Goal: Task Accomplishment & Management: Manage account settings

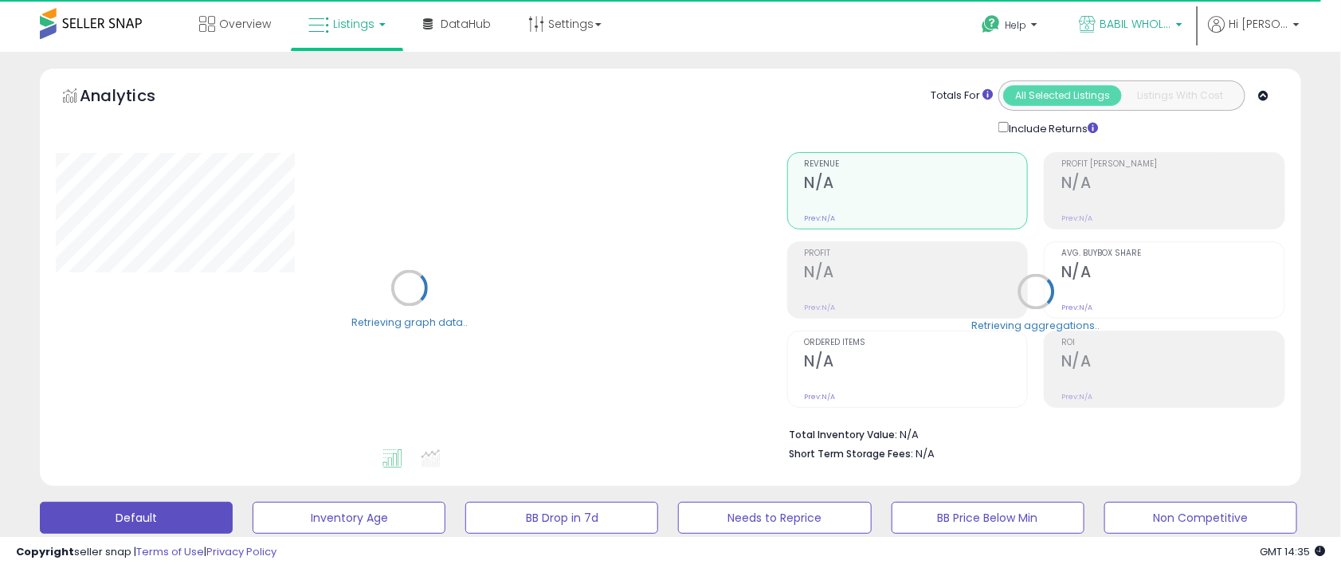
click at [1133, 24] on span "BABIL WHOLESALE" at bounding box center [1135, 24] width 72 height 16
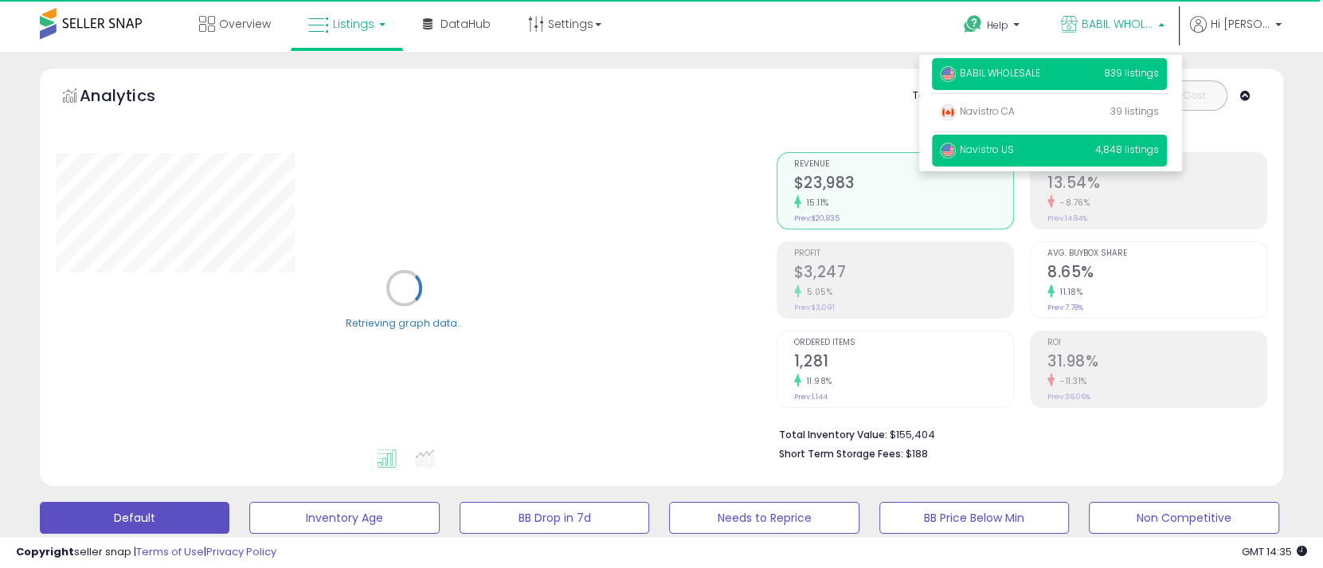
click at [1025, 149] on p "Navistro US 4,848 listings" at bounding box center [1049, 151] width 235 height 32
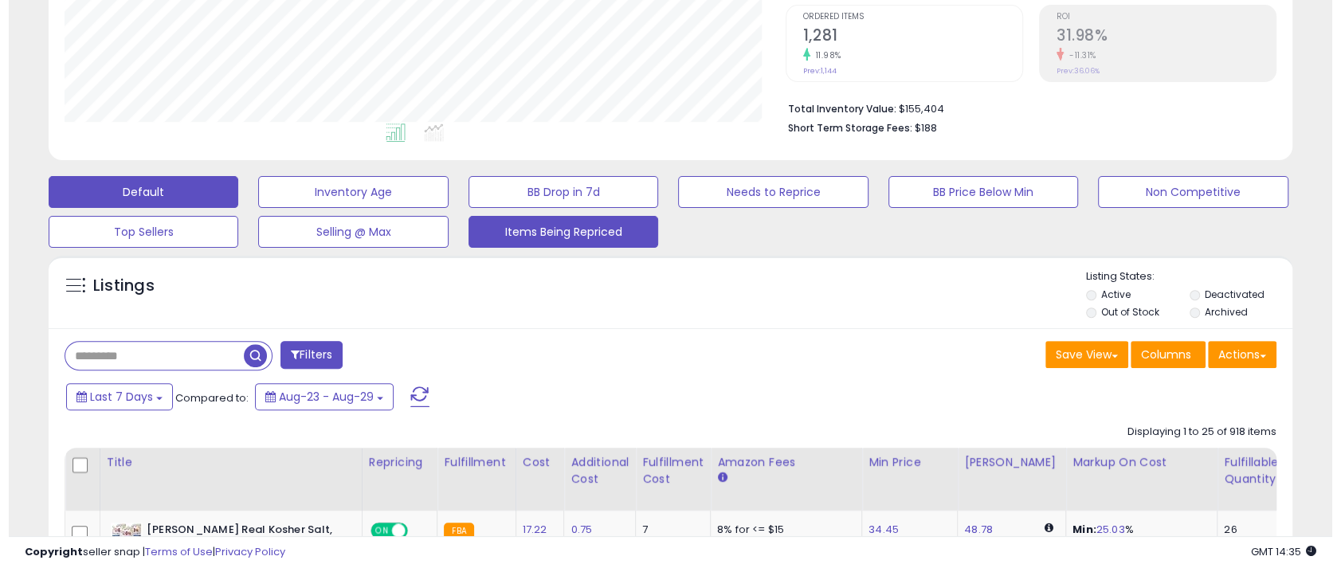
scroll to position [398, 0]
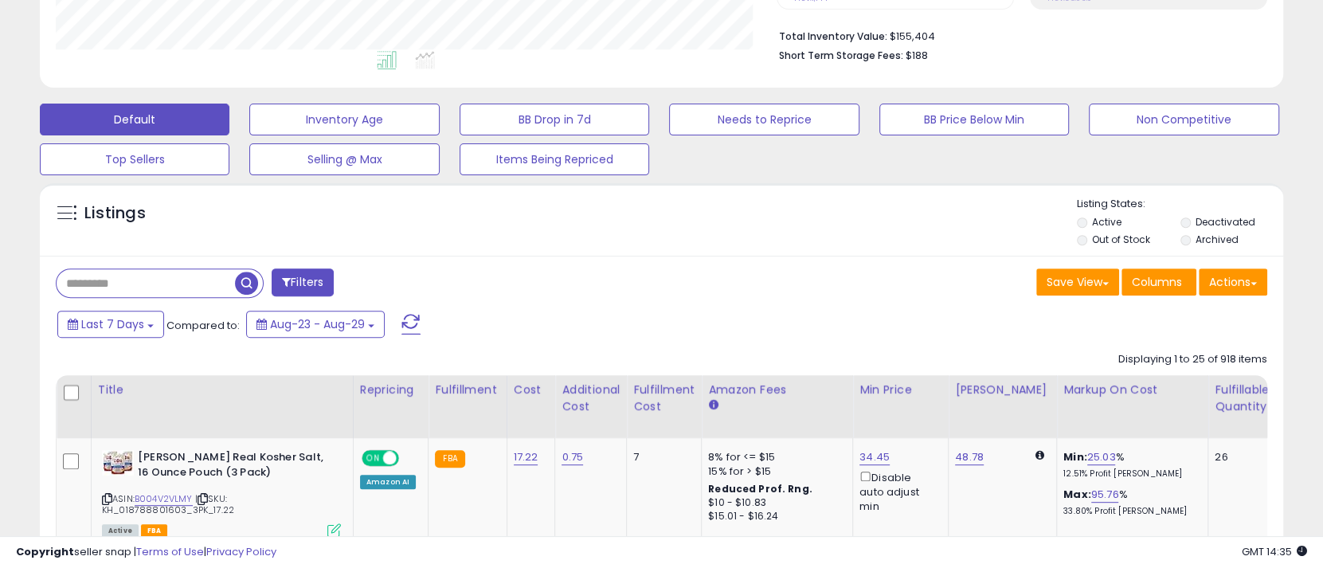
click at [163, 288] on input "text" at bounding box center [146, 283] width 178 height 28
paste input "**********"
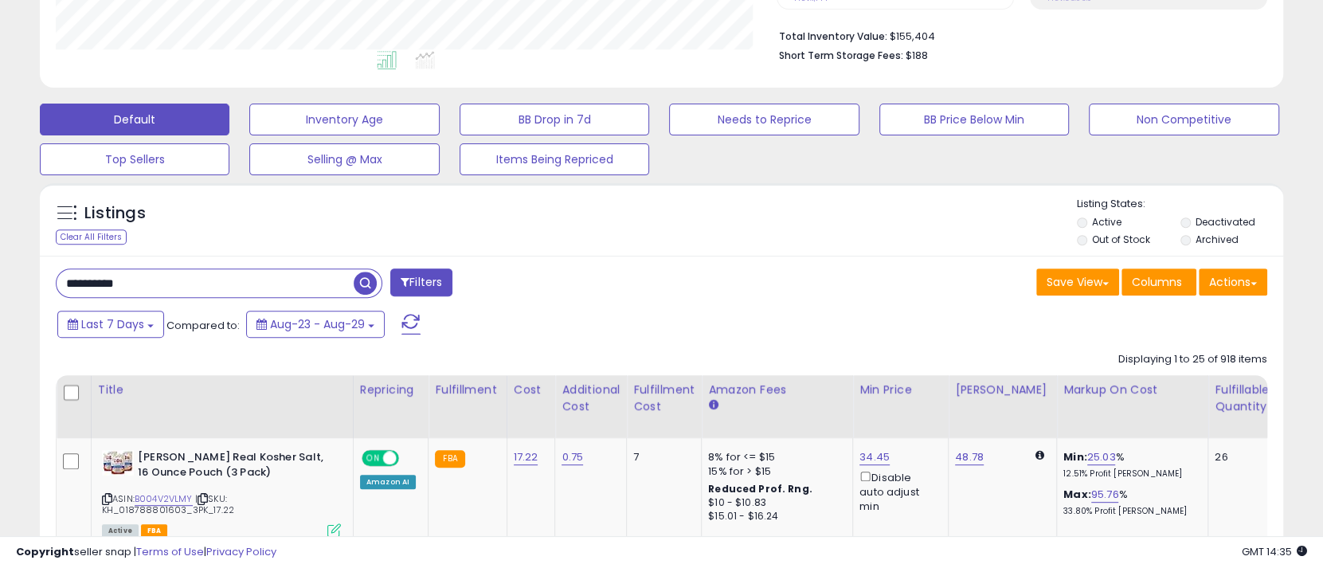
type input "**********"
click at [362, 283] on span "button" at bounding box center [365, 283] width 23 height 23
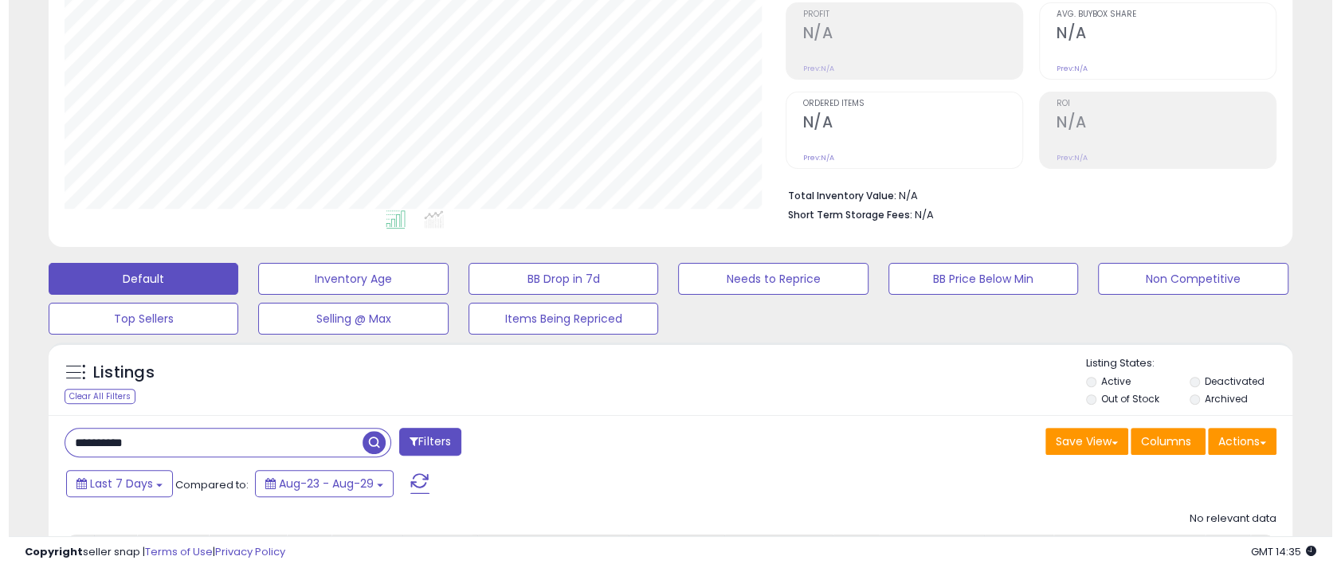
scroll to position [411, 0]
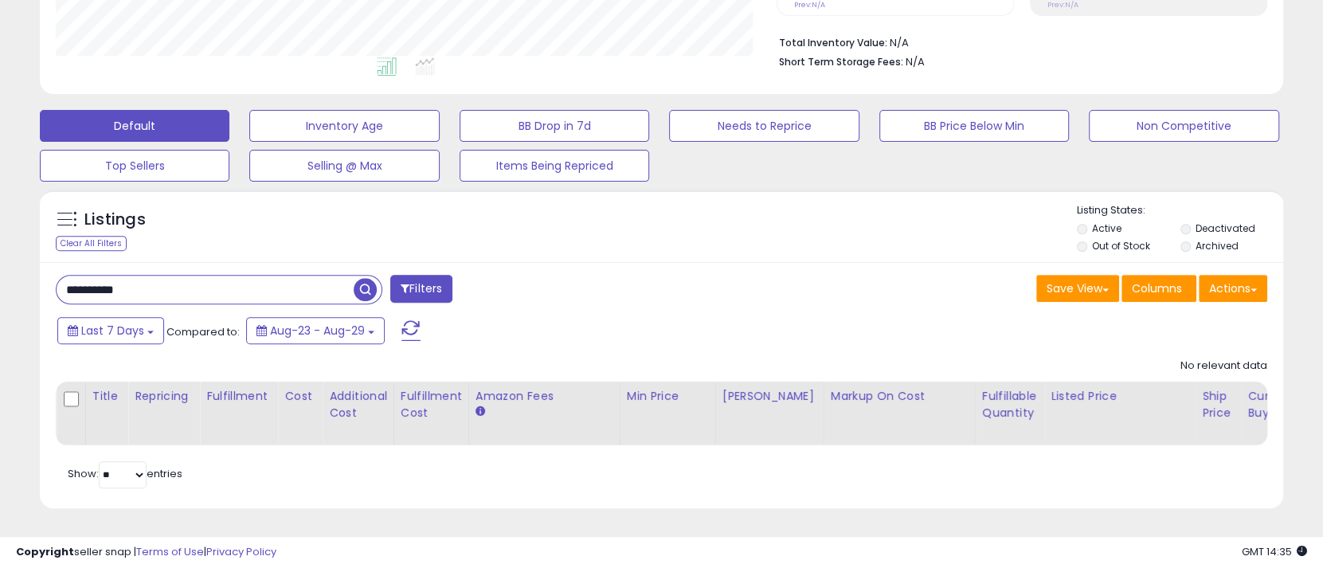
click at [359, 278] on span "button" at bounding box center [365, 289] width 23 height 23
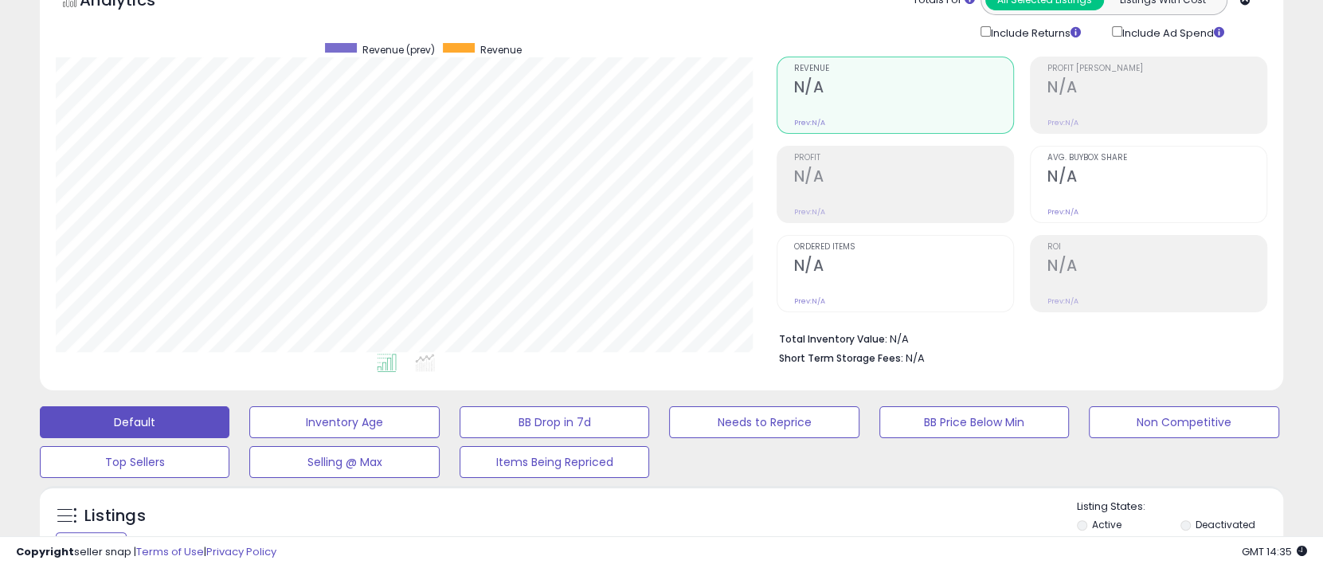
scroll to position [0, 0]
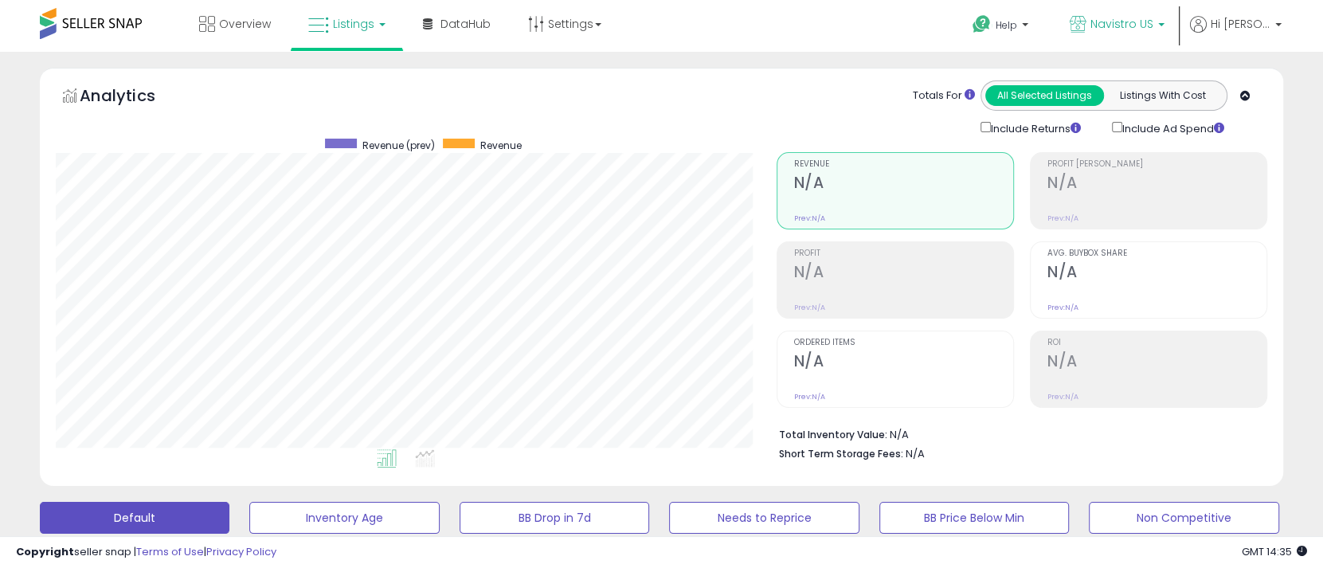
click at [1106, 25] on span "Navistro US" at bounding box center [1122, 24] width 63 height 16
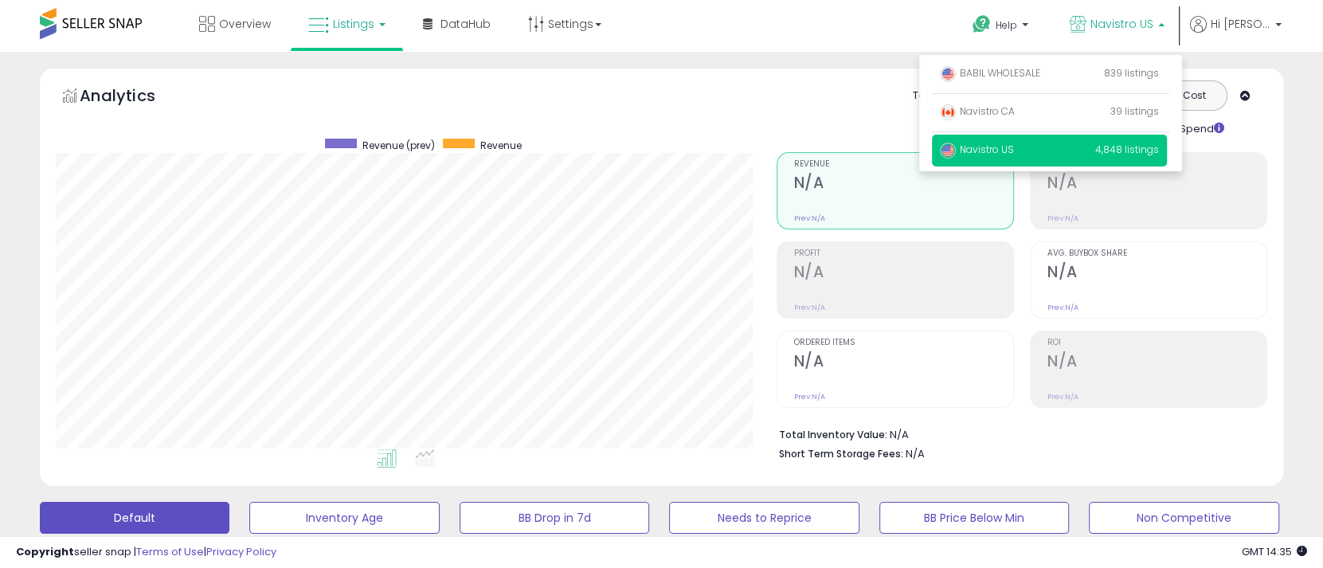
click at [1005, 155] on span "Navistro US" at bounding box center [977, 150] width 74 height 14
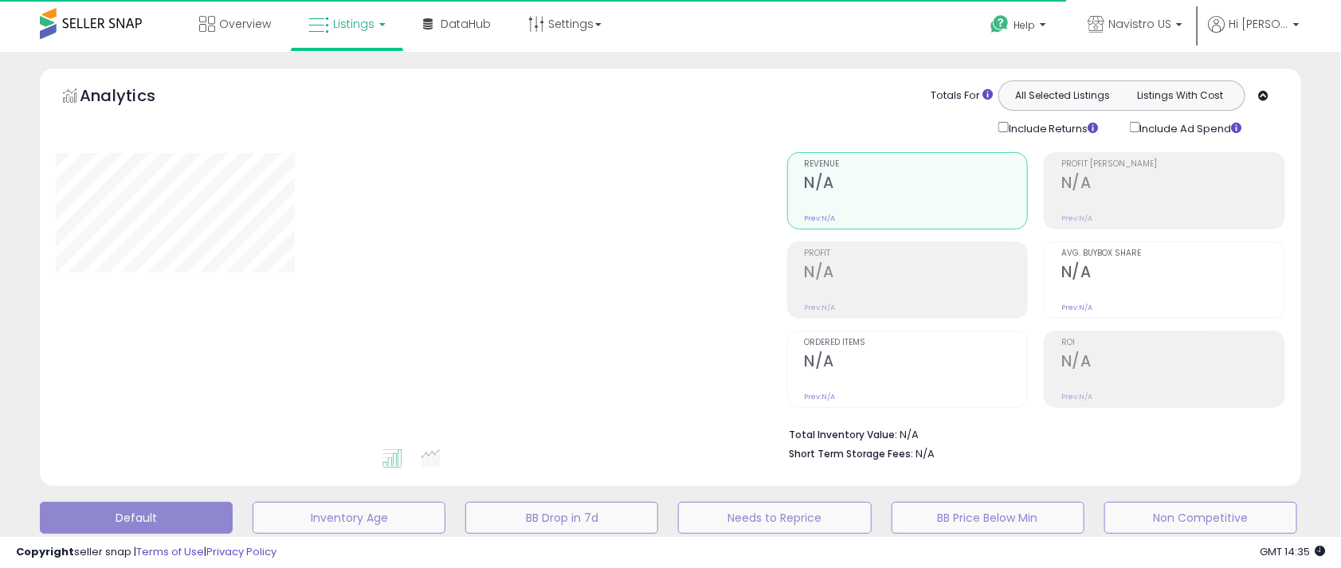
type input "**********"
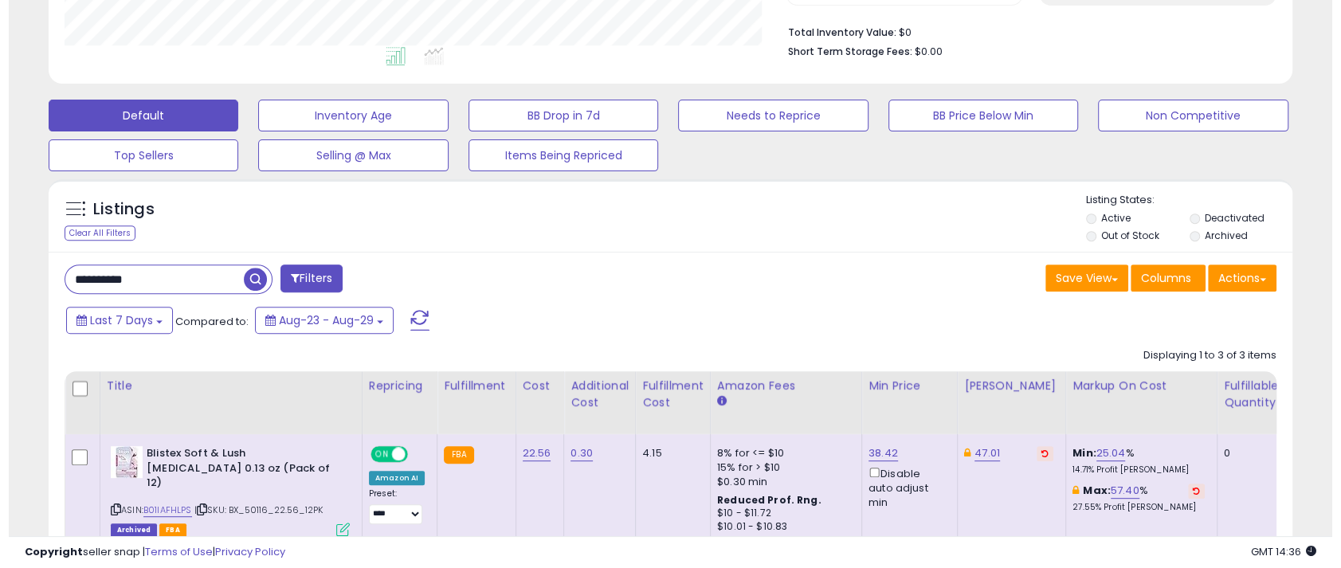
scroll to position [398, 0]
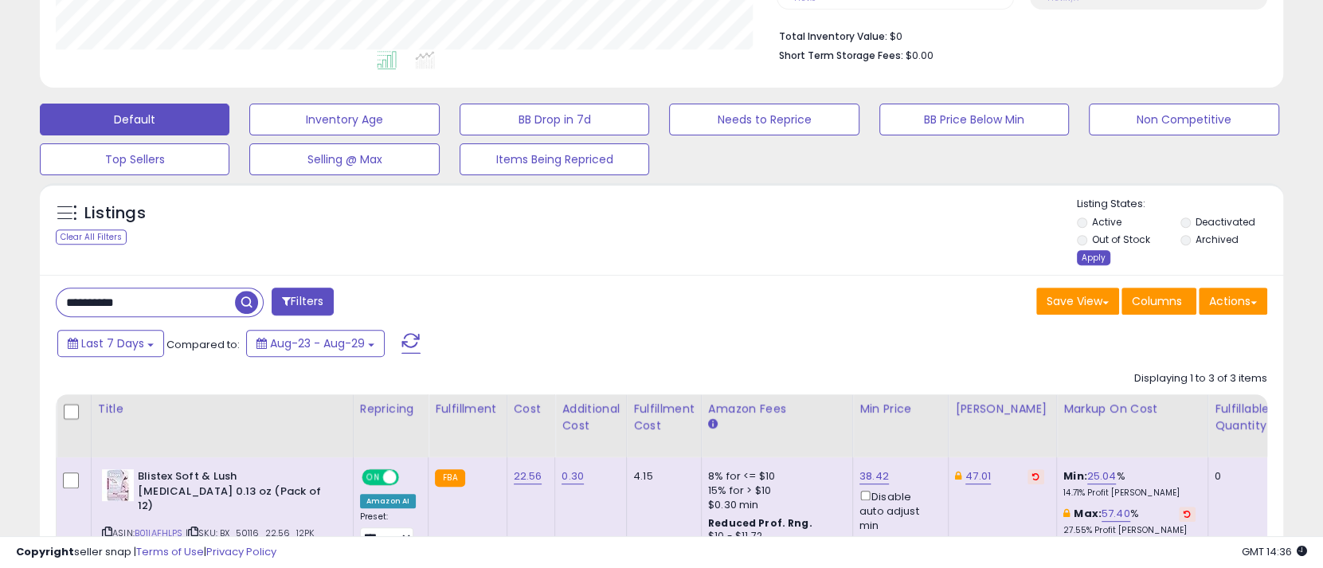
click at [1099, 258] on div "Apply" at bounding box center [1093, 257] width 33 height 15
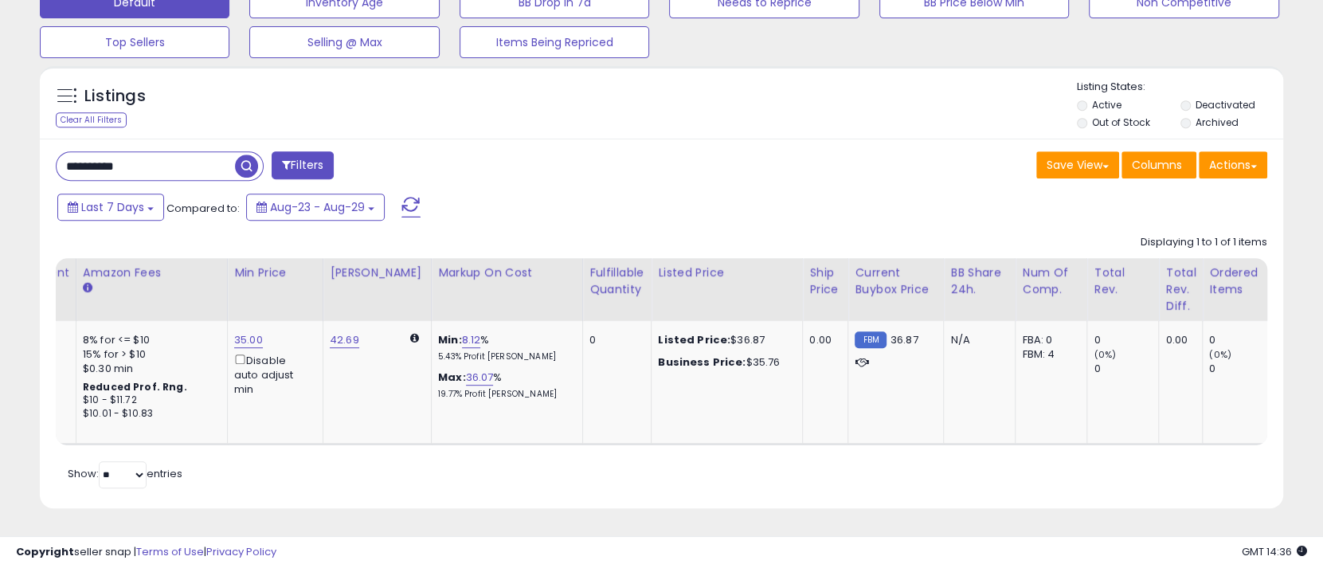
scroll to position [0, 0]
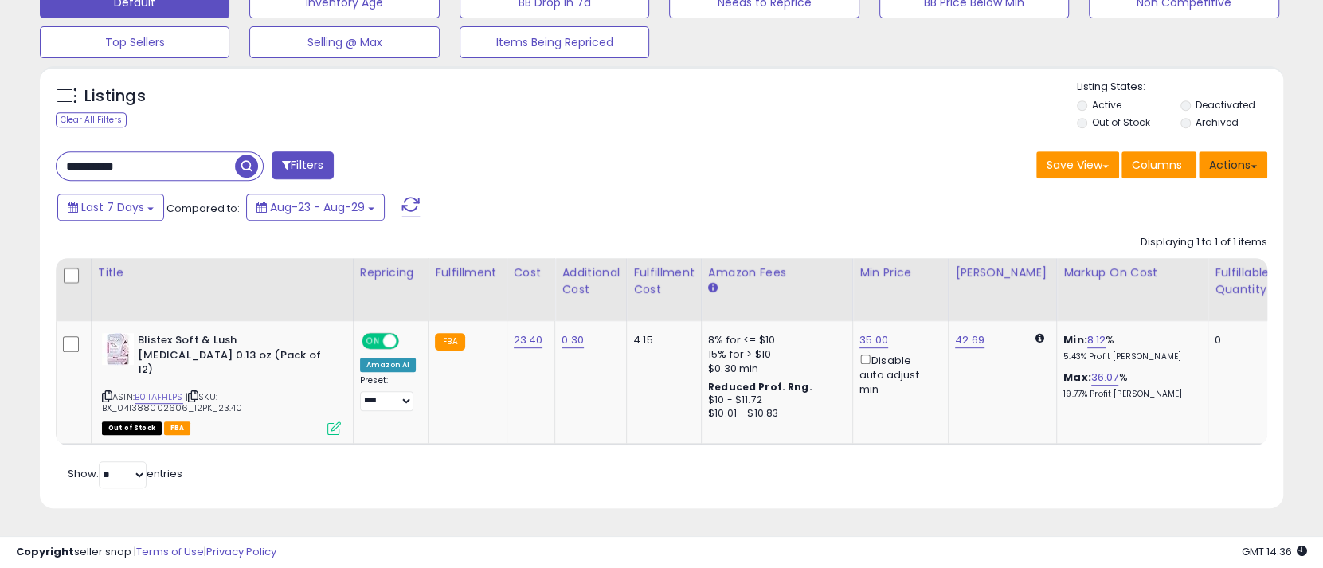
click at [1246, 164] on button "Actions" at bounding box center [1233, 164] width 69 height 27
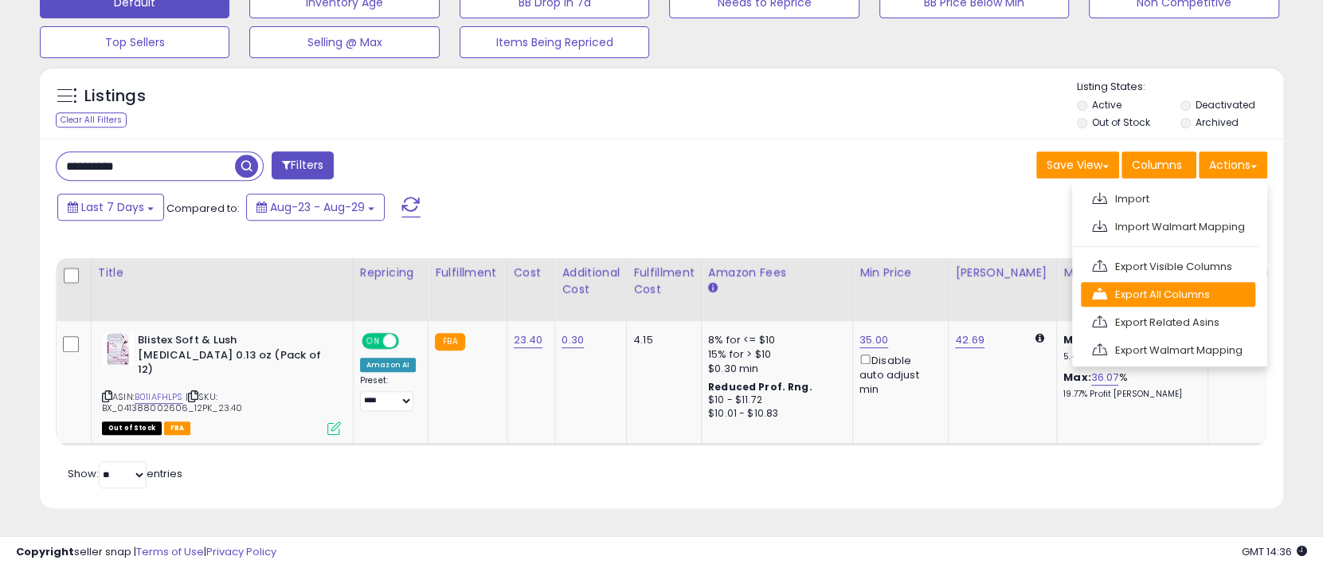
click at [1186, 287] on link "Export All Columns" at bounding box center [1168, 294] width 174 height 25
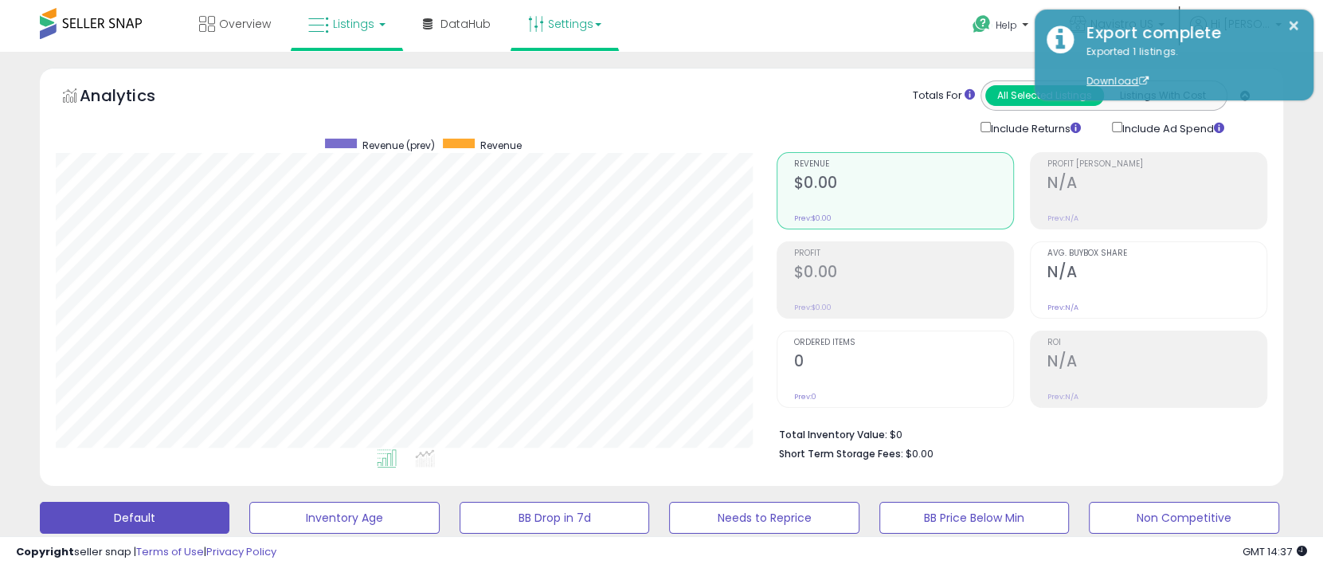
click at [561, 22] on link "Settings" at bounding box center [564, 24] width 97 height 48
click at [562, 77] on link "Store settings" at bounding box center [567, 80] width 72 height 15
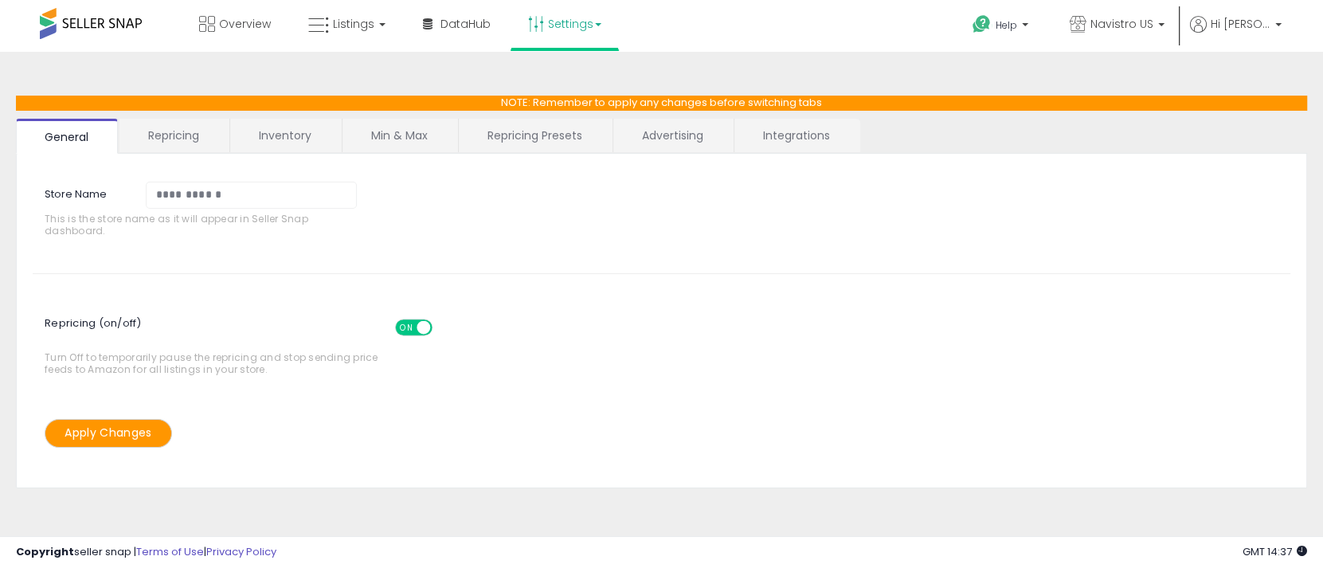
click at [786, 136] on link "Integrations" at bounding box center [797, 135] width 124 height 33
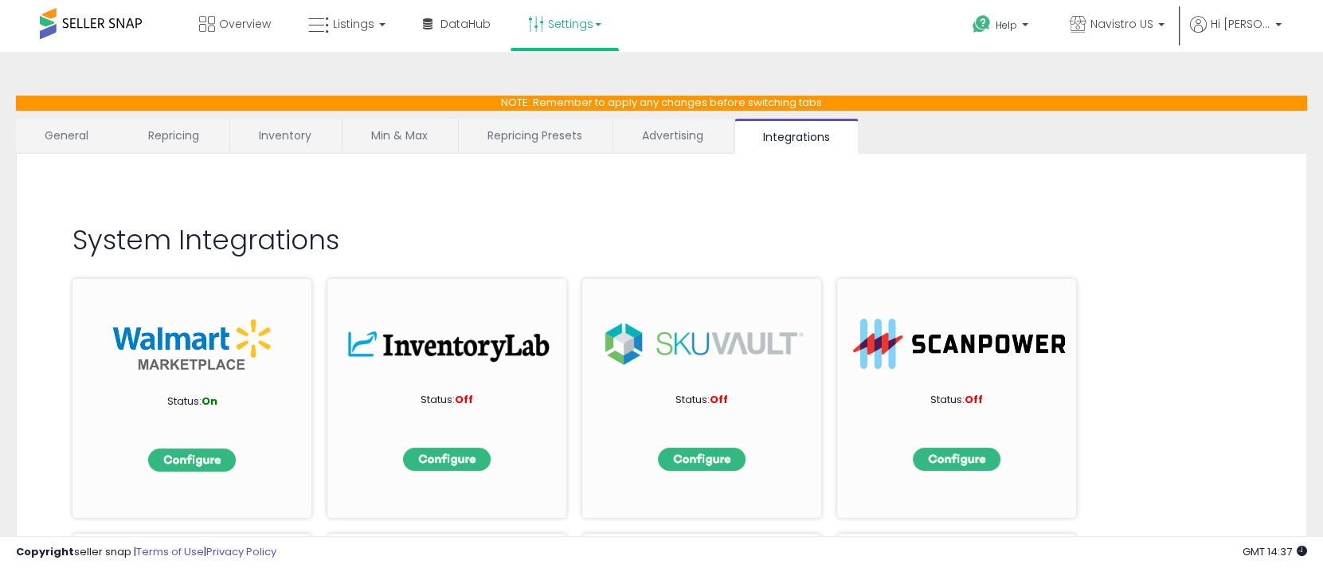
click at [691, 127] on link "Advertising" at bounding box center [672, 135] width 119 height 33
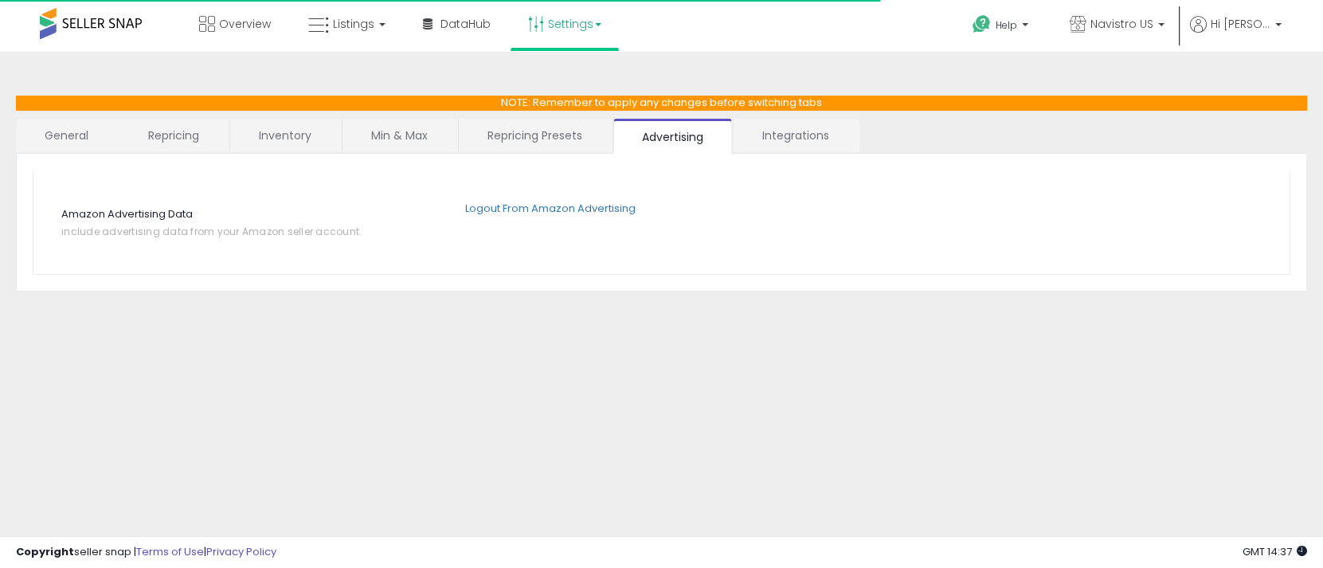
click at [547, 135] on link "Repricing Presets" at bounding box center [535, 135] width 152 height 33
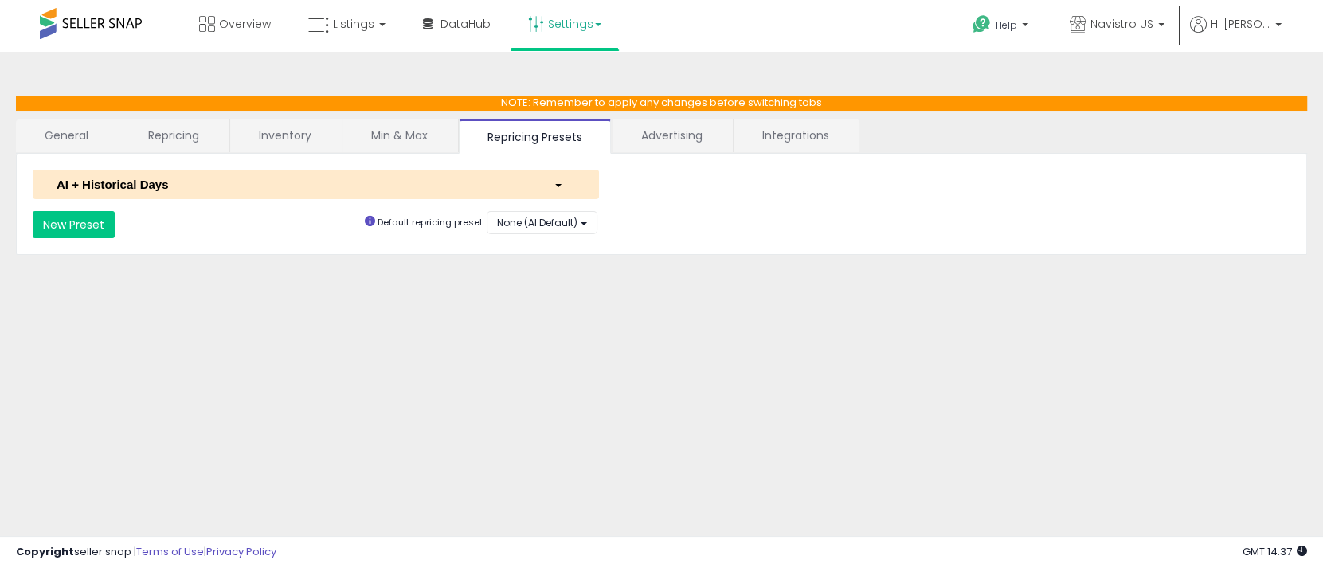
click at [410, 137] on link "Min & Max" at bounding box center [400, 135] width 114 height 33
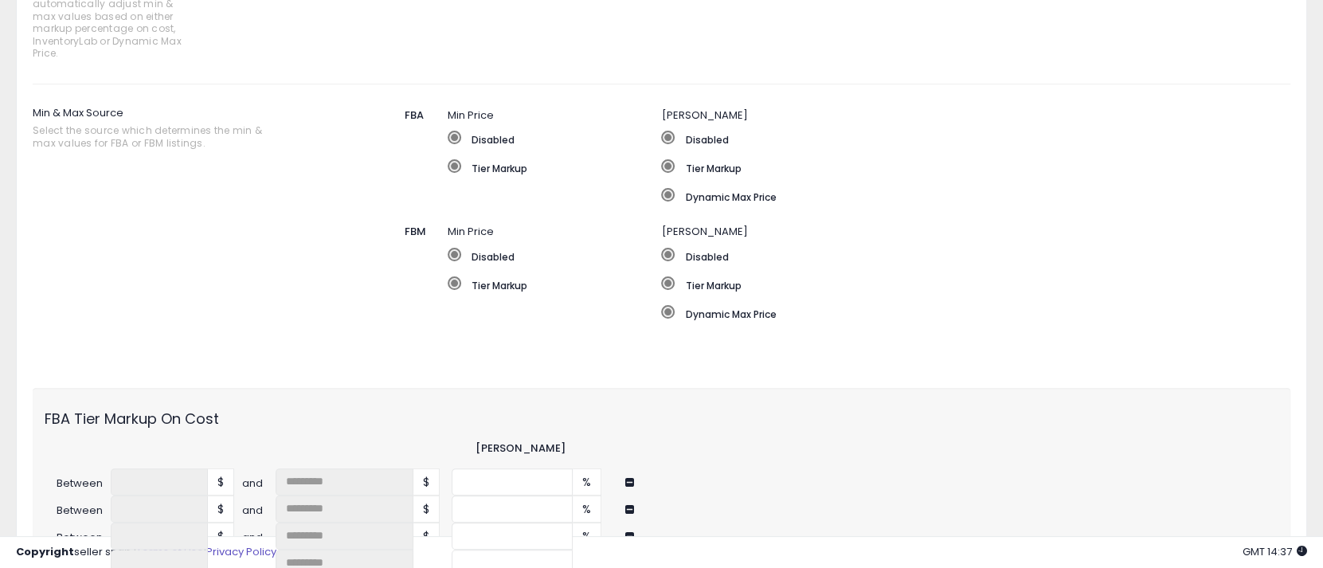
scroll to position [79, 0]
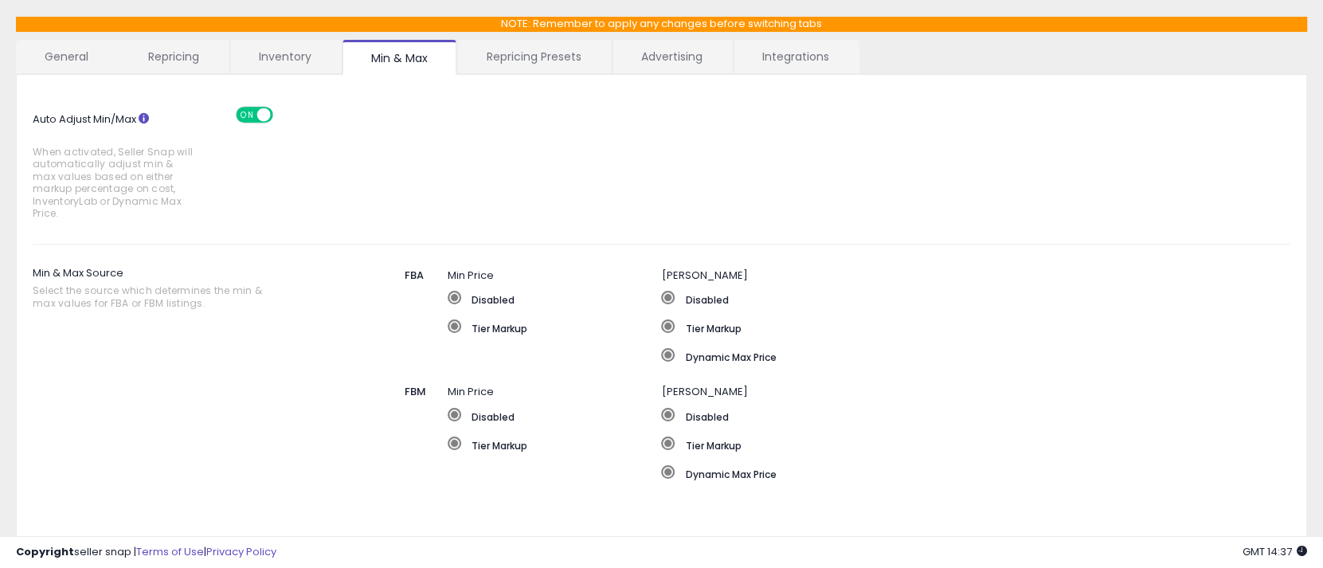
click at [175, 58] on link "Repricing" at bounding box center [173, 56] width 108 height 33
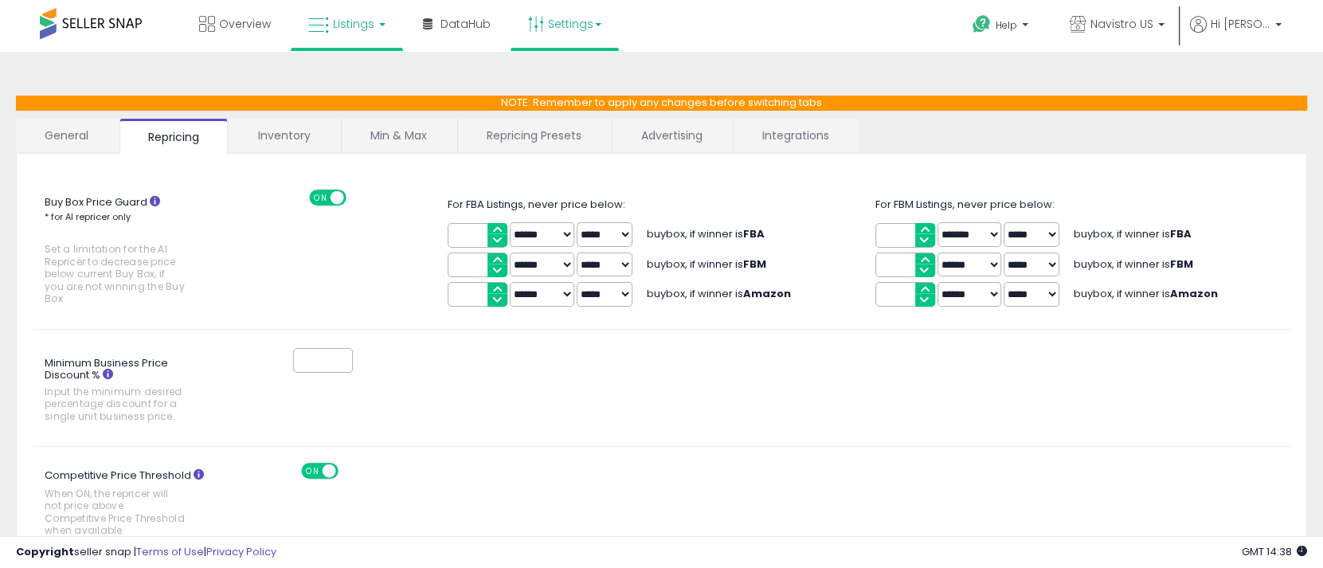
click at [354, 30] on span "Listings" at bounding box center [353, 24] width 41 height 16
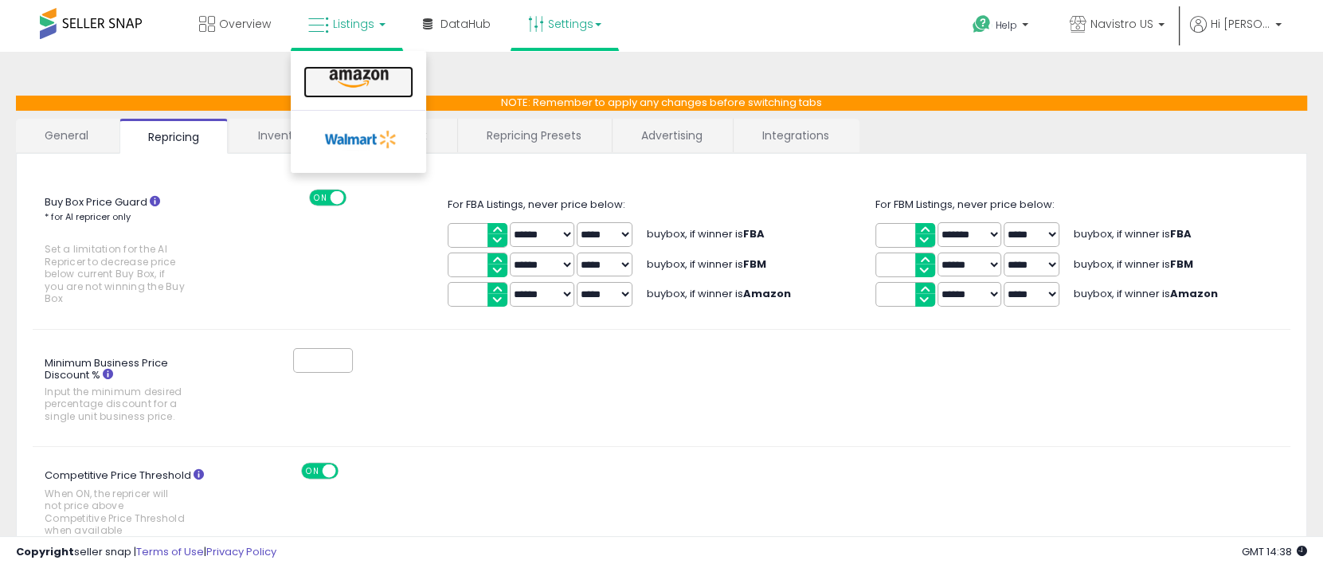
click at [359, 74] on icon at bounding box center [358, 79] width 69 height 21
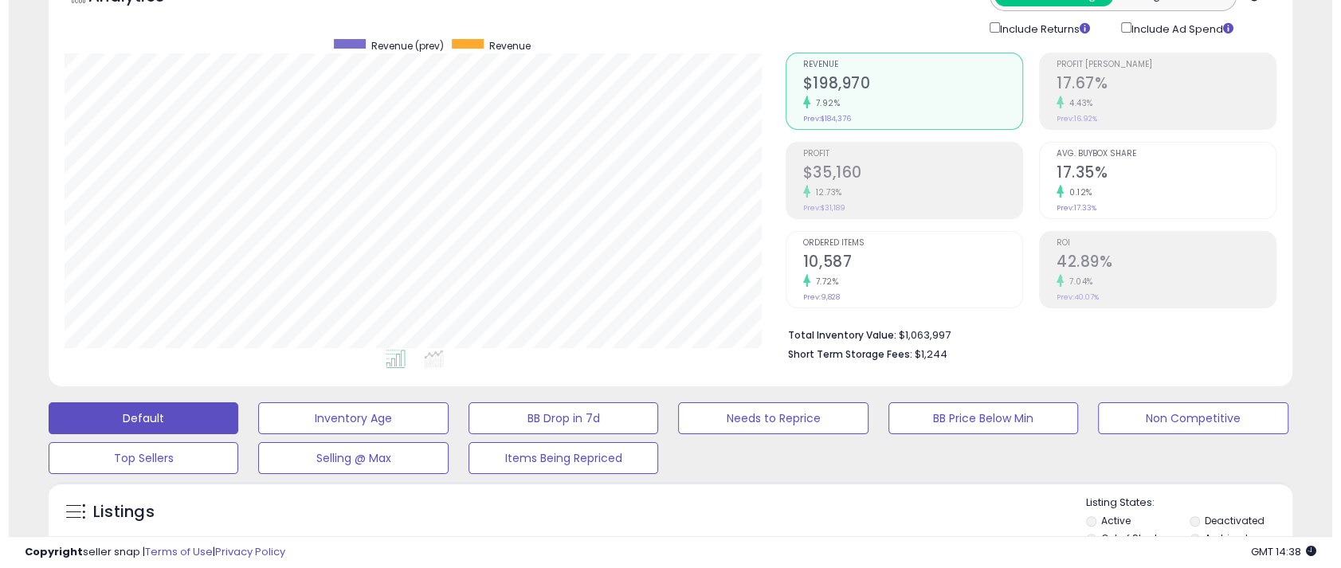
scroll to position [239, 0]
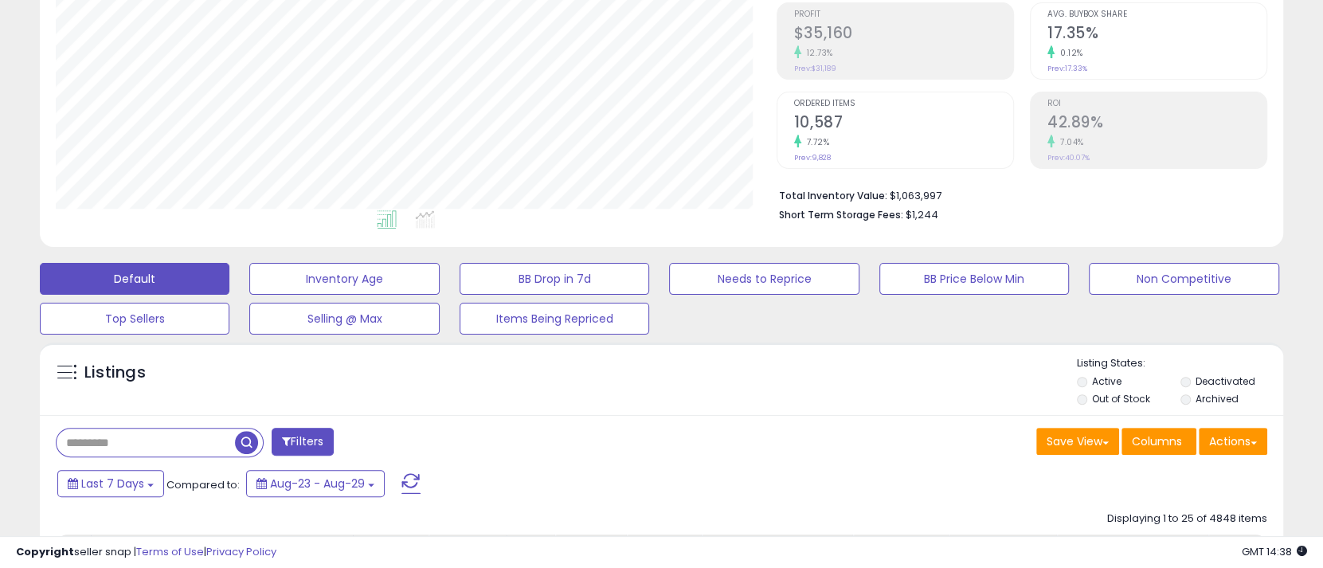
click at [128, 457] on div at bounding box center [160, 442] width 208 height 29
click at [128, 453] on input "text" at bounding box center [146, 443] width 178 height 28
paste input "**********"
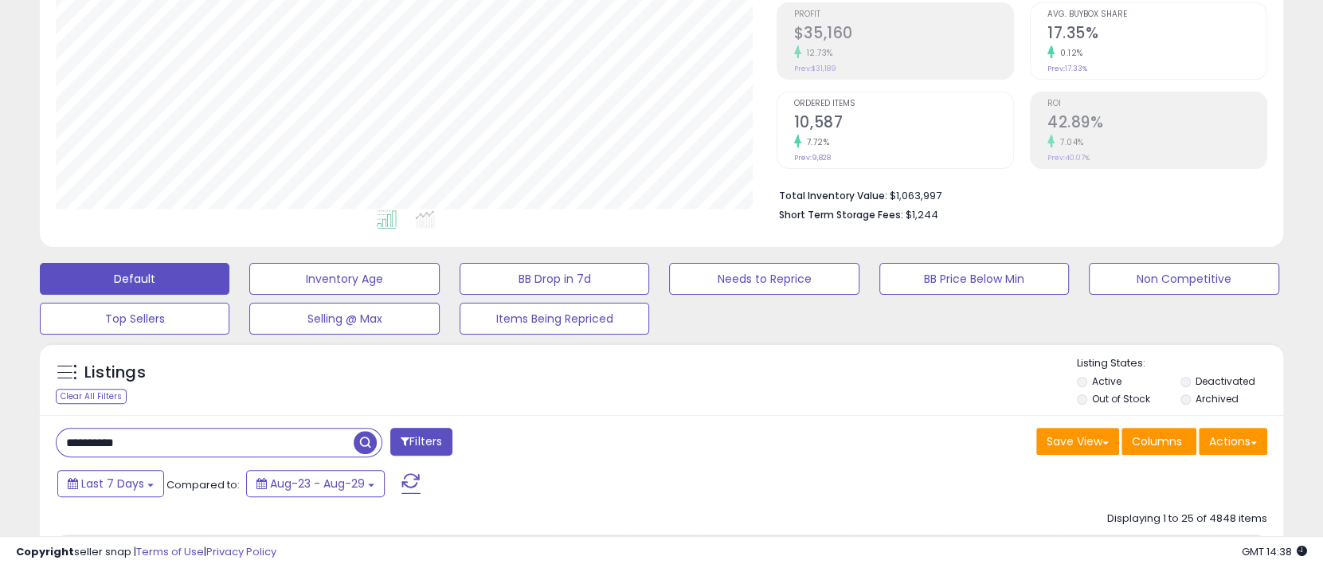
type input "**********"
click at [363, 442] on span "button" at bounding box center [365, 442] width 23 height 23
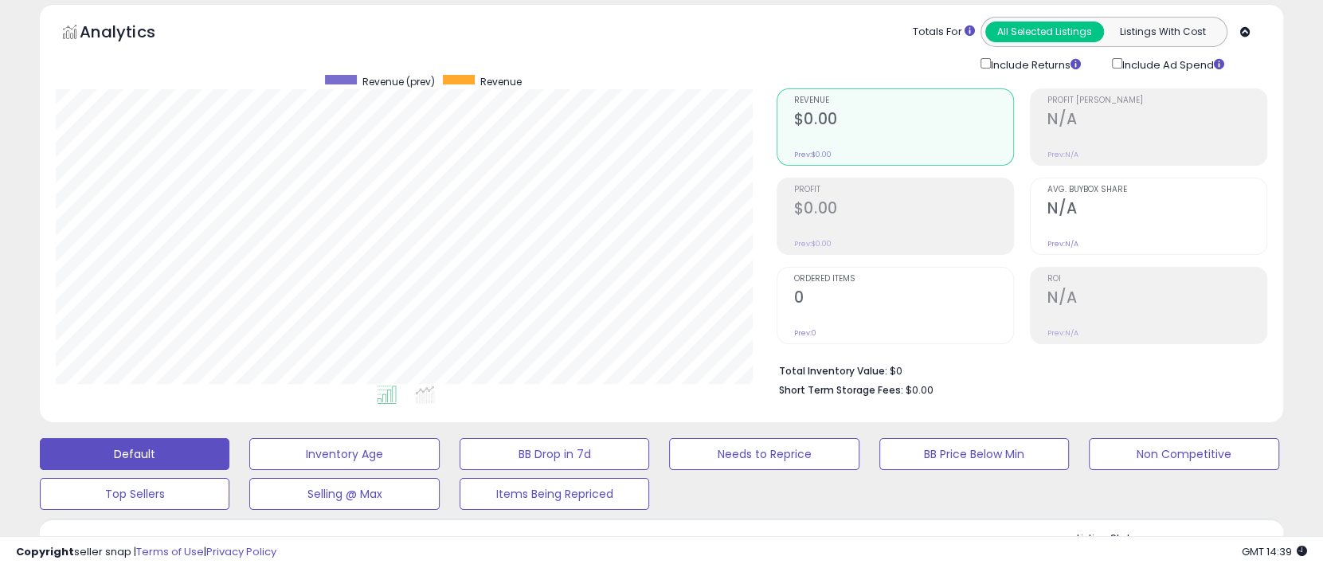
scroll to position [0, 0]
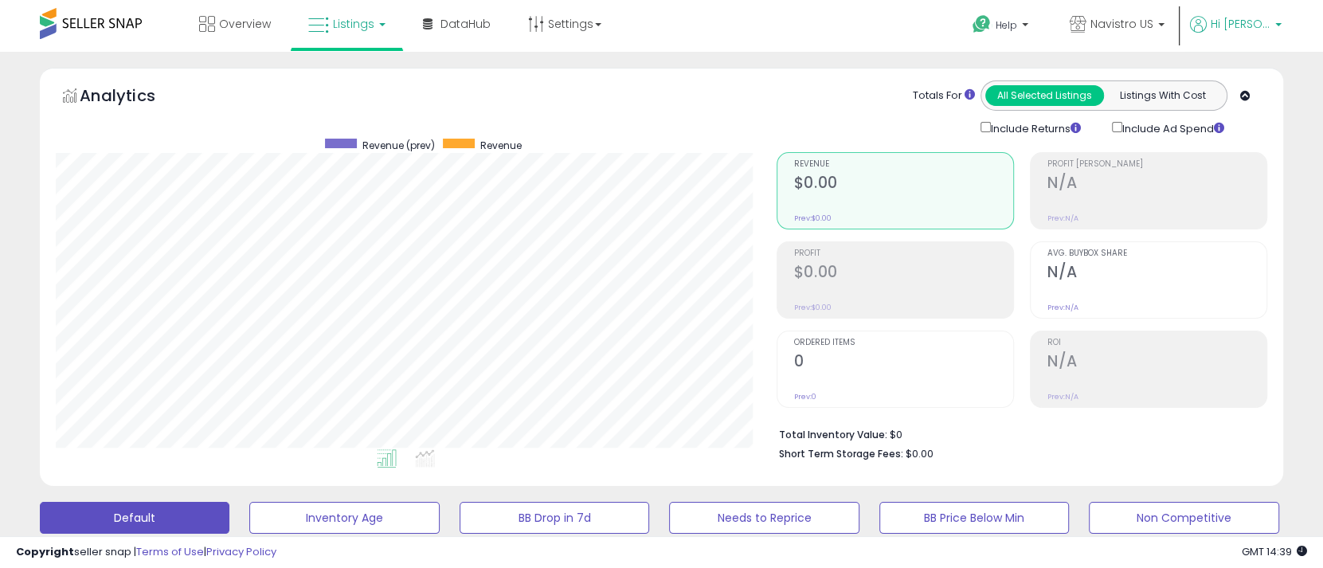
click at [1229, 26] on span "Hi [PERSON_NAME]" at bounding box center [1241, 24] width 60 height 16
click at [1134, 21] on span "Navistro US" at bounding box center [1122, 24] width 63 height 16
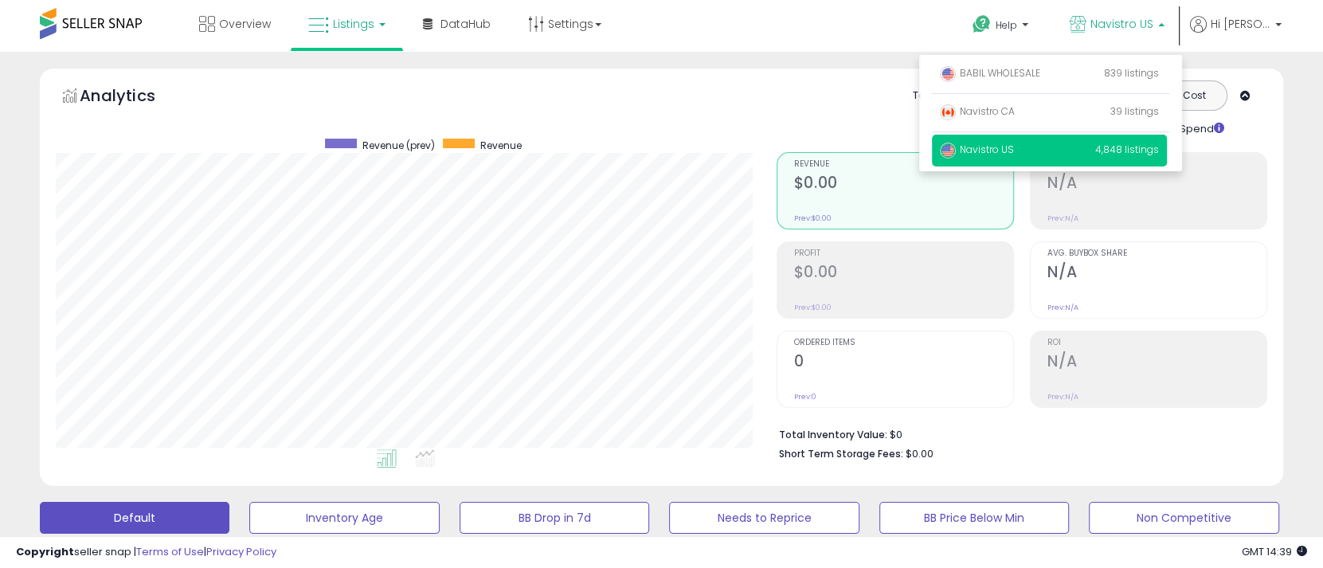
click at [1134, 21] on span "Navistro US" at bounding box center [1122, 24] width 63 height 16
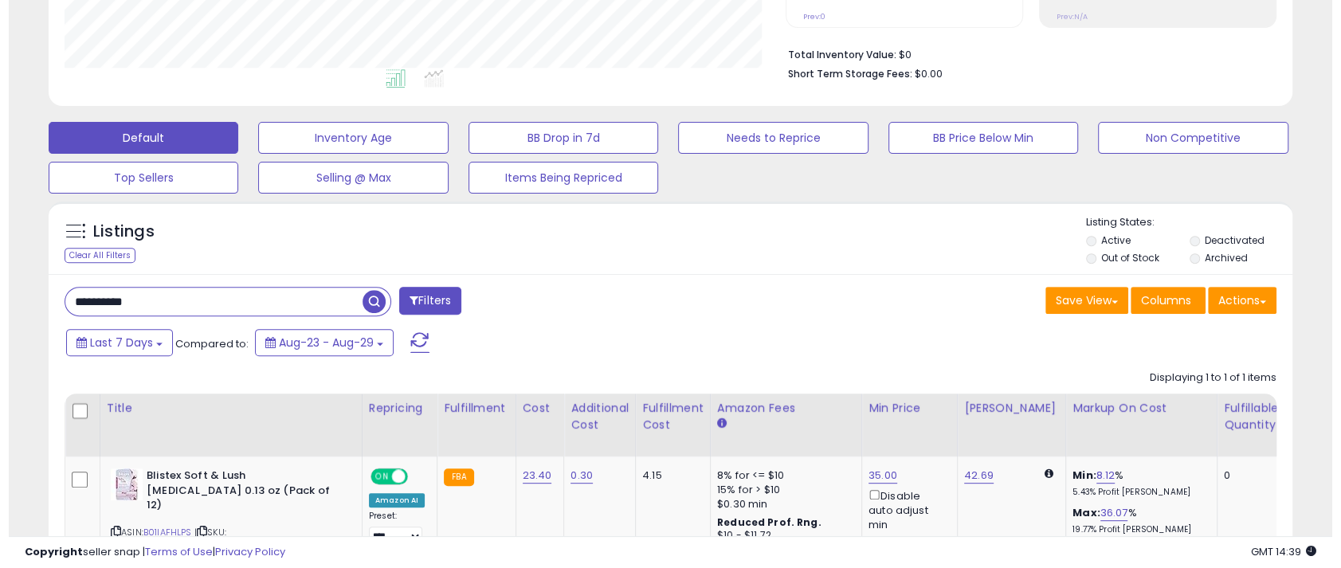
scroll to position [478, 0]
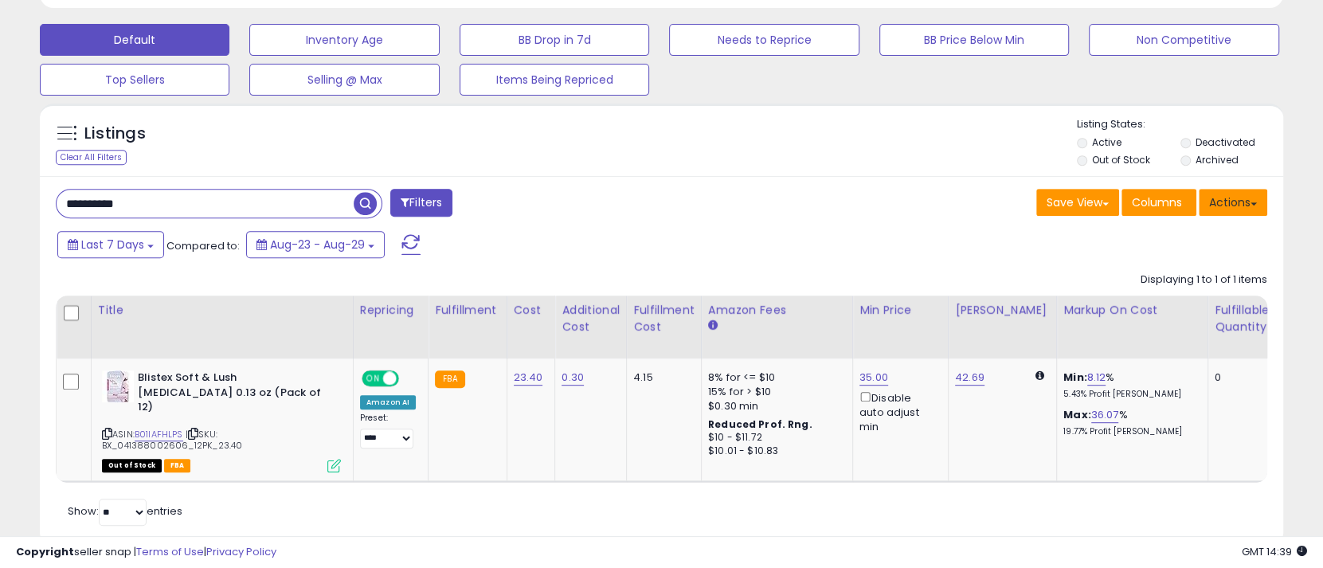
click at [1232, 194] on button "Actions" at bounding box center [1233, 202] width 69 height 27
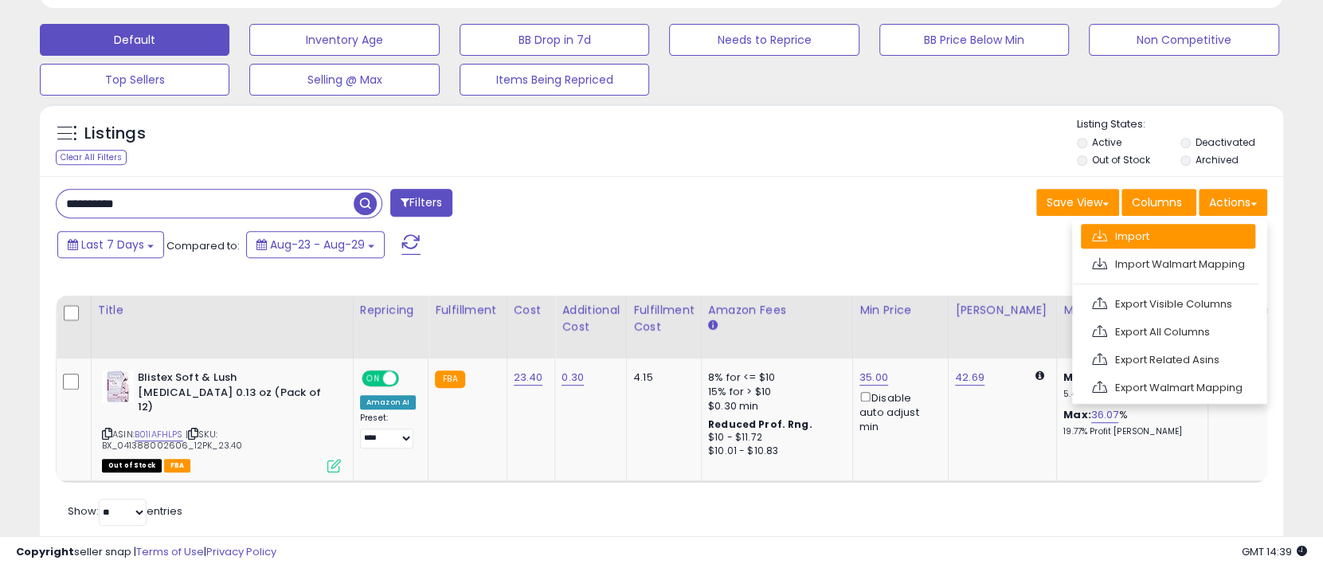
click at [1133, 243] on link "Import" at bounding box center [1168, 236] width 174 height 25
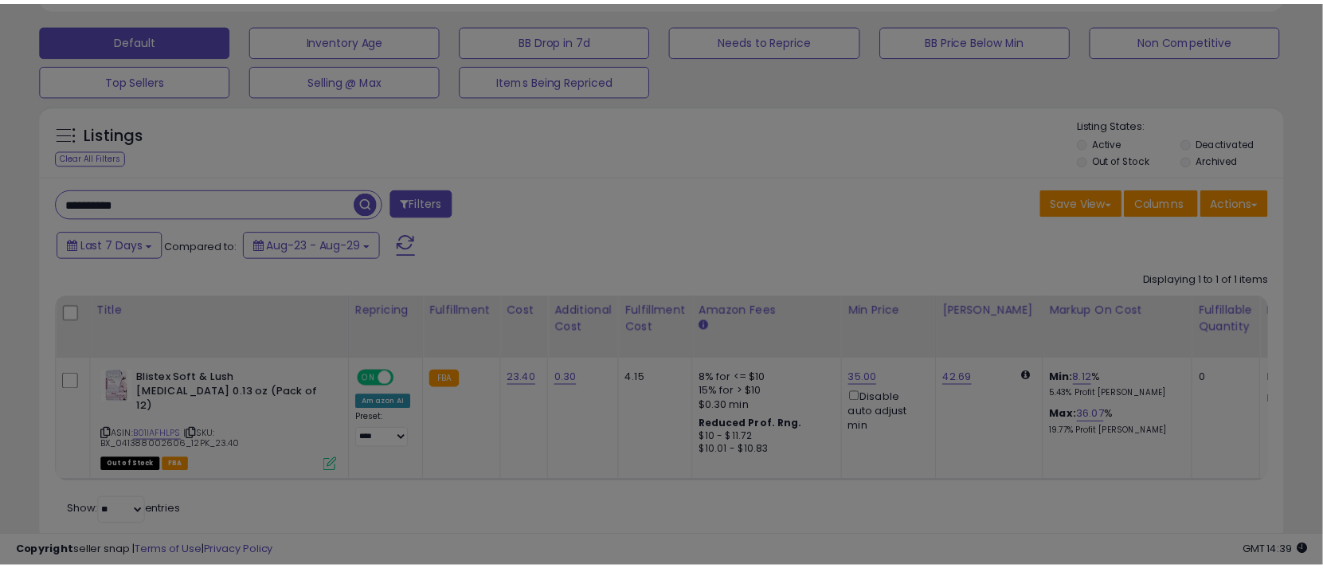
scroll to position [326, 731]
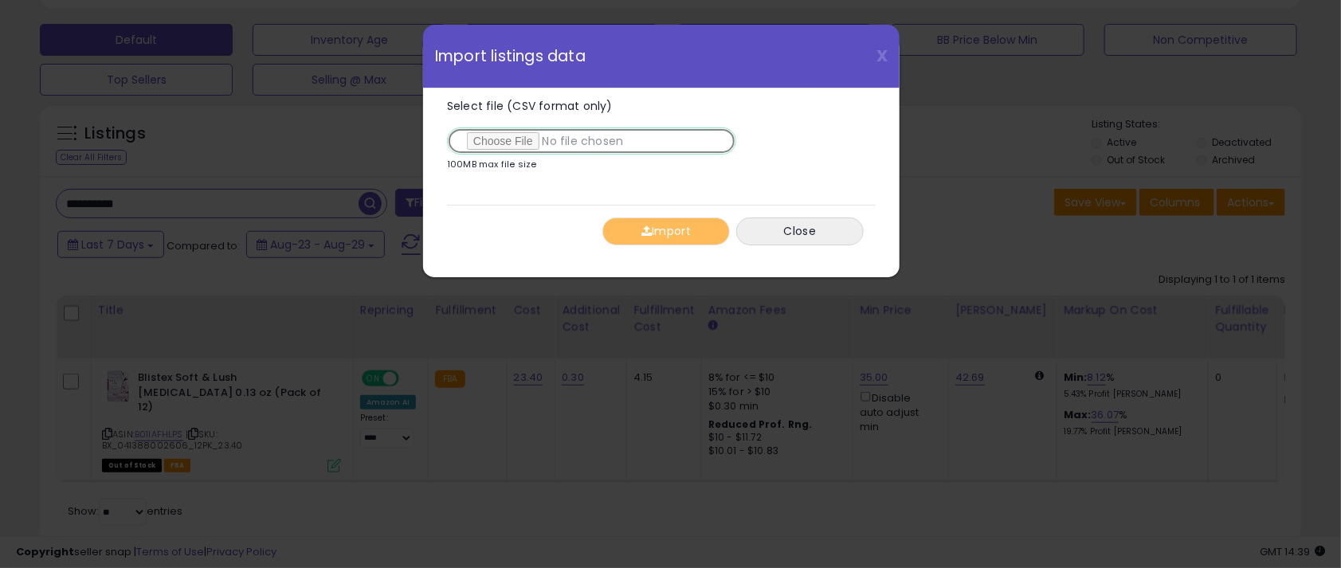
click at [479, 135] on input "Select file (CSV format only)" at bounding box center [591, 140] width 289 height 27
type input "**********"
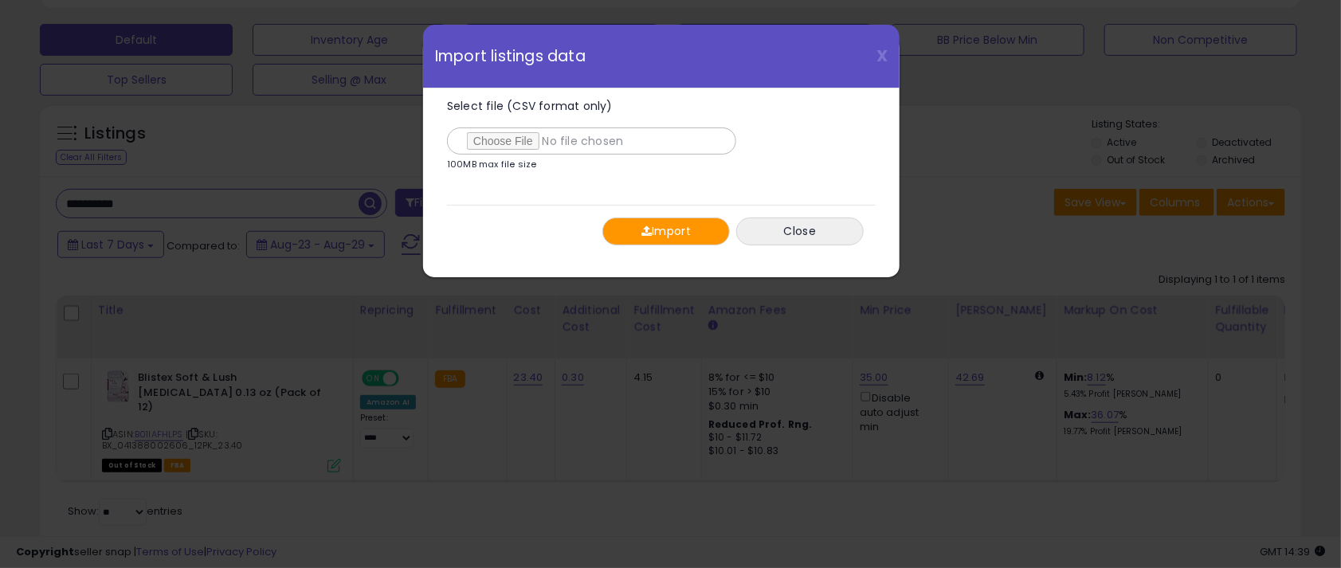
click at [676, 225] on button "Import" at bounding box center [665, 231] width 127 height 28
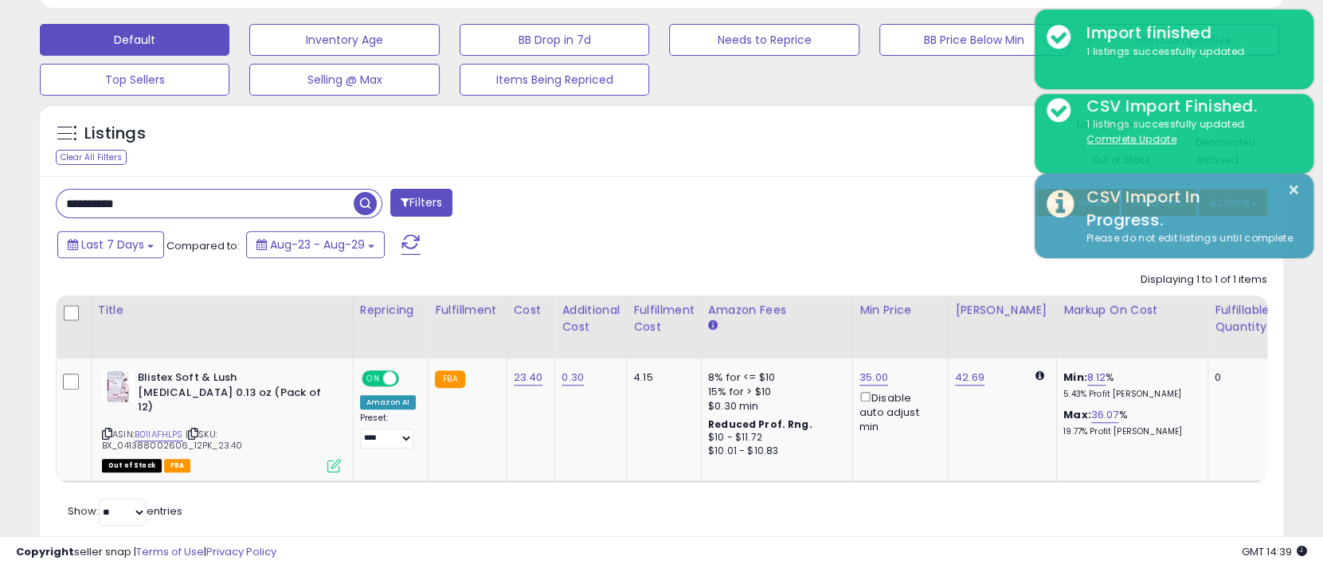
scroll to position [796340, 795945]
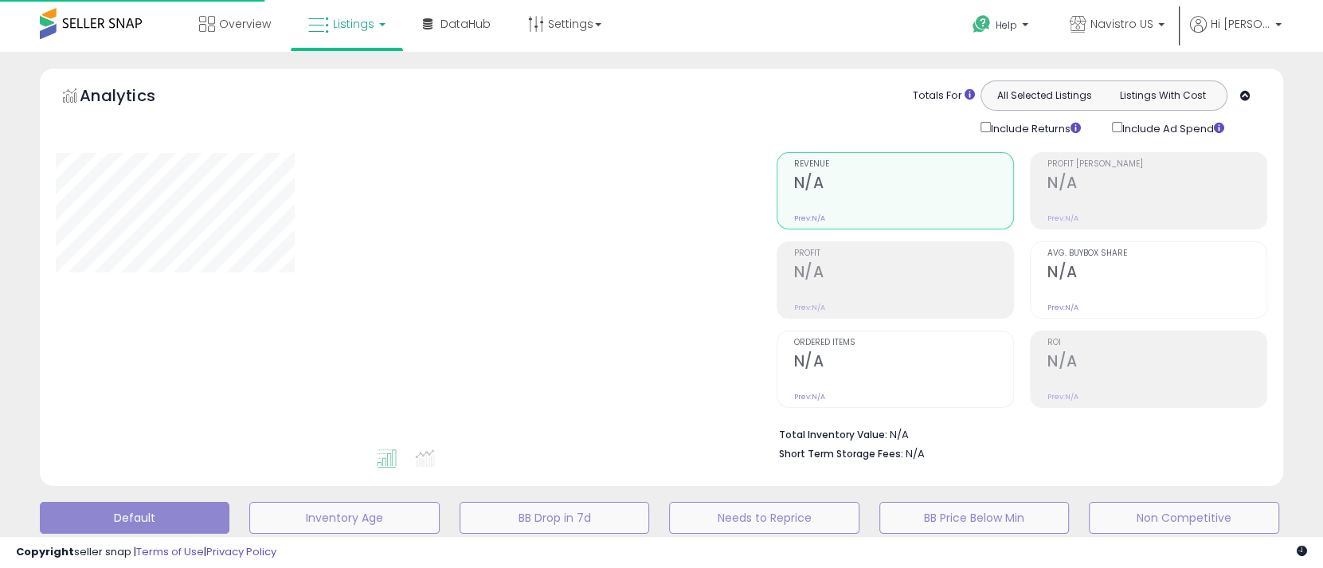
scroll to position [428, 0]
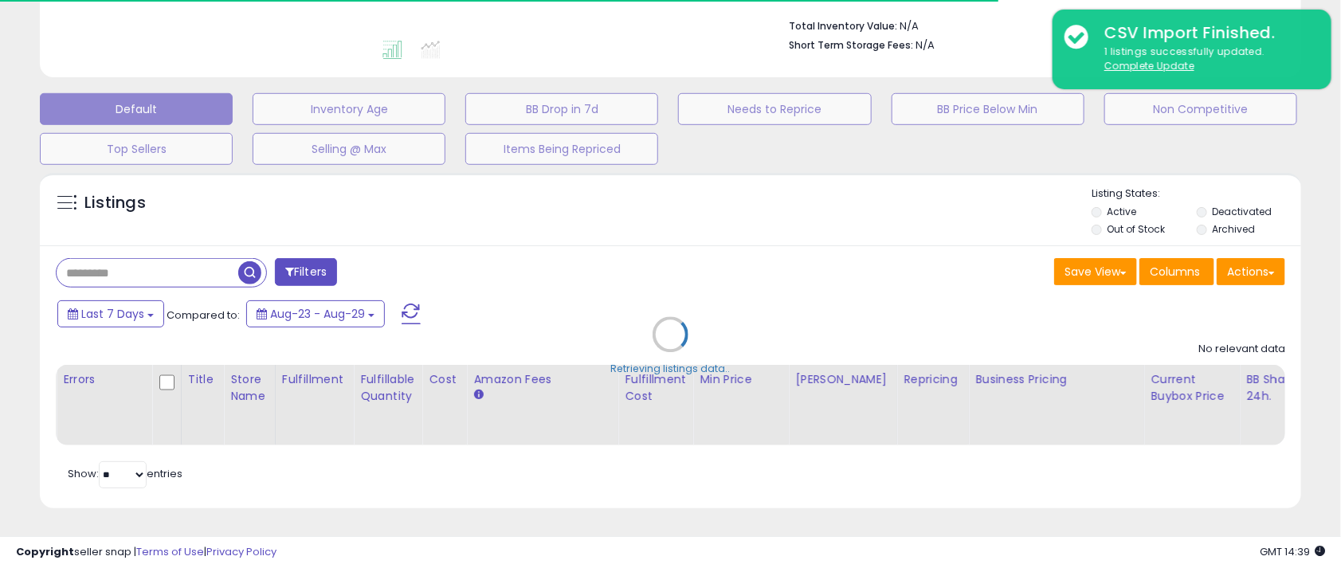
type input "**********"
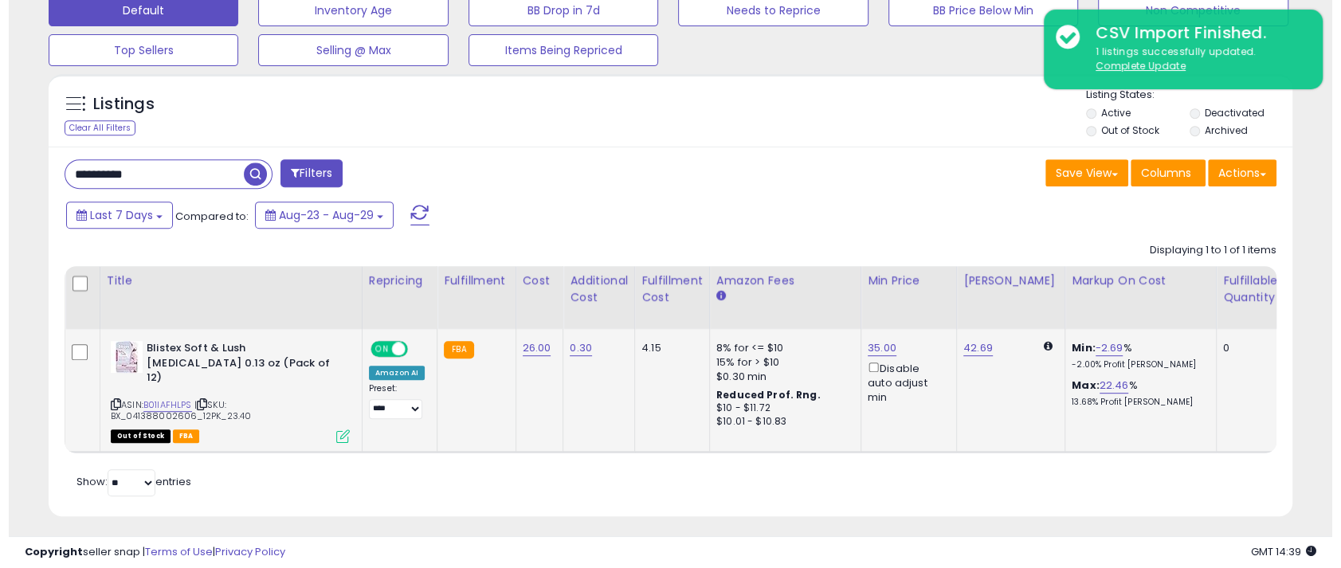
scroll to position [326, 720]
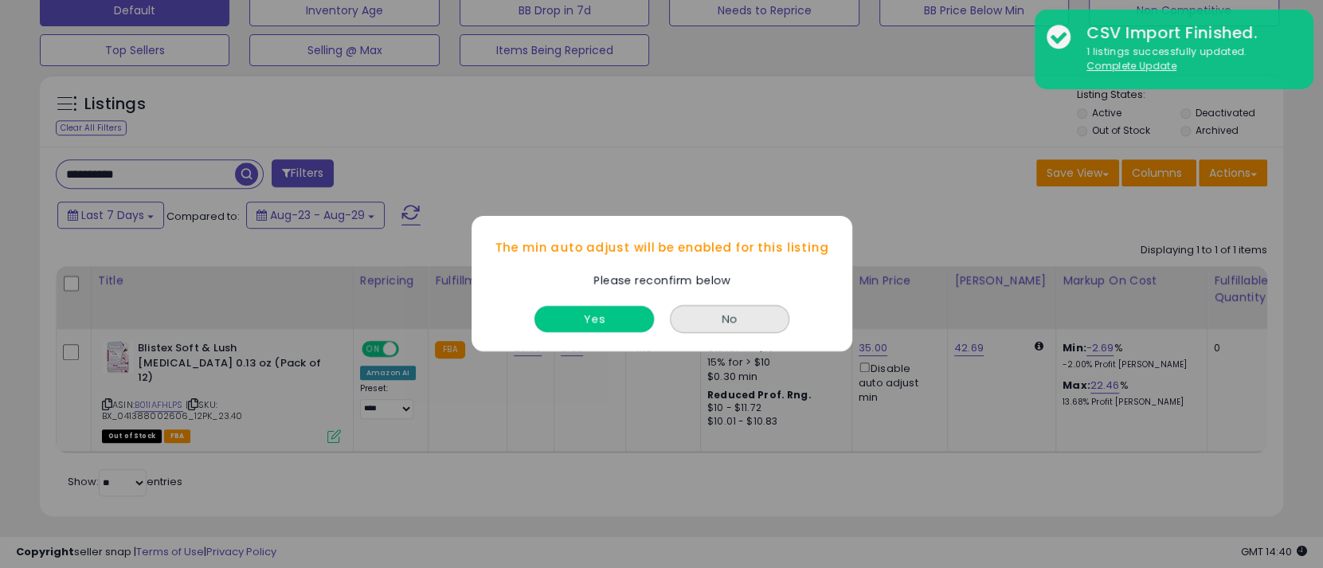
click at [604, 319] on button "Yes" at bounding box center [594, 320] width 119 height 26
click at [596, 324] on button "Yes" at bounding box center [594, 320] width 119 height 26
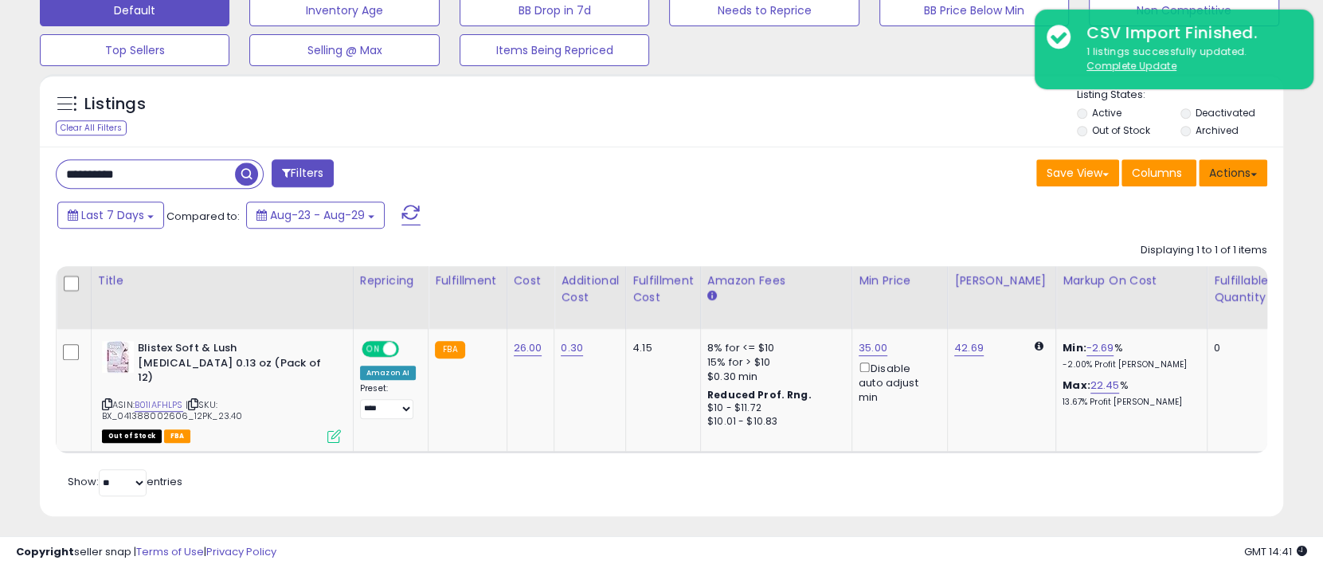
click at [1254, 174] on span at bounding box center [1254, 174] width 6 height 3
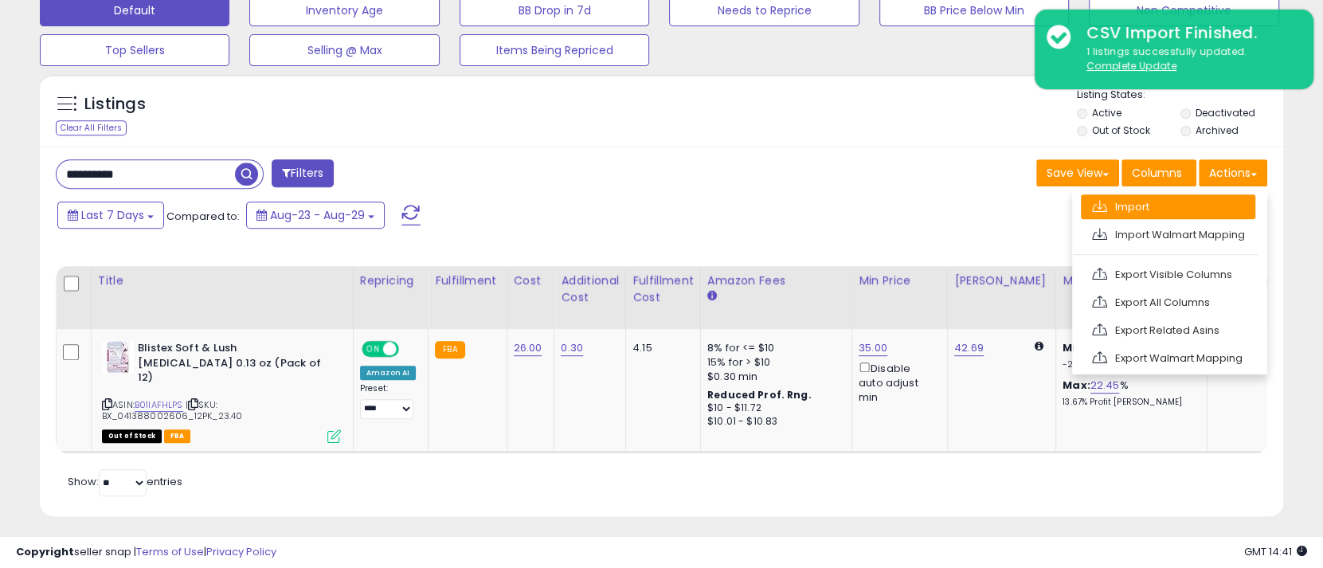
click at [1154, 204] on link "Import" at bounding box center [1168, 206] width 174 height 25
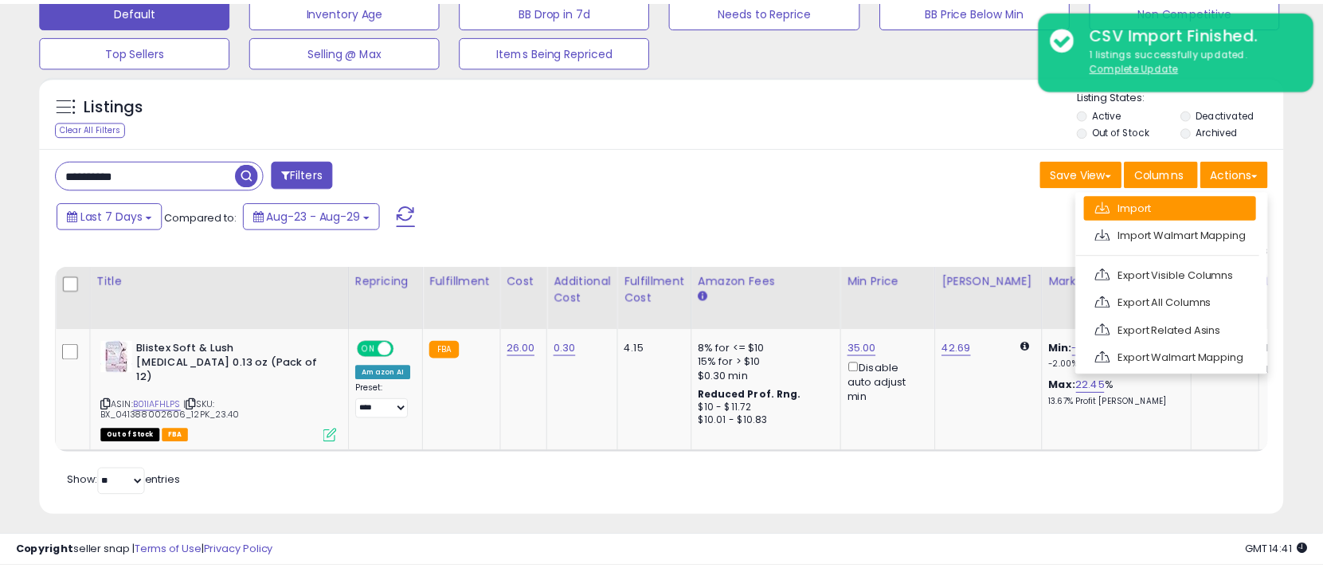
scroll to position [326, 731]
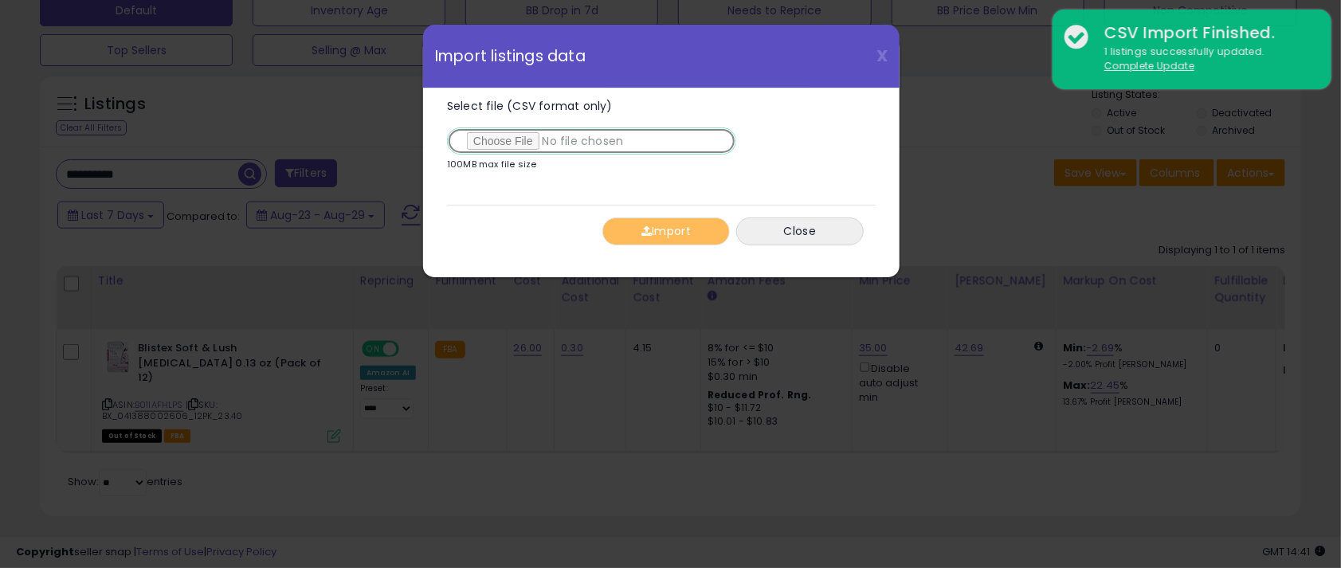
click at [491, 139] on input "Select file (CSV format only)" at bounding box center [591, 140] width 289 height 27
type input "**********"
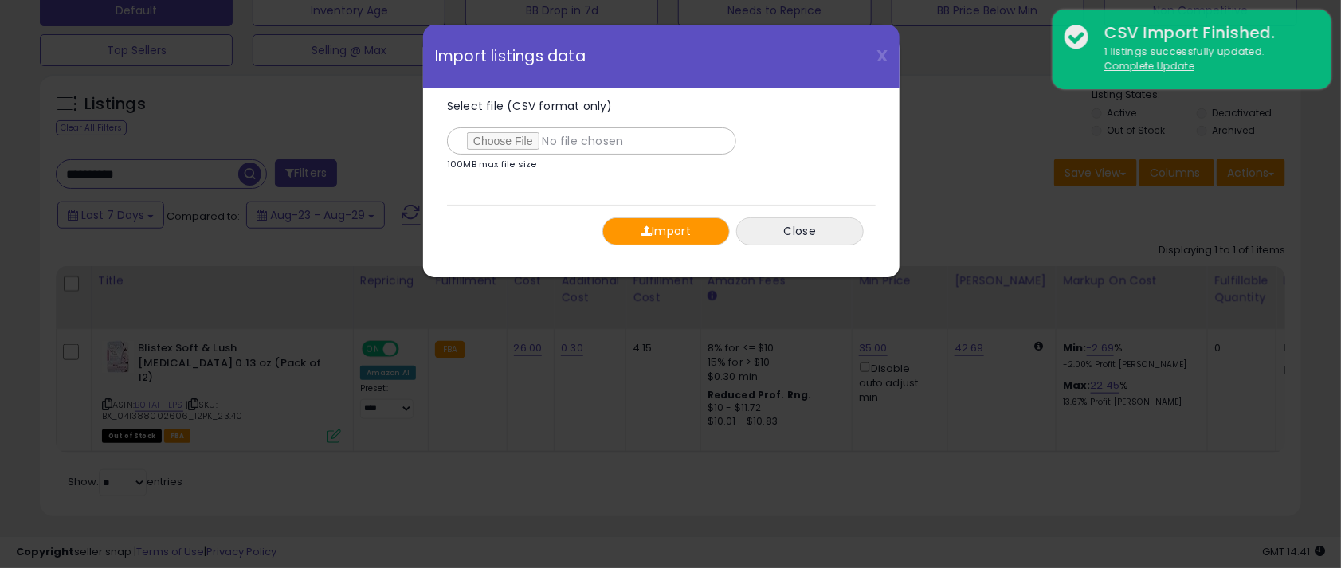
click at [666, 225] on button "Import" at bounding box center [665, 231] width 127 height 28
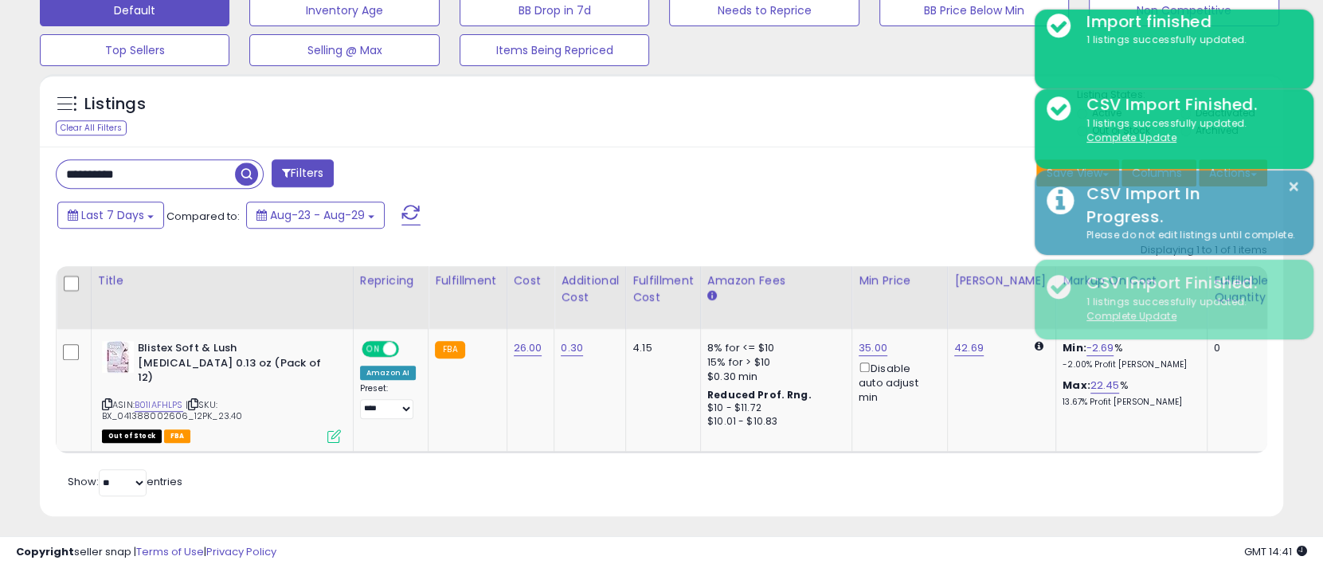
scroll to position [796340, 795945]
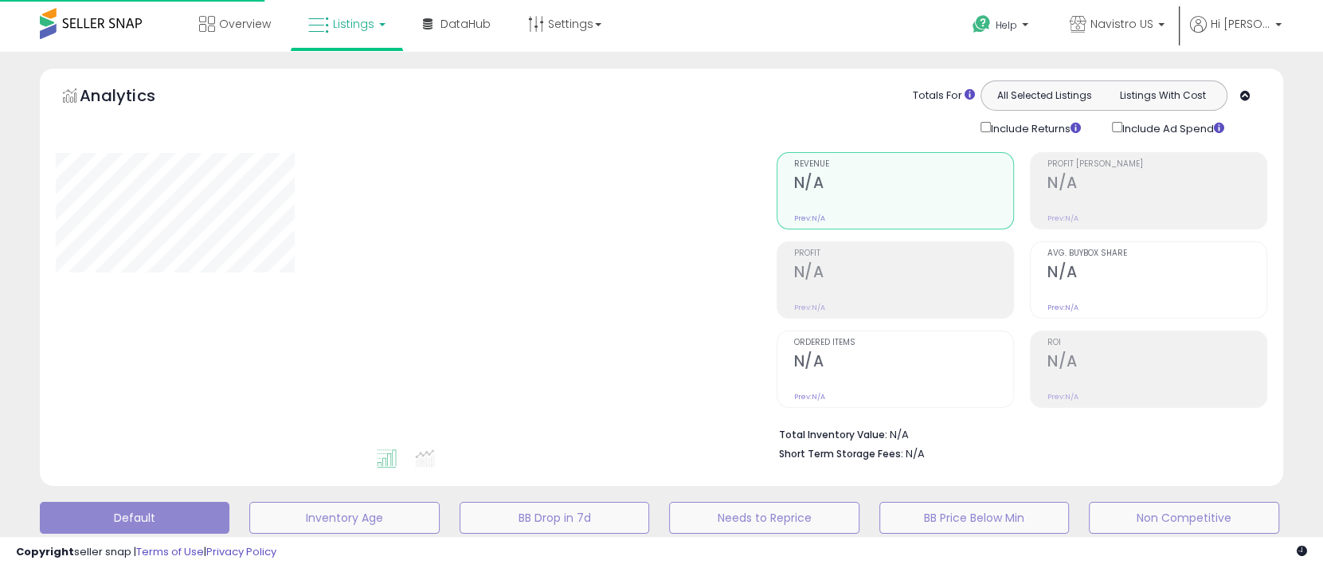
scroll to position [428, 0]
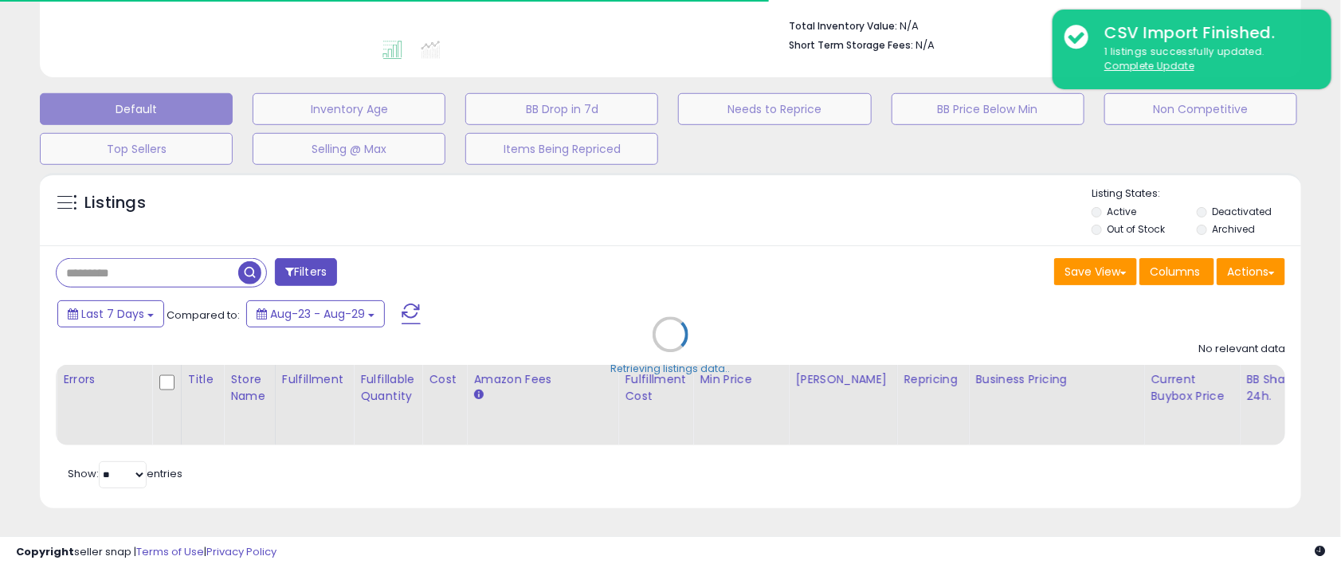
type input "**********"
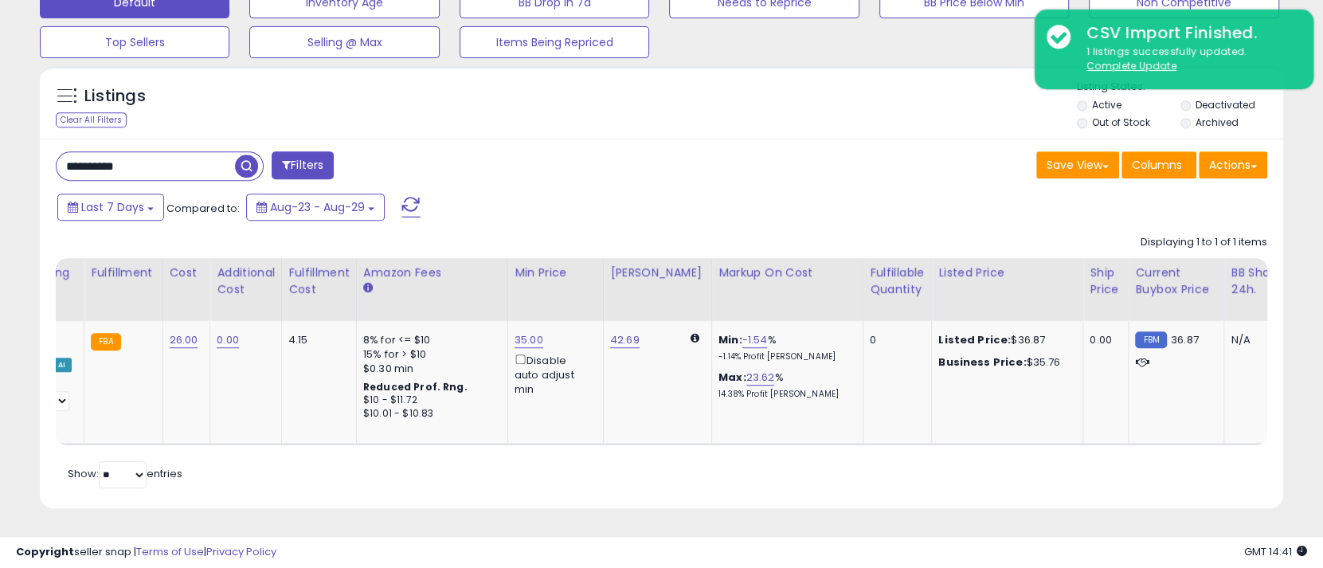
scroll to position [0, 339]
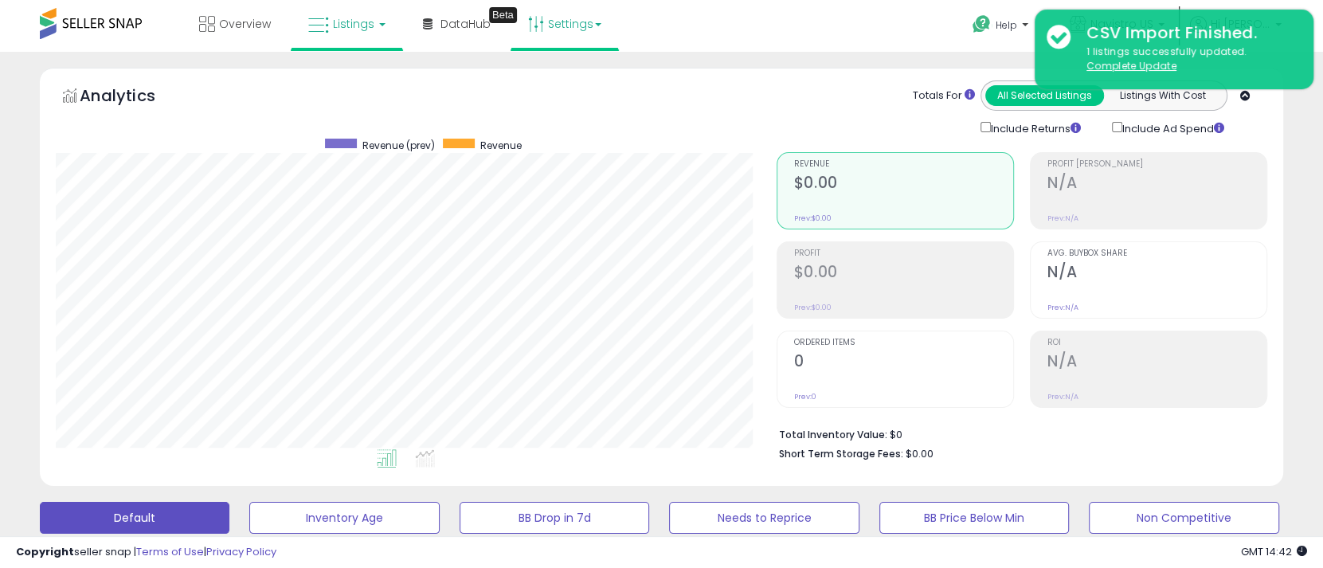
click at [566, 19] on link "Settings" at bounding box center [564, 24] width 97 height 48
click at [573, 78] on link "Store settings" at bounding box center [567, 80] width 72 height 15
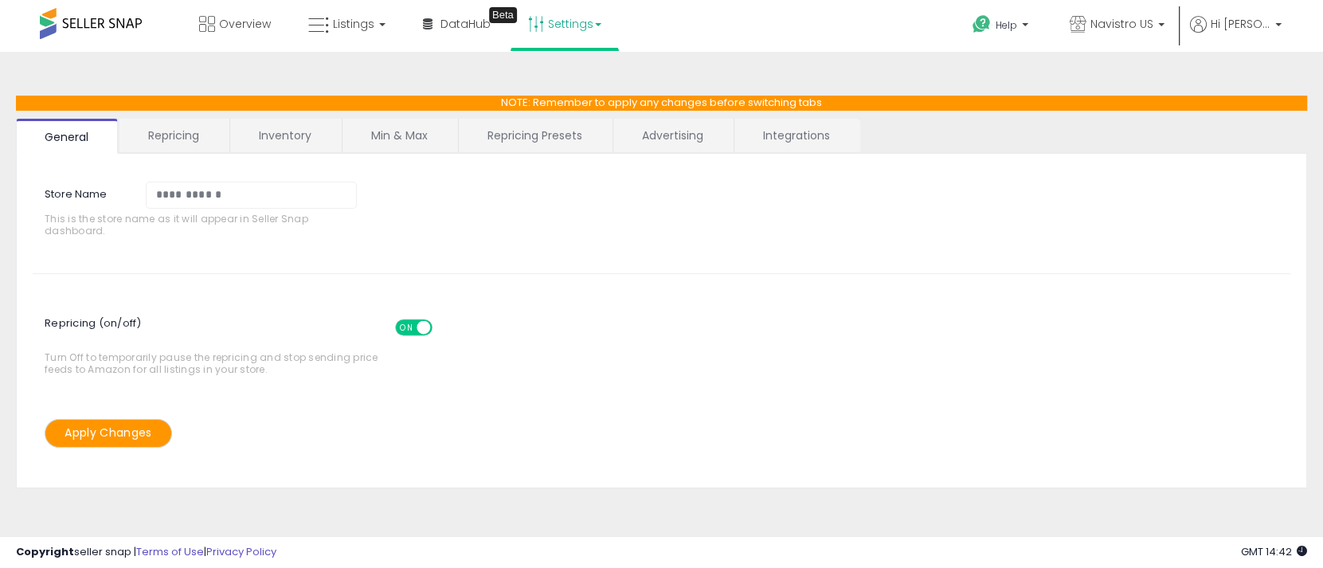
click at [418, 130] on link "Min & Max" at bounding box center [400, 135] width 114 height 33
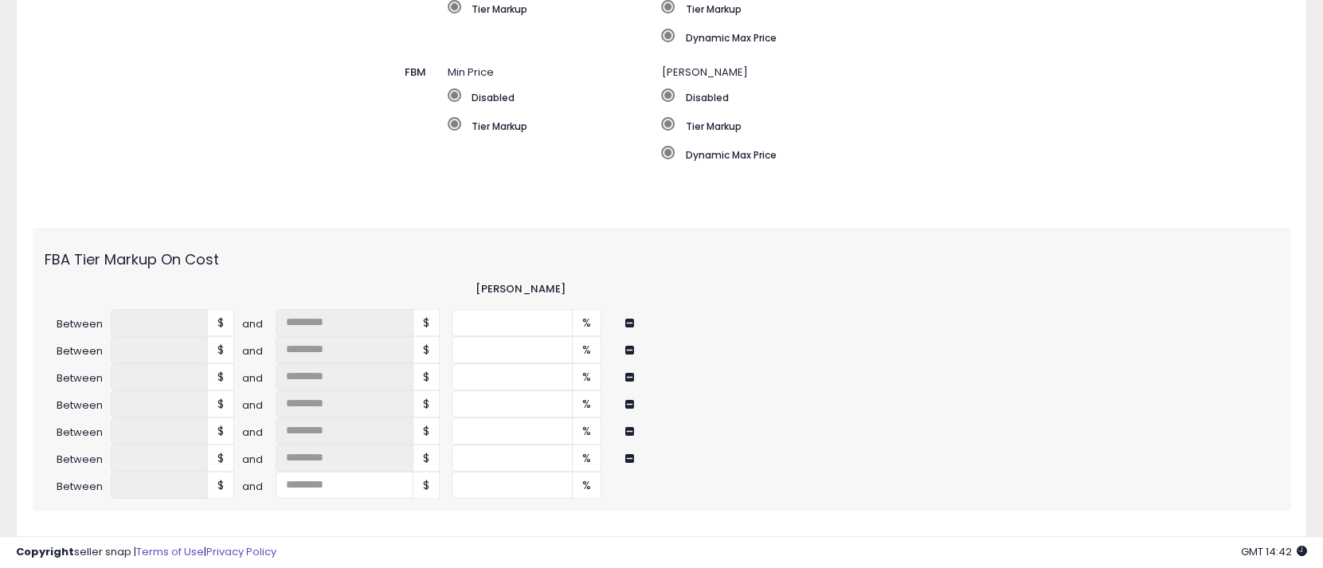
scroll to position [478, 0]
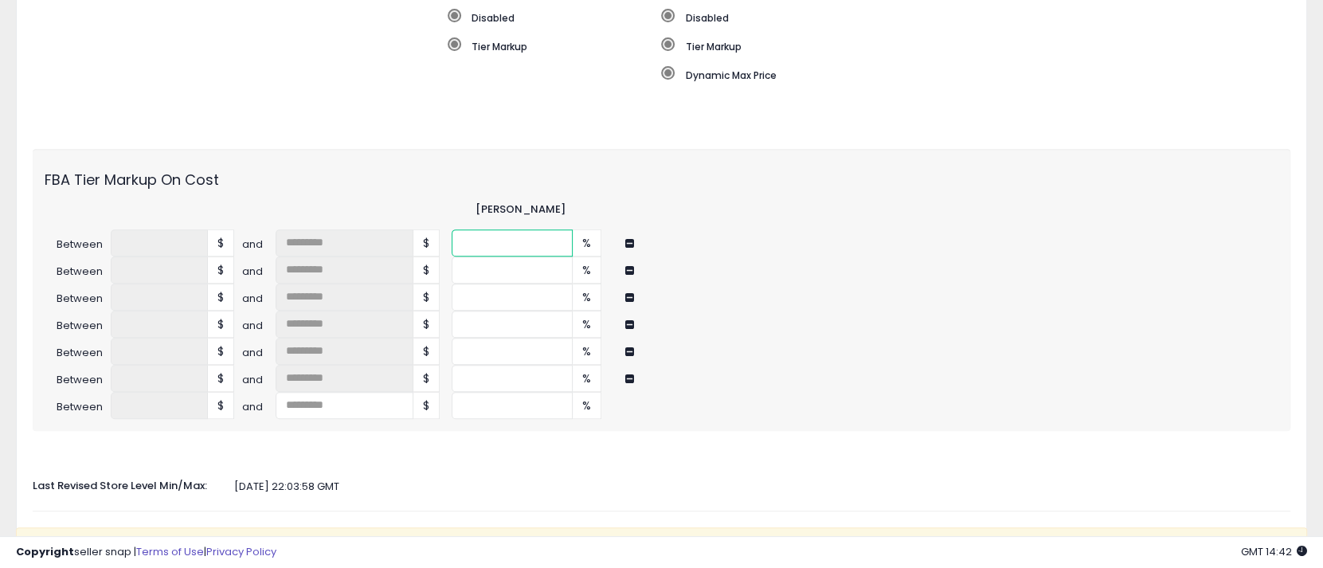
click at [495, 245] on input "**" at bounding box center [512, 242] width 120 height 27
drag, startPoint x: 500, startPoint y: 241, endPoint x: 429, endPoint y: 237, distance: 71.0
click at [429, 237] on div "Between * $ and * $ ** %" at bounding box center [662, 242] width 1258 height 27
click at [479, 406] on input "**" at bounding box center [512, 405] width 120 height 27
drag, startPoint x: 475, startPoint y: 405, endPoint x: 422, endPoint y: 399, distance: 52.9
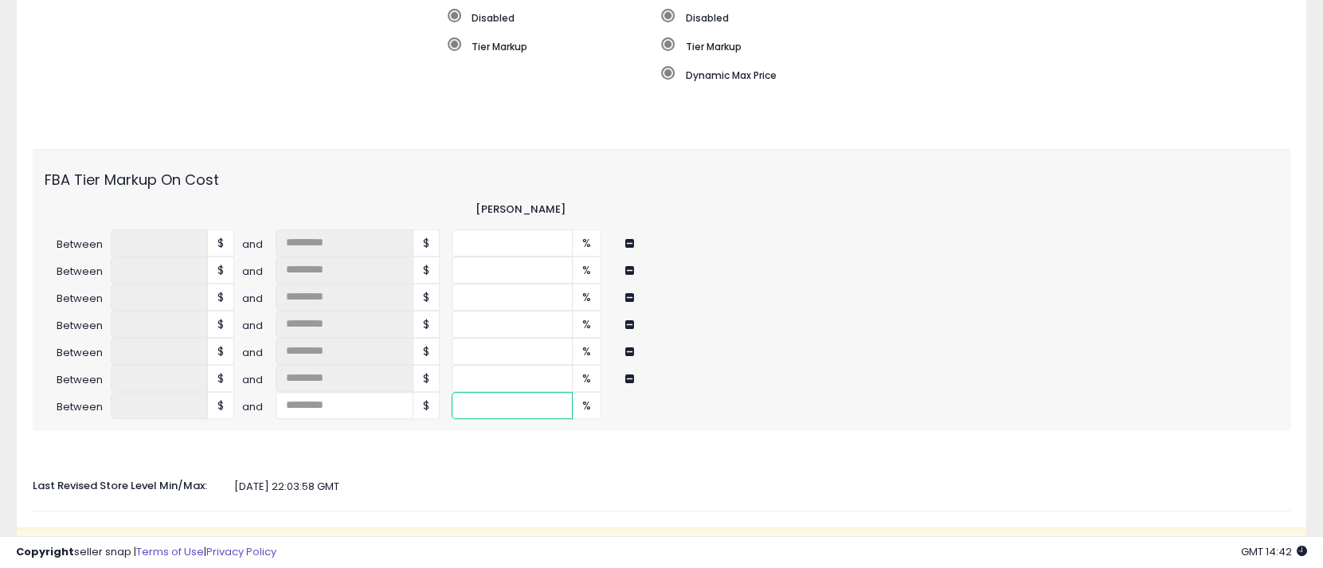
click at [422, 399] on div "Between **** $ and $ ** %" at bounding box center [662, 405] width 1258 height 27
type input "**"
click at [484, 458] on div at bounding box center [662, 454] width 1282 height 15
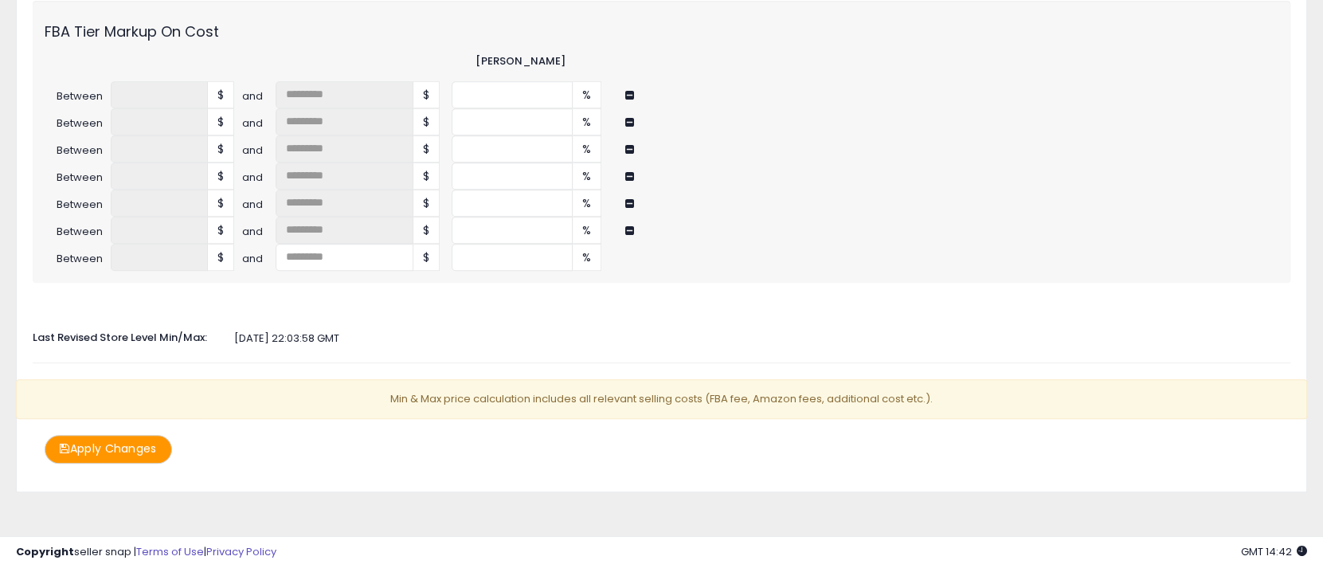
scroll to position [629, 0]
click at [98, 445] on button "Apply Changes" at bounding box center [108, 447] width 127 height 28
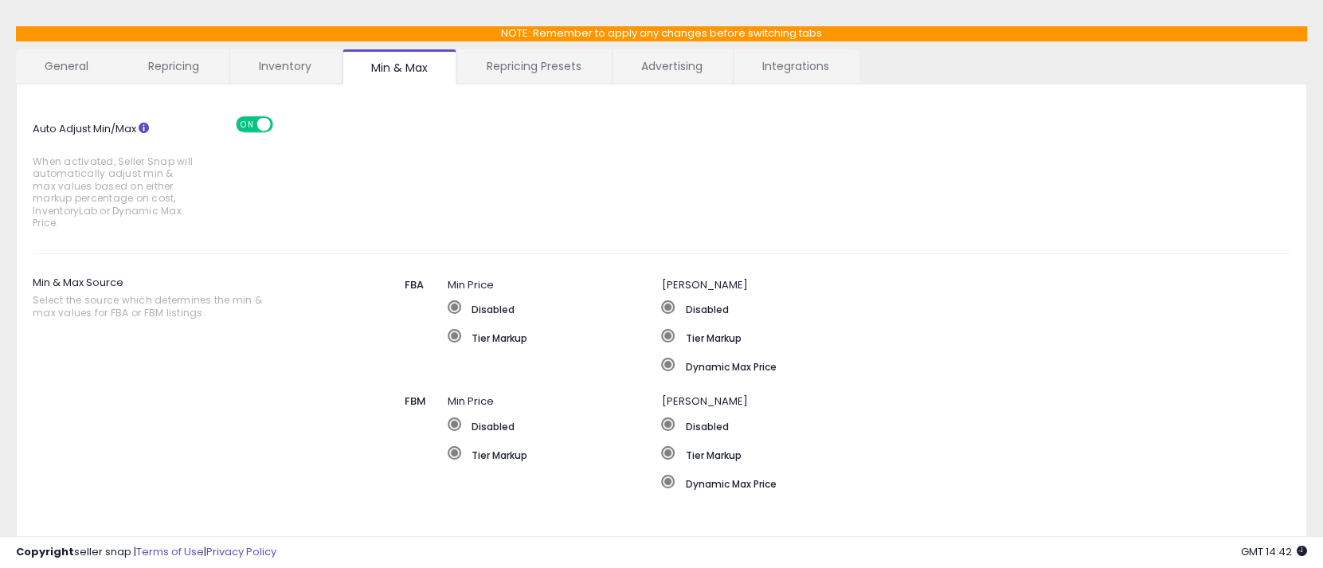
scroll to position [0, 0]
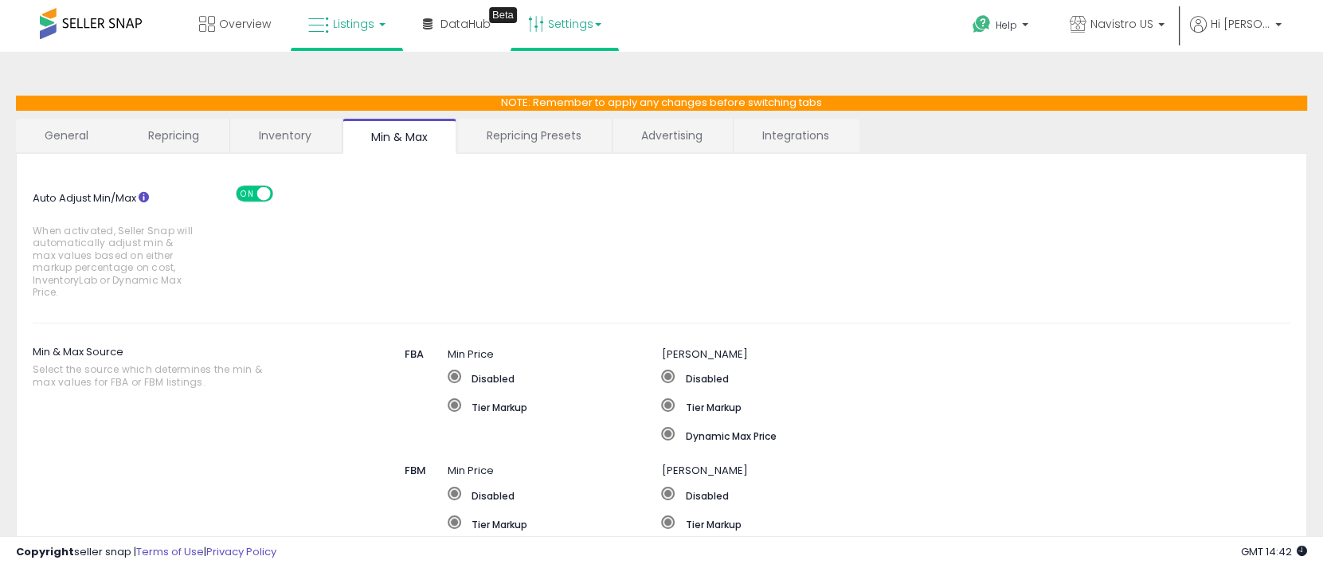
click at [345, 23] on span "Listings" at bounding box center [353, 24] width 41 height 16
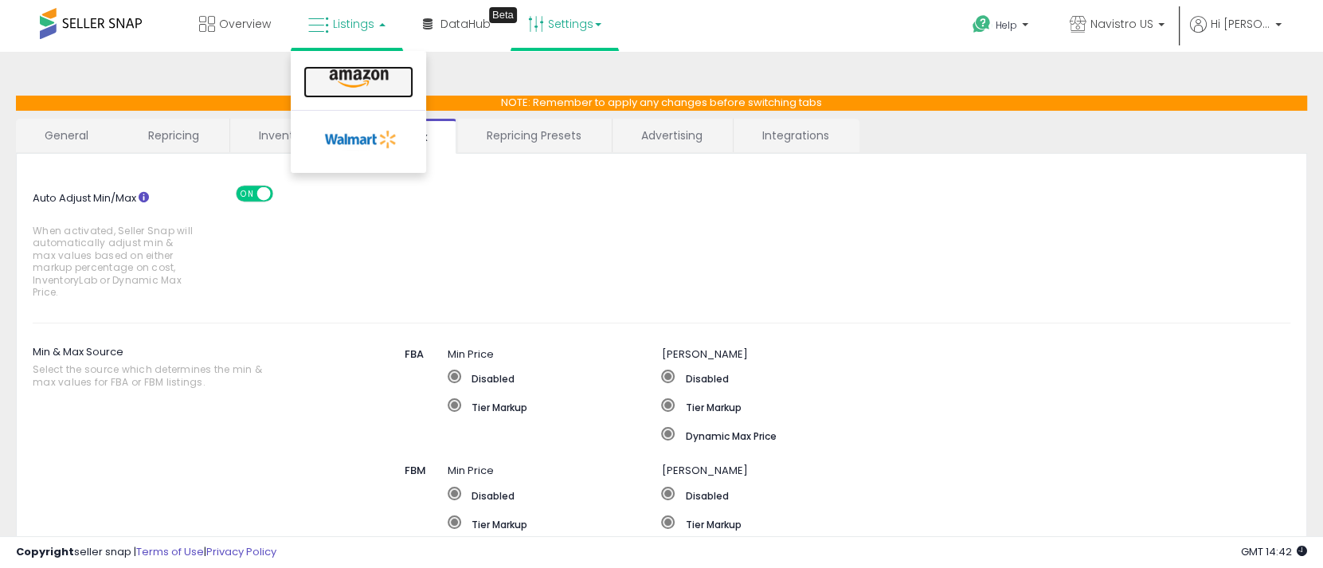
click at [359, 75] on icon at bounding box center [358, 79] width 69 height 21
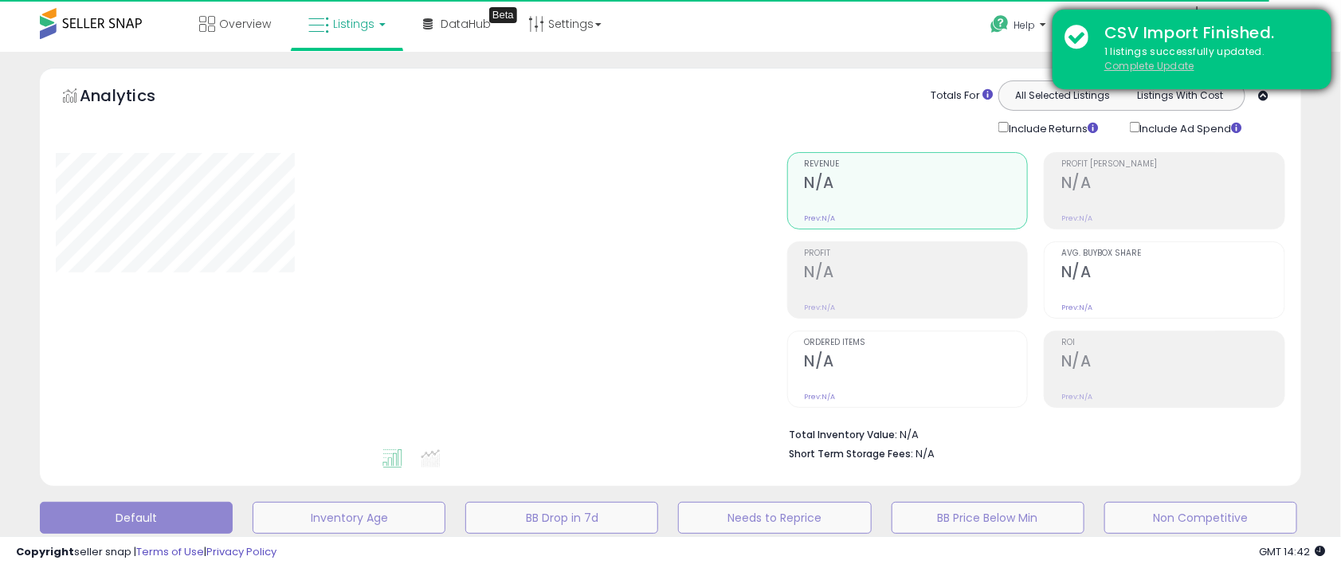
click at [1137, 67] on u "Complete Update" at bounding box center [1149, 66] width 90 height 14
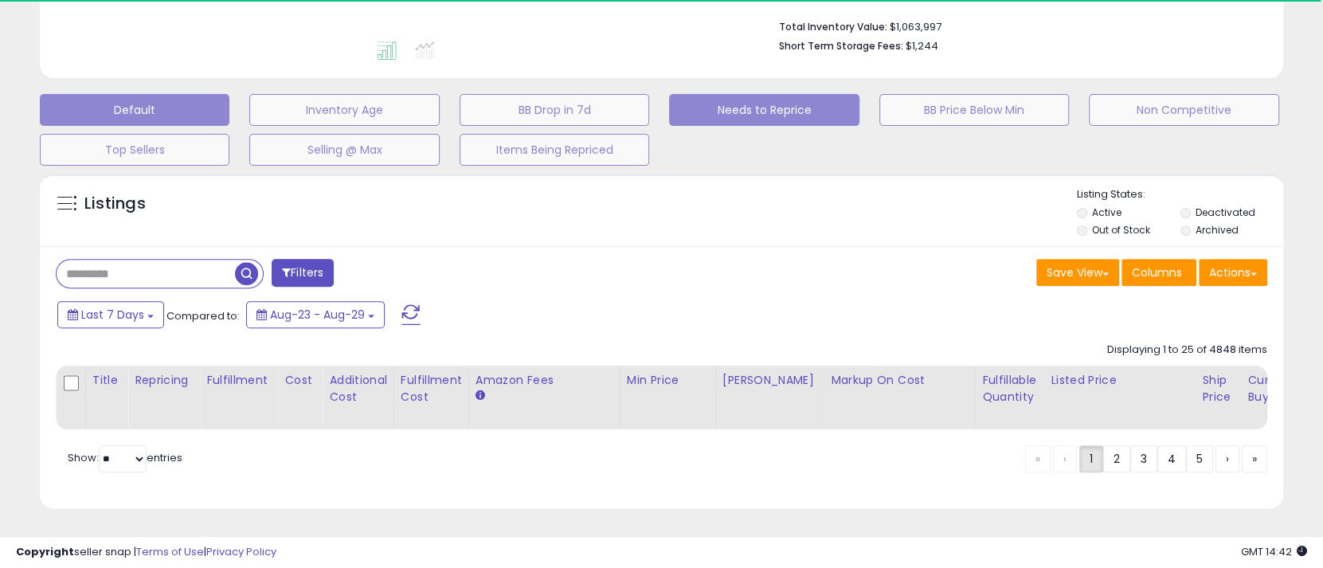
scroll to position [427, 0]
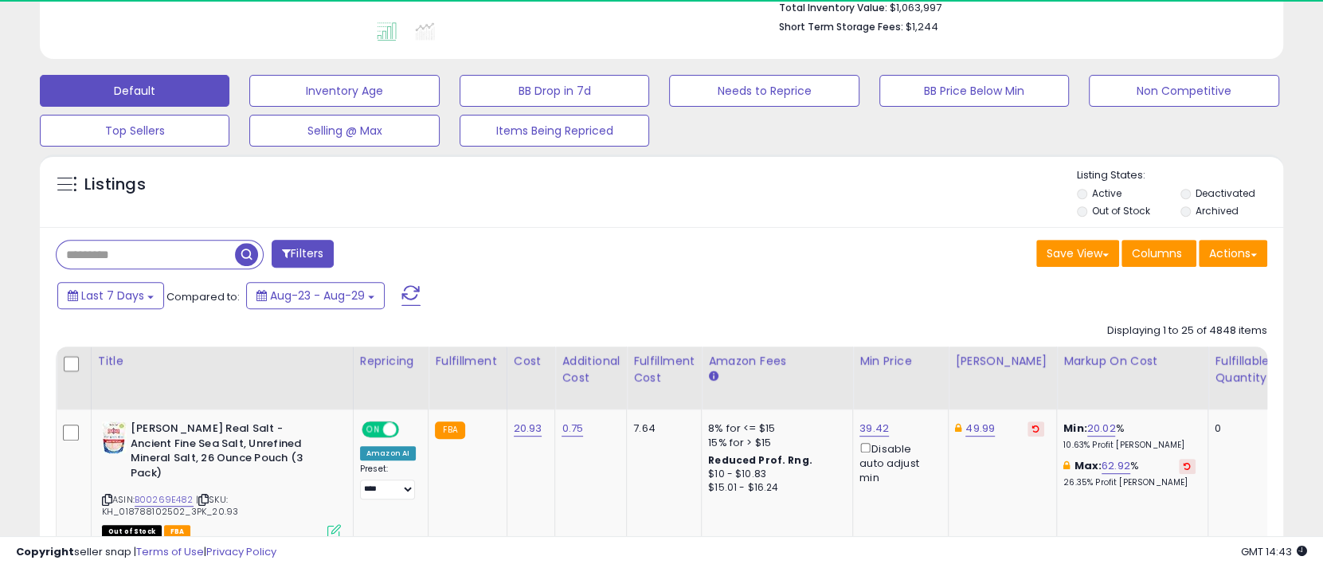
click at [152, 246] on input "text" at bounding box center [146, 255] width 178 height 28
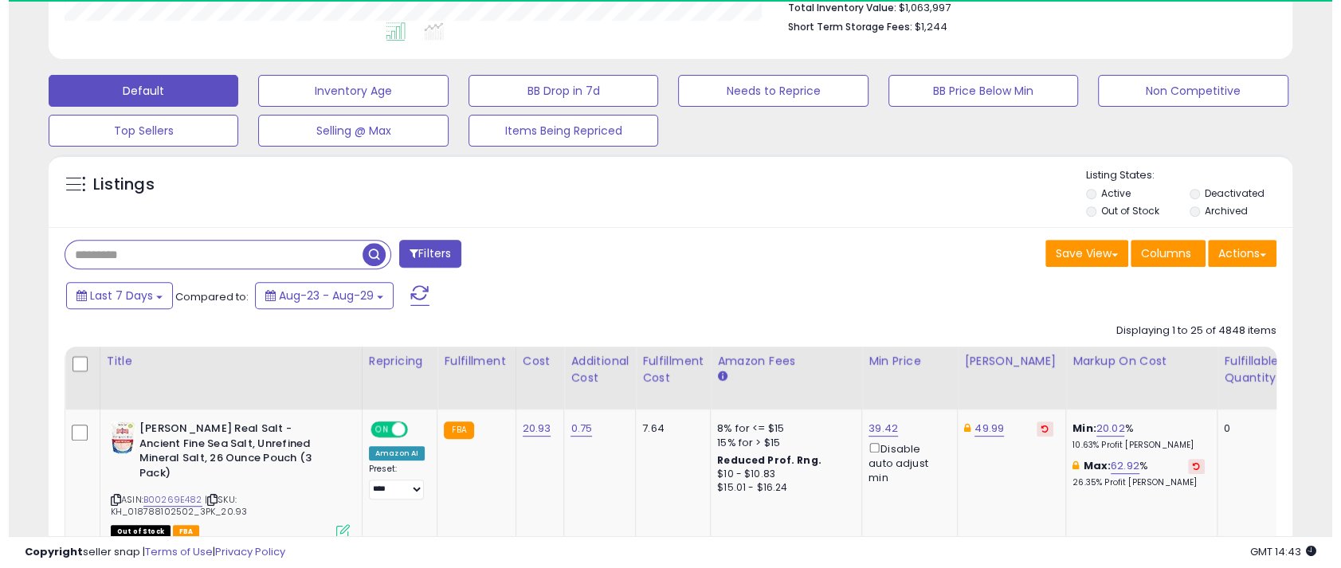
scroll to position [326, 720]
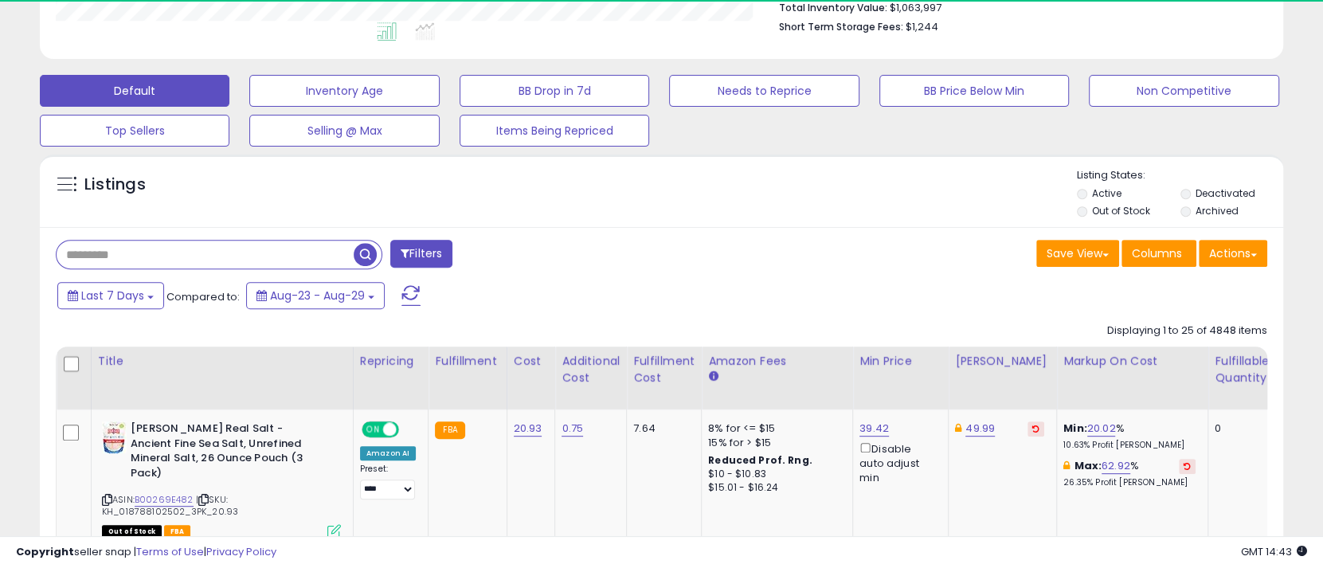
paste input "**********"
type input "**********"
click at [369, 254] on span "button" at bounding box center [365, 254] width 23 height 23
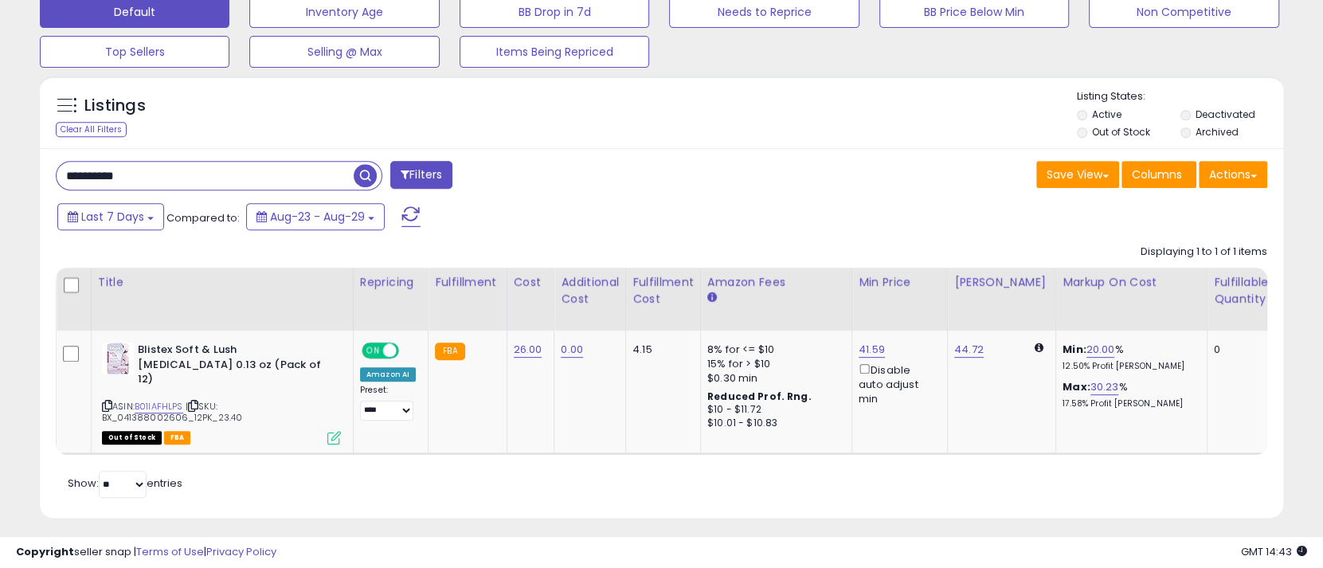
drag, startPoint x: 78, startPoint y: 176, endPoint x: 0, endPoint y: 167, distance: 78.7
click at [9, 171] on div "**********" at bounding box center [661, 50] width 1307 height 976
click at [653, 170] on div "Filters" at bounding box center [353, 177] width 618 height 32
click at [437, 173] on button "Filters" at bounding box center [421, 175] width 62 height 28
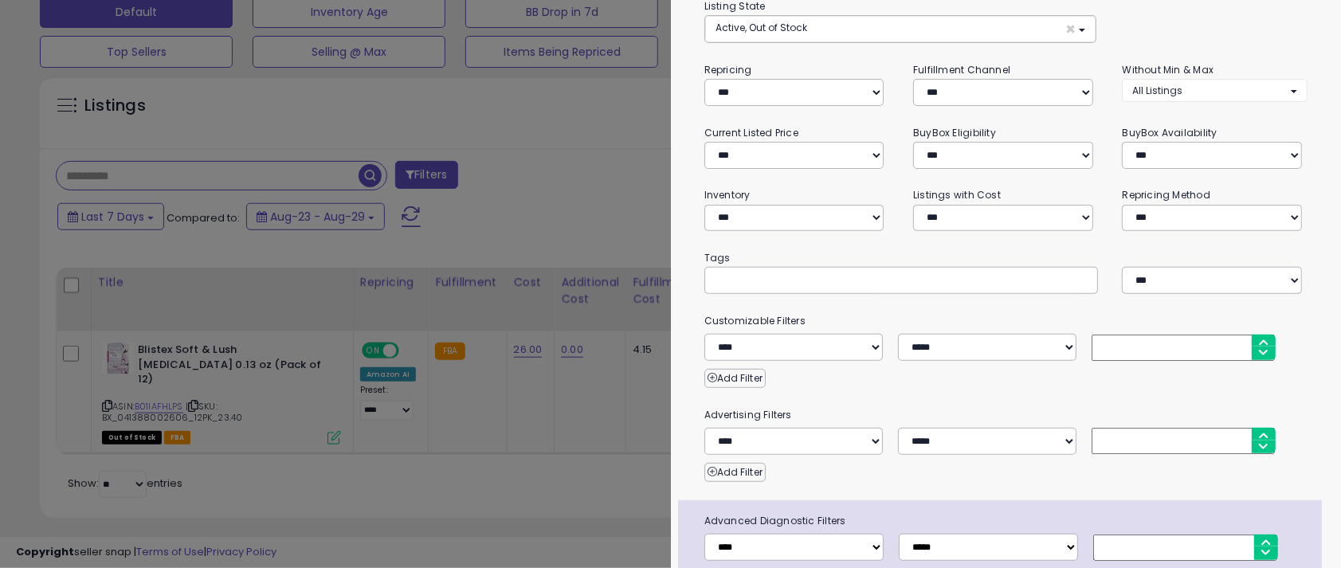
scroll to position [215, 0]
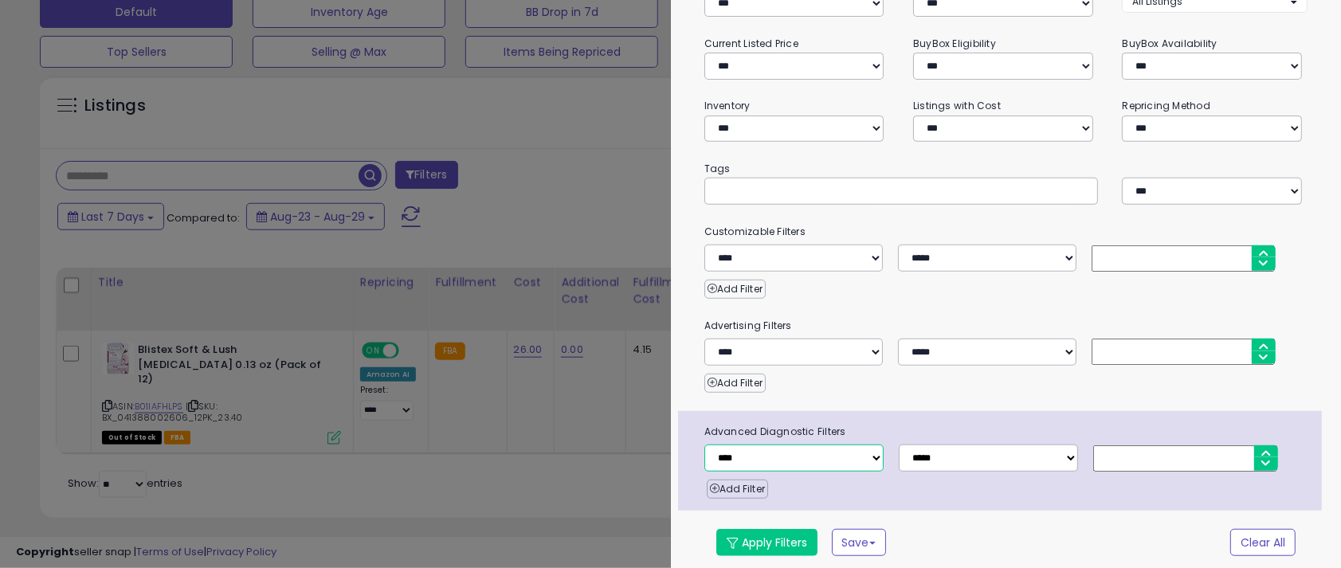
click at [872, 449] on select "**********" at bounding box center [793, 458] width 179 height 27
click at [530, 148] on div at bounding box center [670, 284] width 1341 height 568
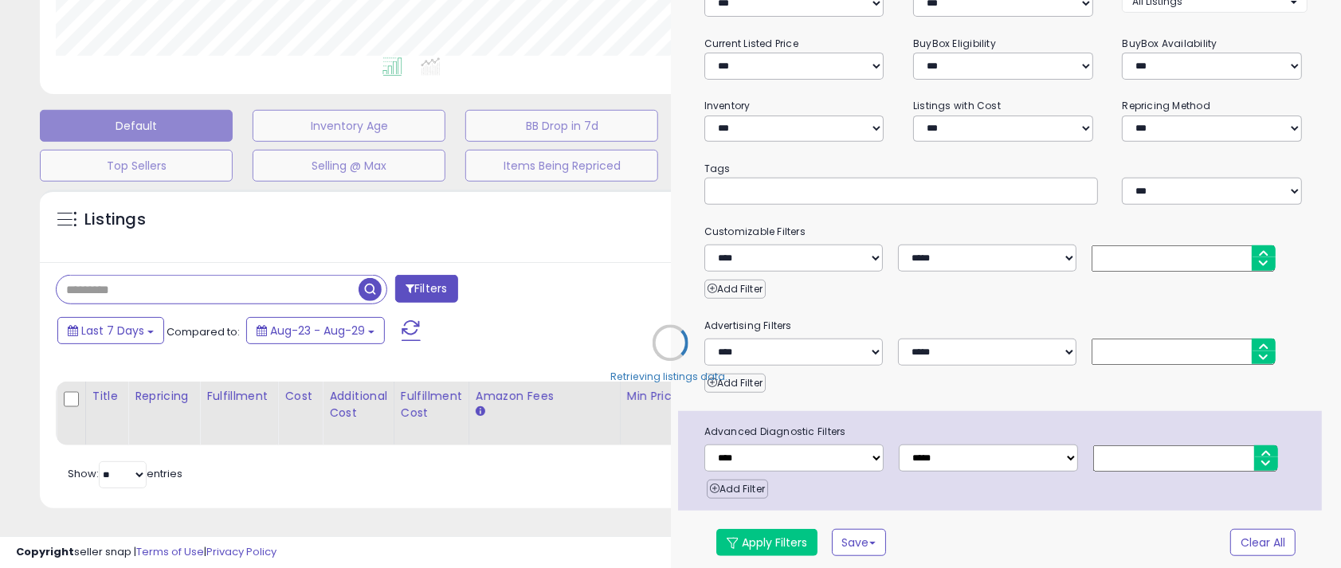
scroll to position [411, 0]
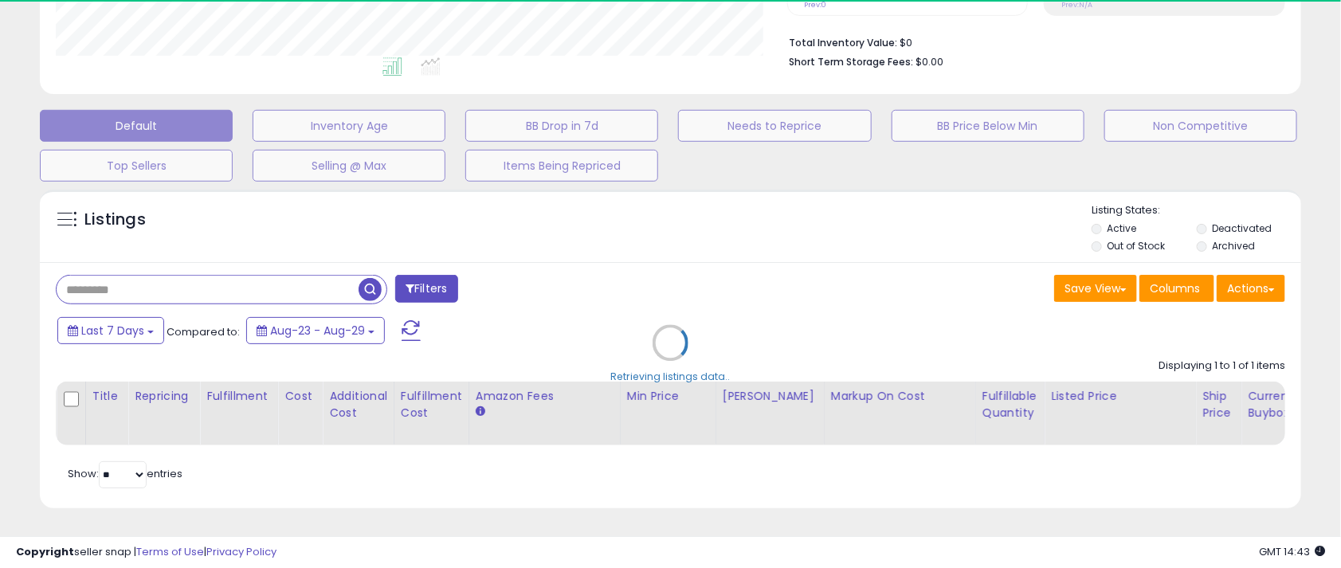
select select "*"
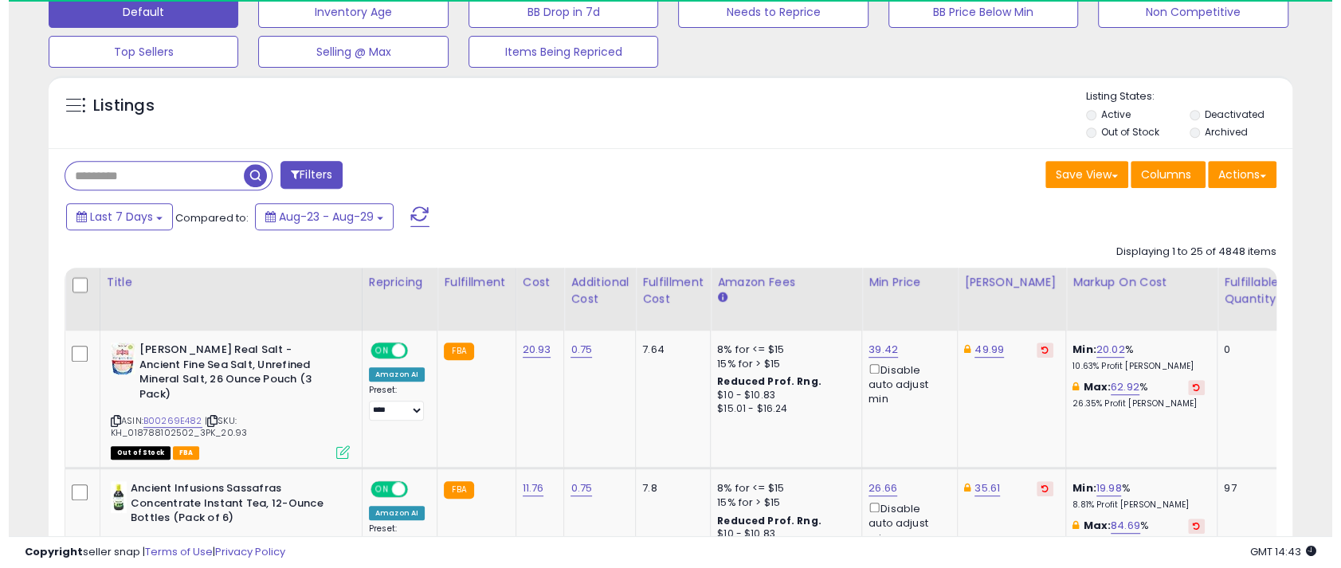
scroll to position [796340, 795945]
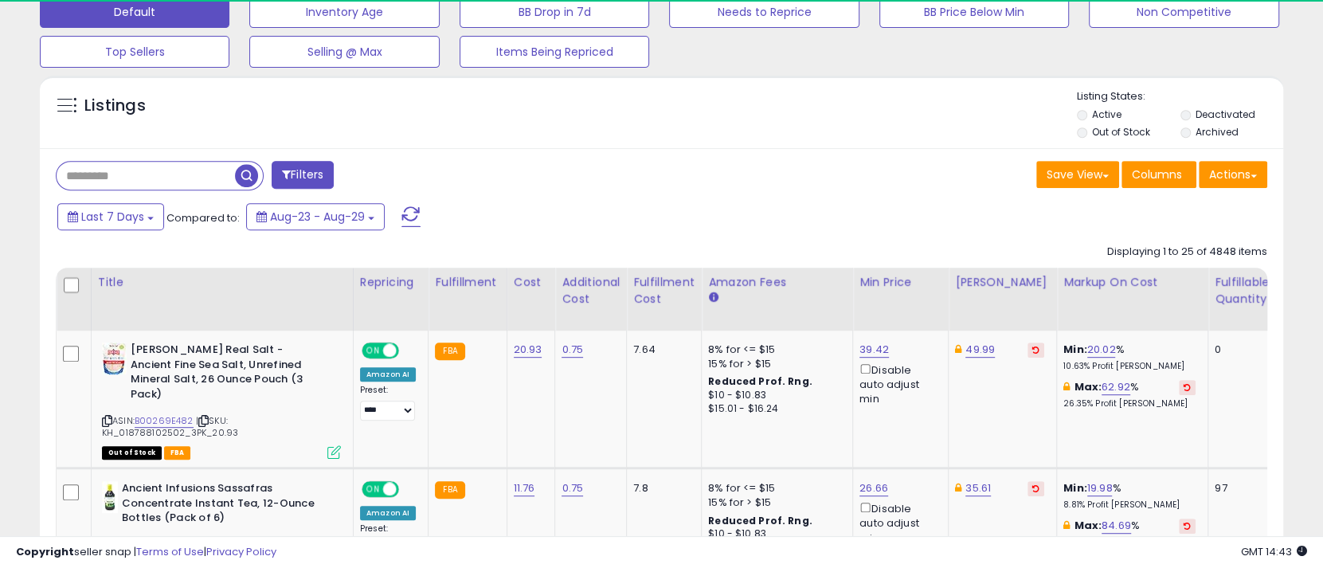
click at [292, 171] on button "Filters" at bounding box center [303, 175] width 62 height 28
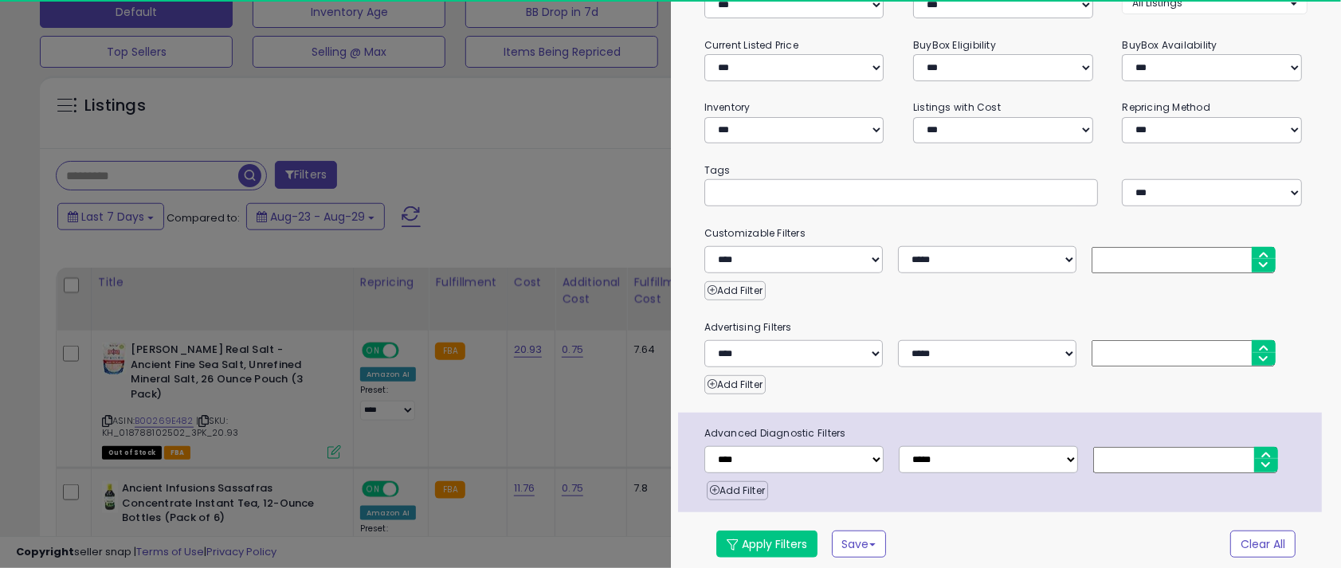
scroll to position [215, 0]
click at [872, 452] on select "**********" at bounding box center [793, 458] width 179 height 27
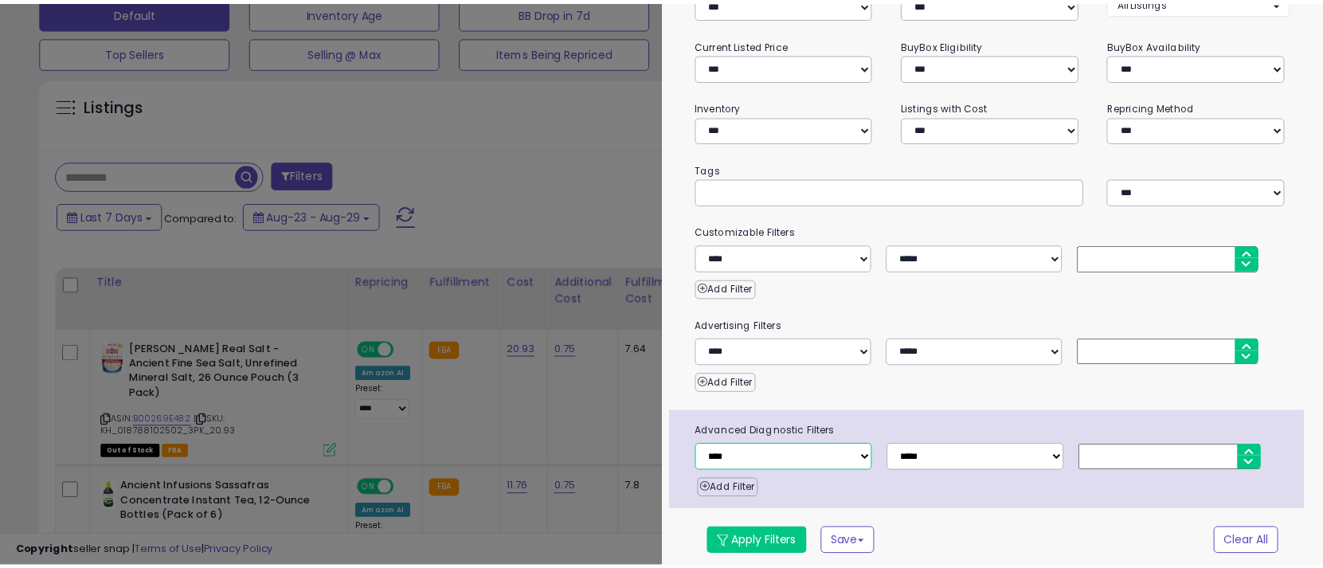
scroll to position [326, 731]
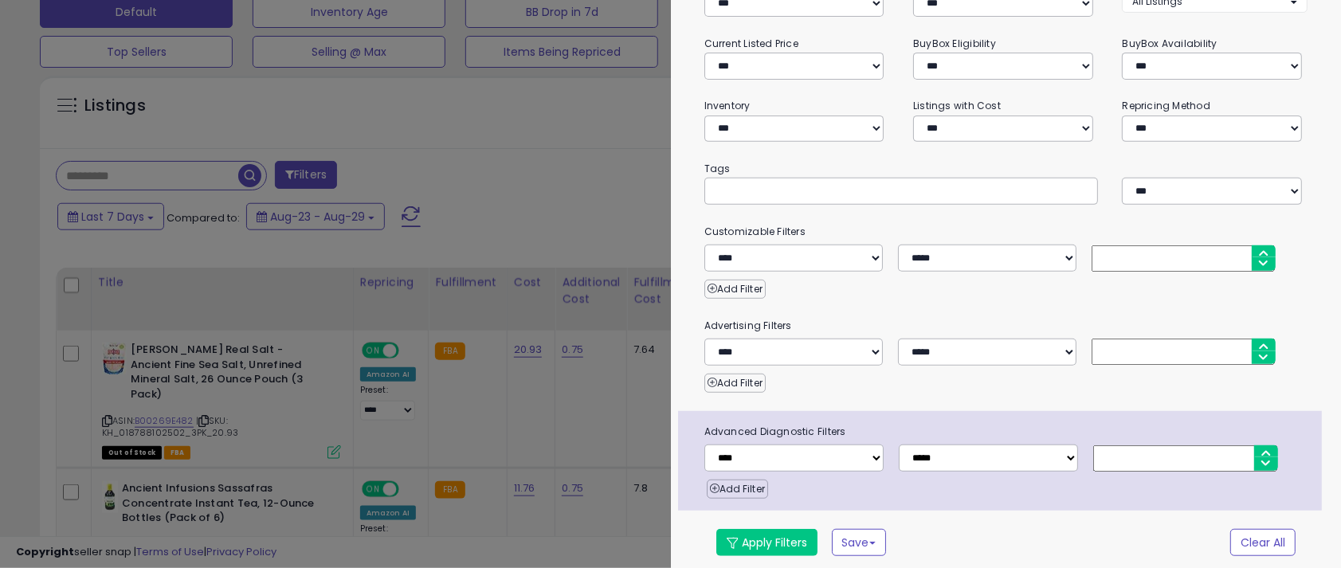
click at [618, 206] on div at bounding box center [670, 284] width 1341 height 568
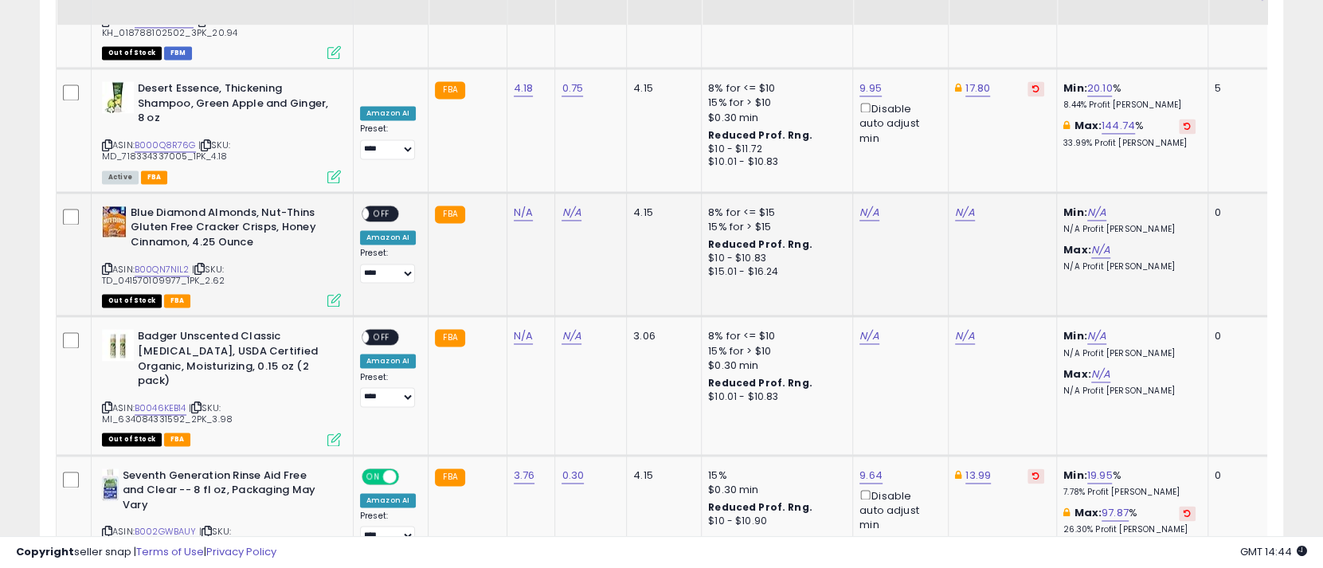
scroll to position [1861, 0]
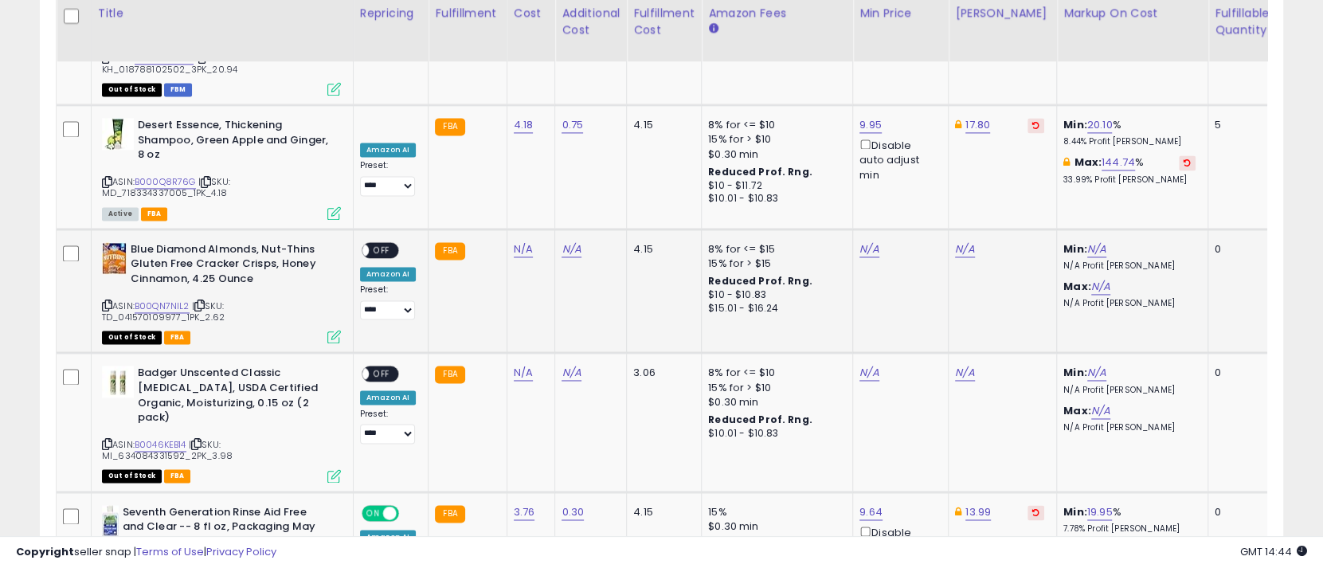
drag, startPoint x: 202, startPoint y: 257, endPoint x: 222, endPoint y: 257, distance: 20.7
click at [222, 257] on div "ASIN: B00QN7NIL2 | SKU: TD_041570109977_1PK_2.62 Out of Stock FBA" at bounding box center [221, 292] width 239 height 100
click at [214, 300] on span "| SKU: TD_041570109977_1PK_2.62" at bounding box center [163, 312] width 123 height 24
drag, startPoint x: 200, startPoint y: 253, endPoint x: 226, endPoint y: 257, distance: 26.5
click at [226, 257] on div "ASIN: B00QN7NIL2 | SKU: TD_041570109977_1PK_2.62 Out of Stock FBA" at bounding box center [221, 292] width 239 height 100
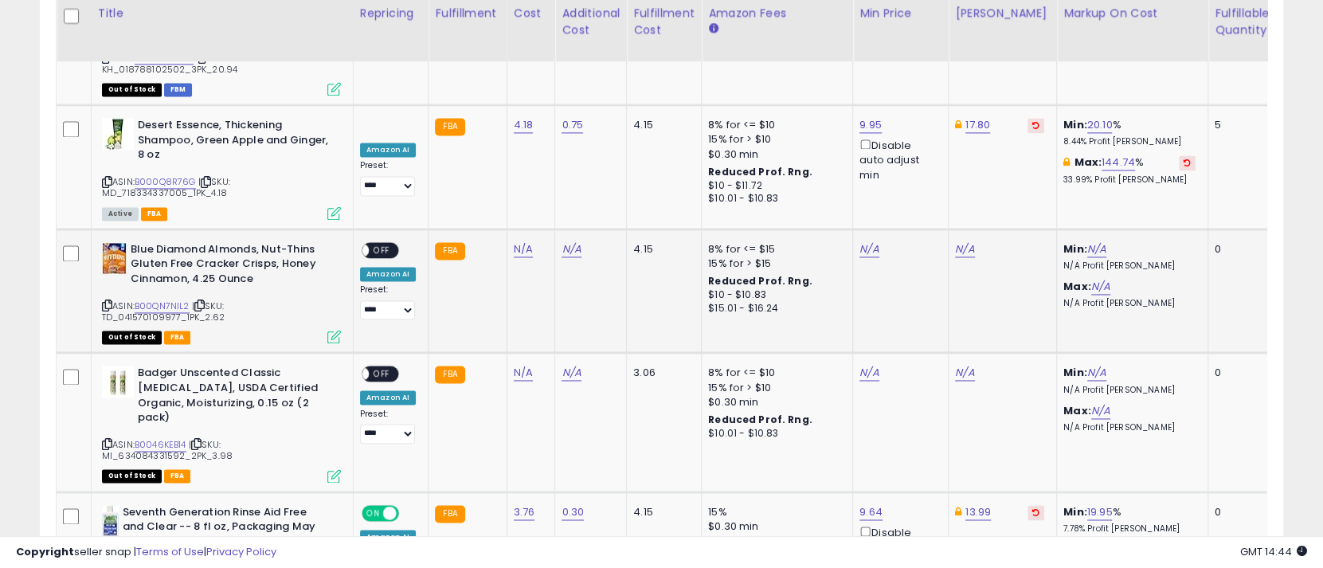
click at [211, 300] on span "| SKU: TD_041570109977_1PK_2.62" at bounding box center [163, 312] width 123 height 24
click at [517, 229] on td "N/A" at bounding box center [531, 291] width 49 height 124
drag, startPoint x: 201, startPoint y: 257, endPoint x: 246, endPoint y: 257, distance: 45.4
click at [246, 257] on div "ASIN: B00QN7NIL2 | SKU: TD_041570109977_1PK_2.62 Out of Stock FBA" at bounding box center [221, 292] width 239 height 100
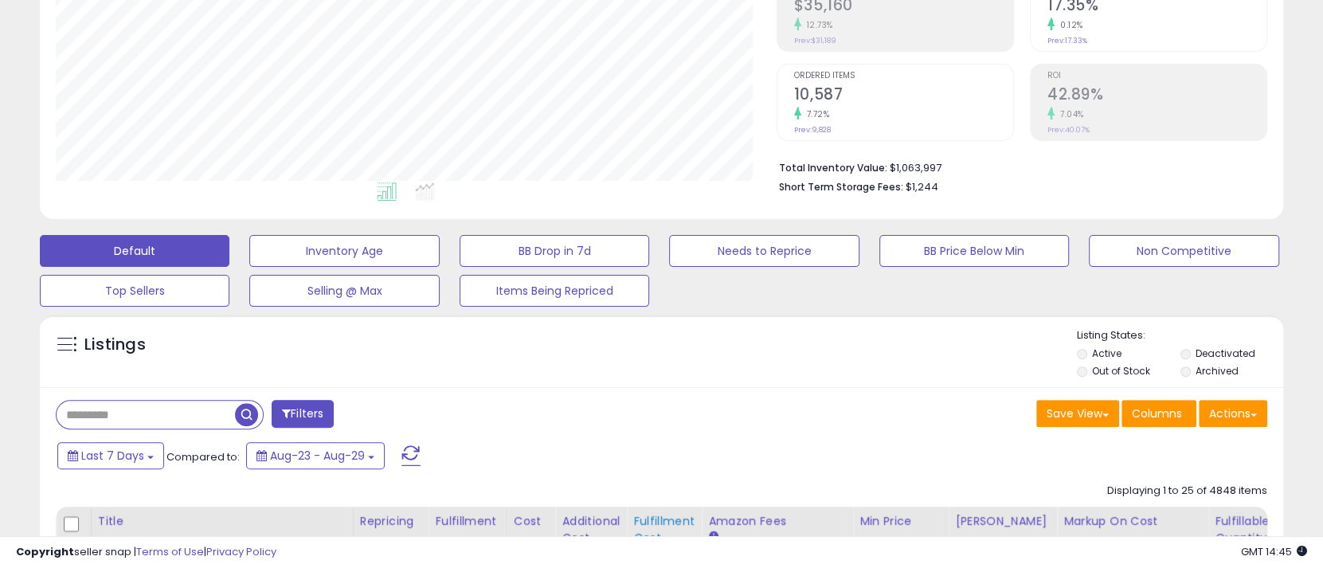
scroll to position [0, 0]
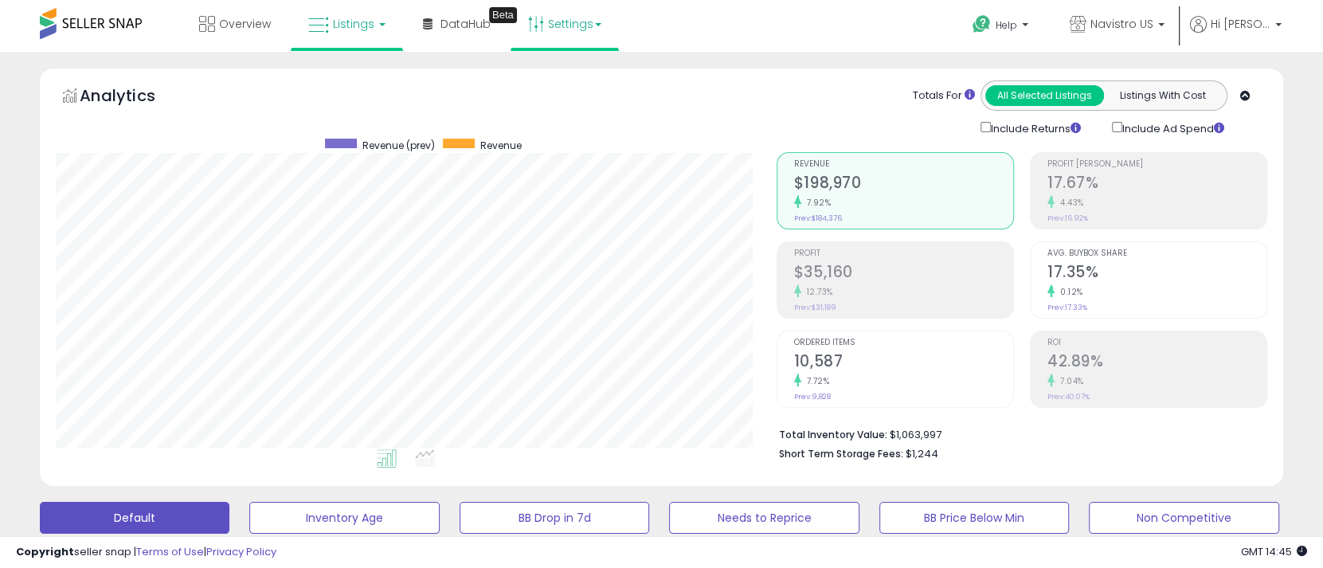
click at [561, 14] on link "Settings" at bounding box center [564, 24] width 97 height 48
click at [567, 83] on link "Store settings" at bounding box center [567, 80] width 72 height 15
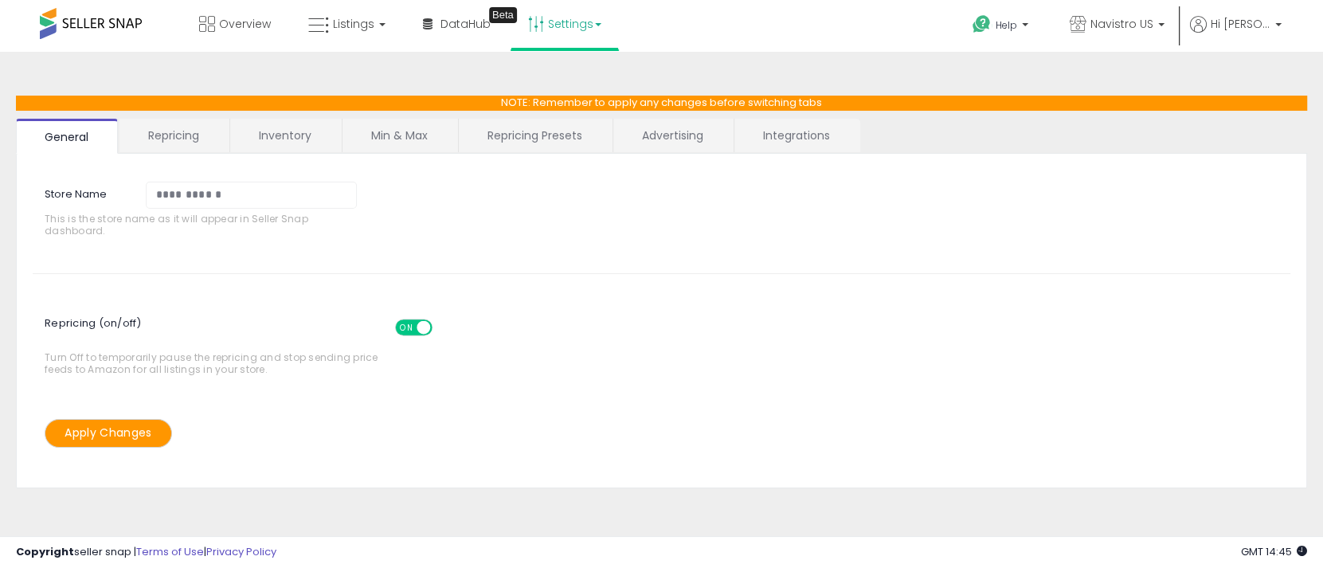
click at [404, 127] on link "Min & Max" at bounding box center [400, 135] width 114 height 33
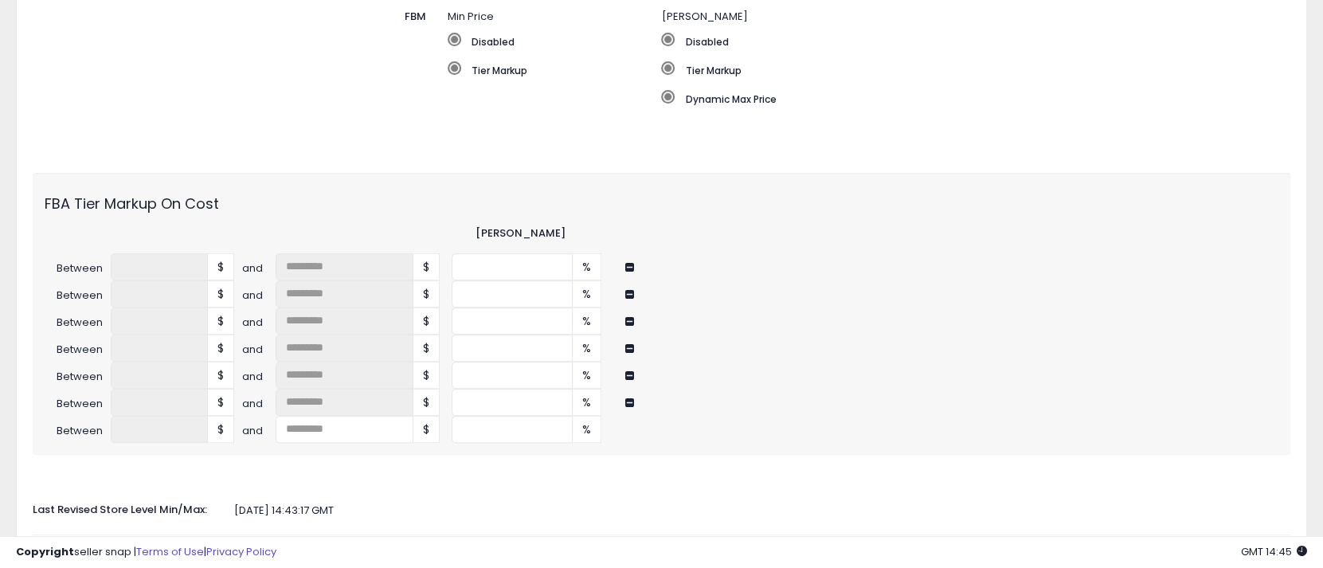
scroll to position [557, 0]
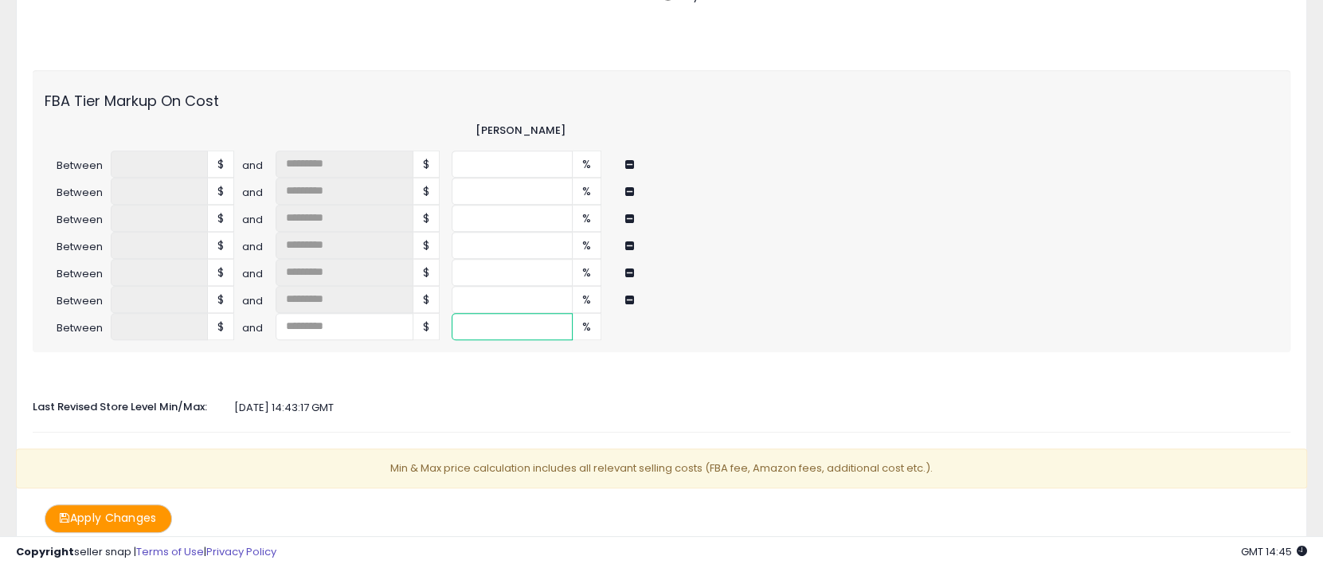
drag, startPoint x: 474, startPoint y: 323, endPoint x: 434, endPoint y: 320, distance: 40.0
click at [438, 321] on div "Between **** $ and $ ** %" at bounding box center [662, 326] width 1258 height 27
type input "**"
click at [478, 401] on div "[DATE] 14:43:17 GMT" at bounding box center [662, 408] width 1282 height 15
click at [94, 527] on button "Apply Changes" at bounding box center [108, 518] width 127 height 28
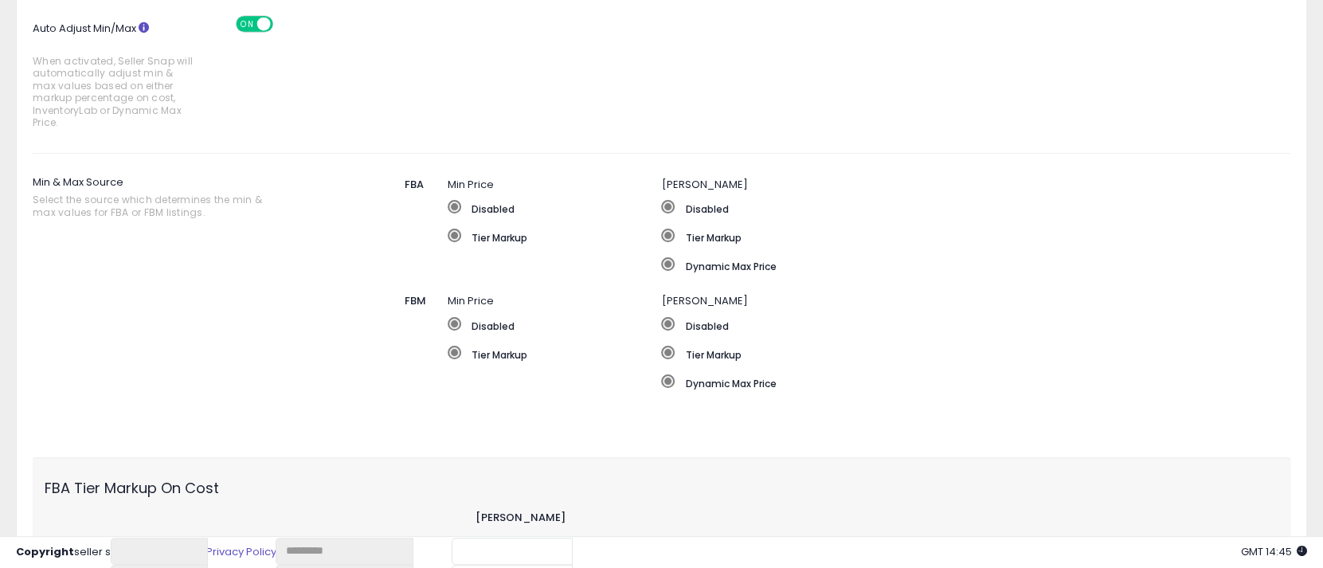
scroll to position [0, 0]
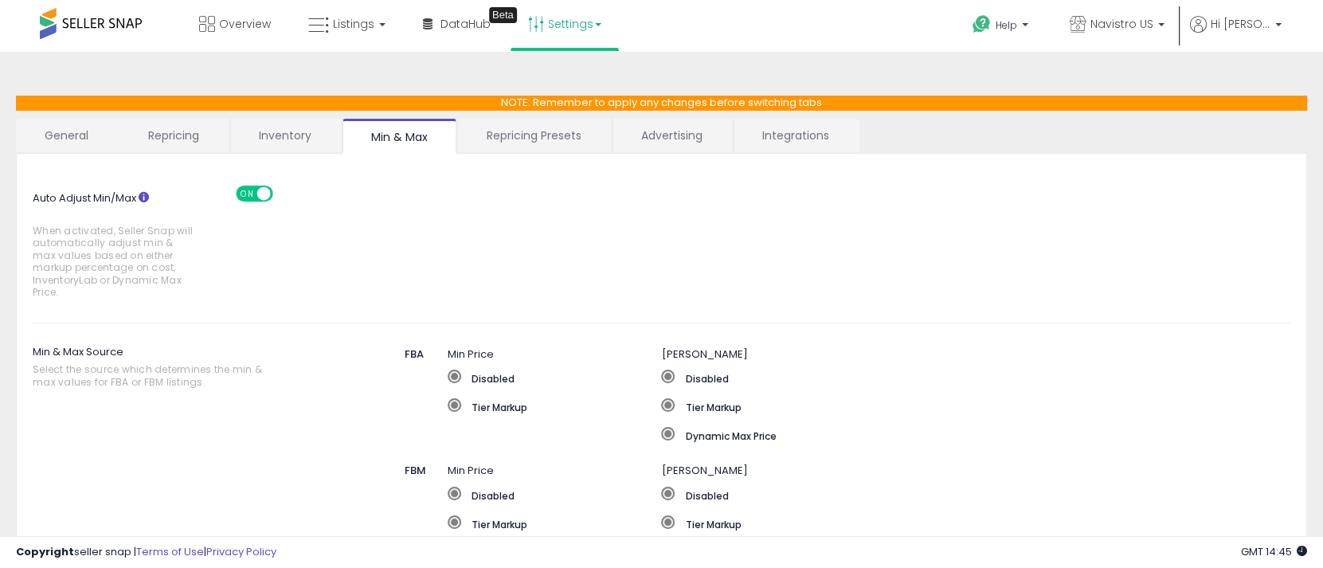
click at [693, 37] on div "Overview Listings DataHub Beta" at bounding box center [425, 34] width 874 height 68
click at [337, 24] on span "Listings" at bounding box center [353, 24] width 41 height 16
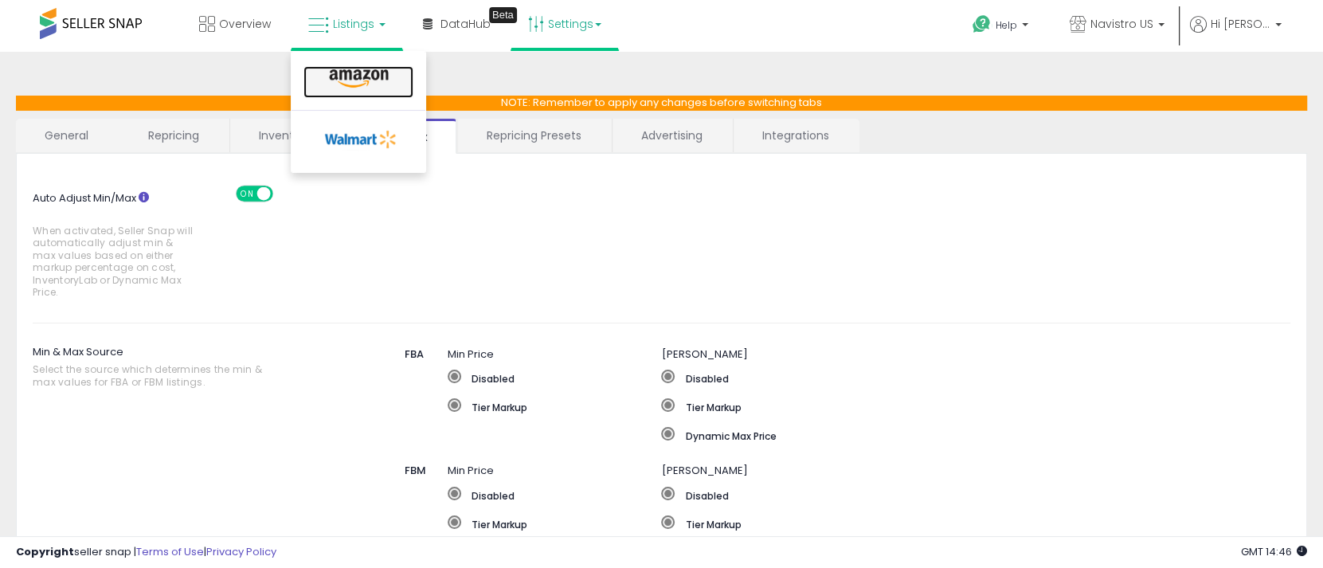
click at [361, 74] on icon at bounding box center [358, 79] width 69 height 21
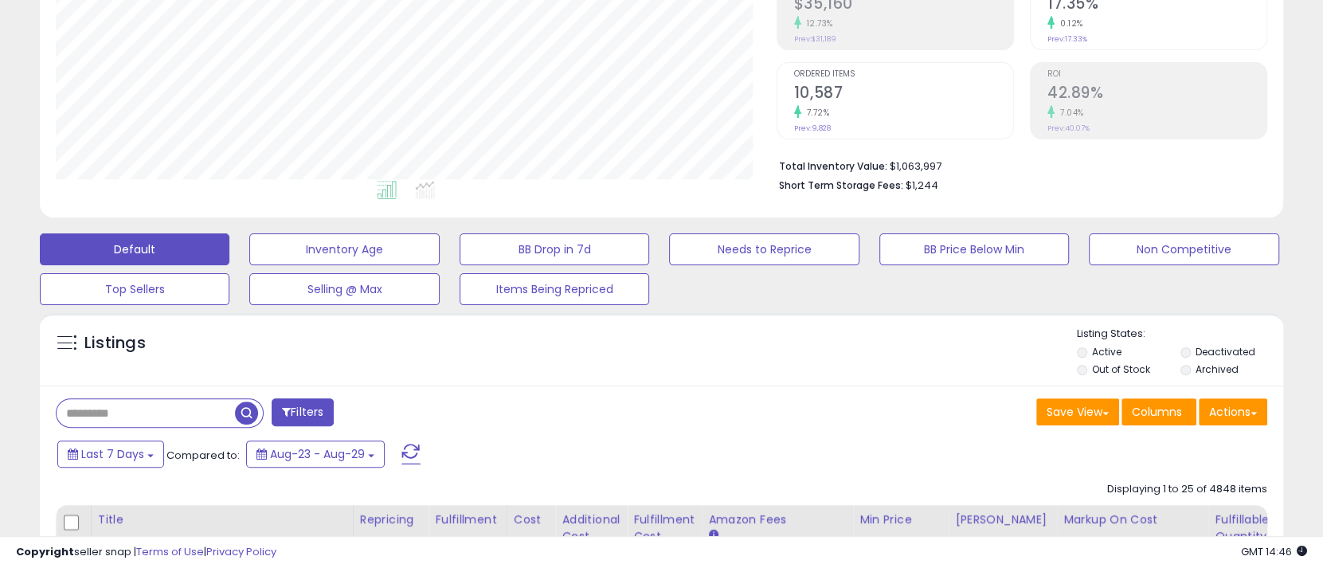
scroll to position [398, 0]
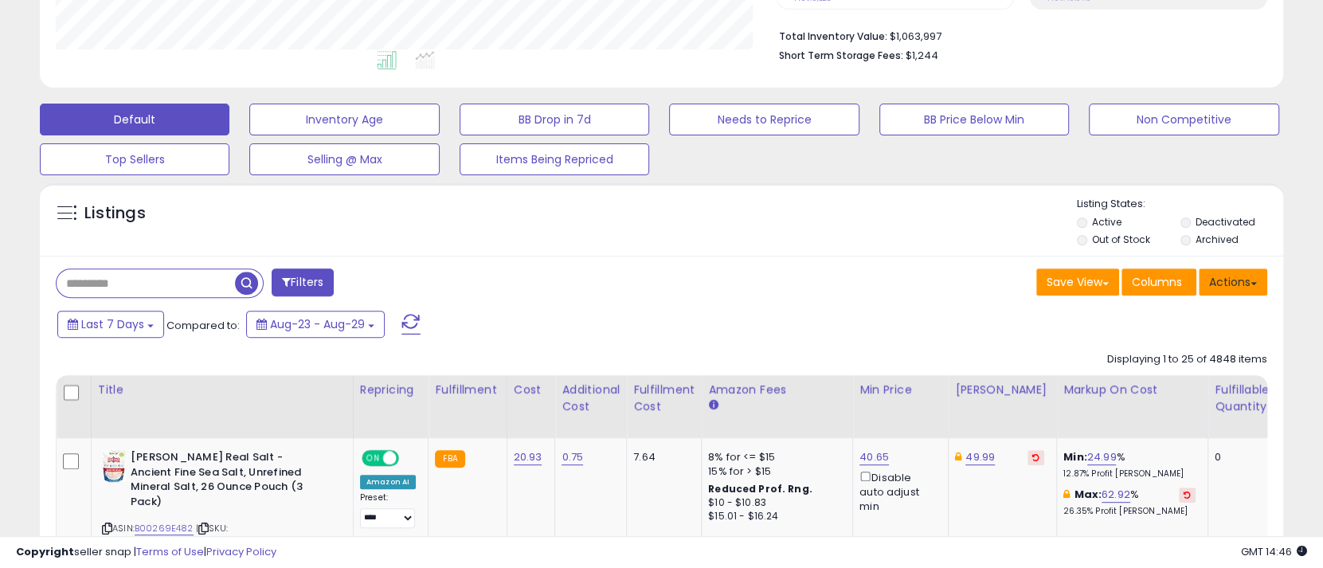
click at [1226, 287] on button "Actions" at bounding box center [1233, 281] width 69 height 27
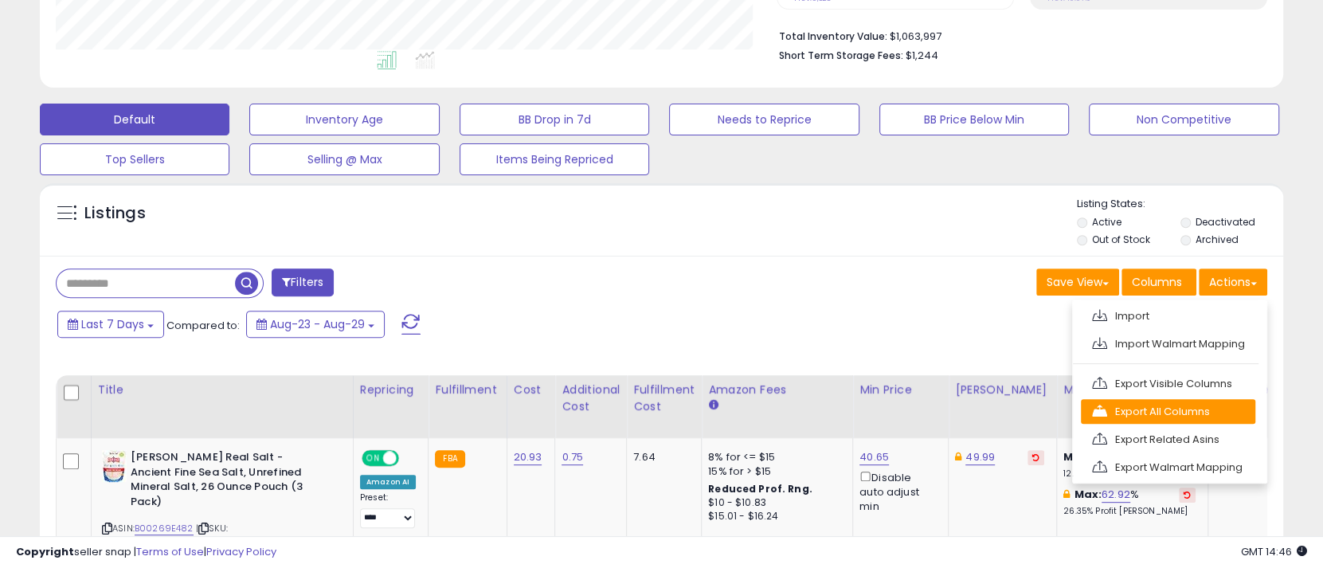
click at [1159, 410] on link "Export All Columns" at bounding box center [1168, 411] width 174 height 25
